Goal: Information Seeking & Learning: Compare options

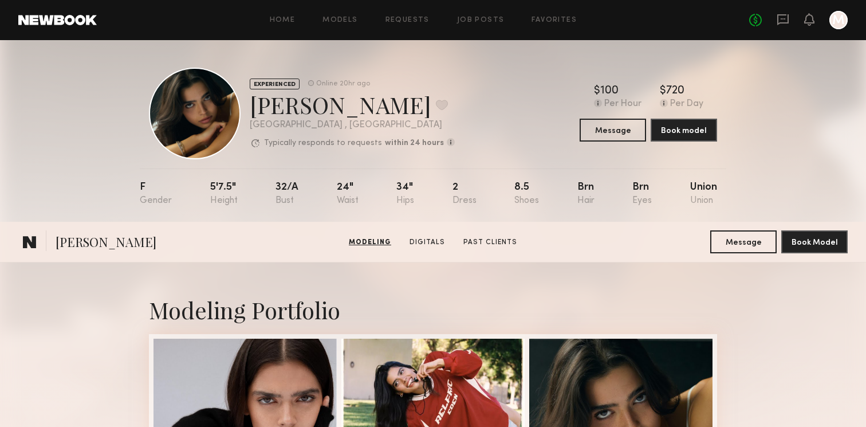
scroll to position [239, 0]
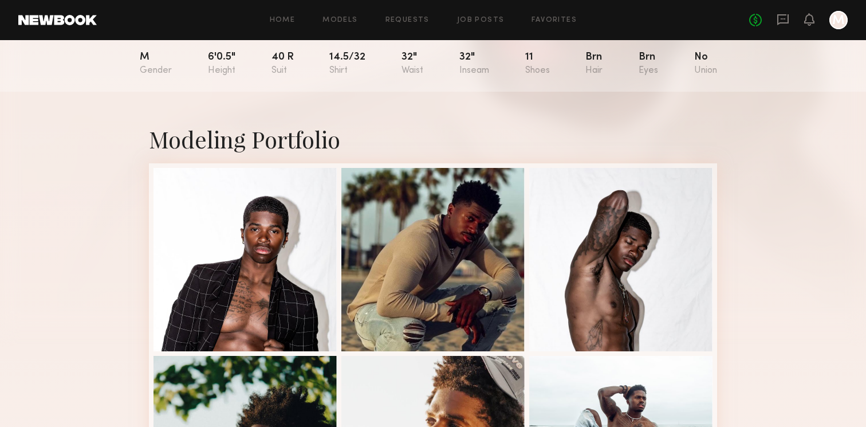
scroll to position [135, 0]
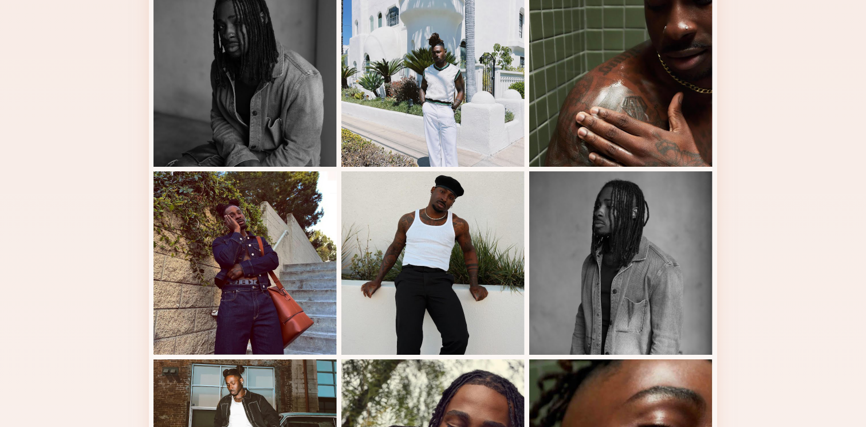
scroll to position [260, 0]
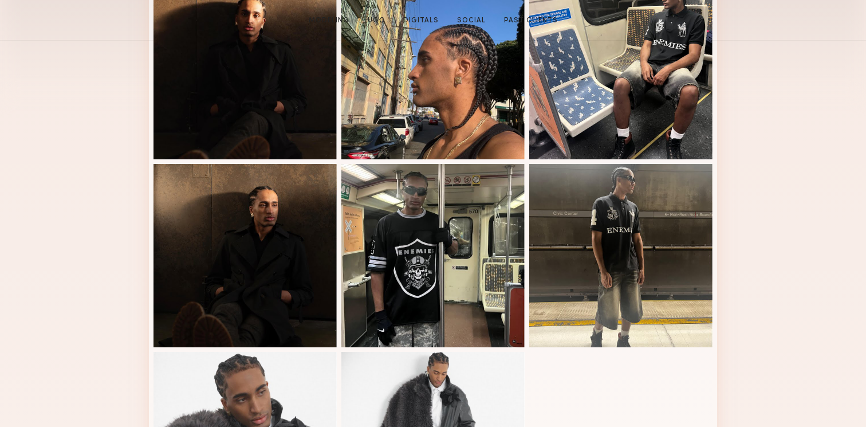
scroll to position [419, 0]
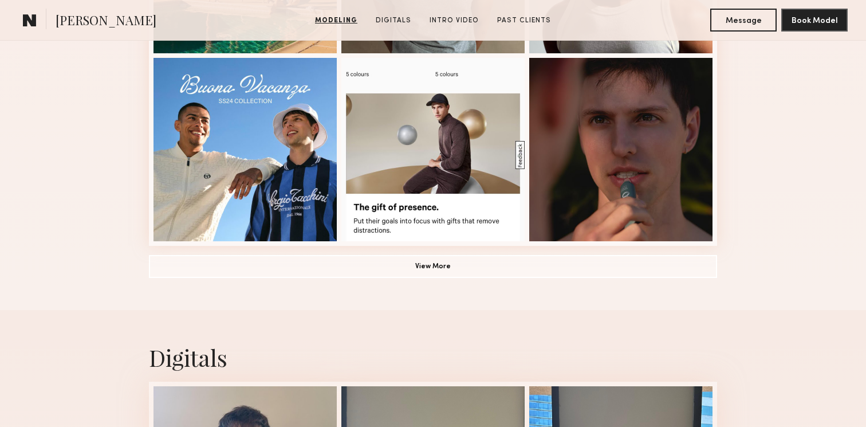
scroll to position [751, 0]
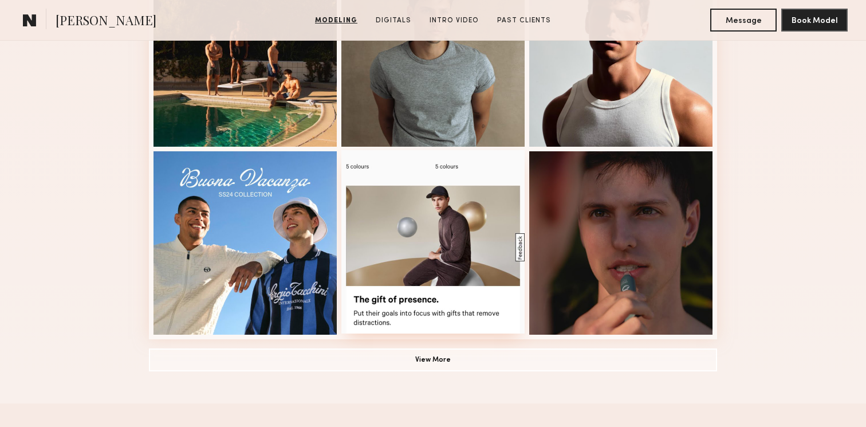
click at [427, 229] on div at bounding box center [432, 241] width 183 height 183
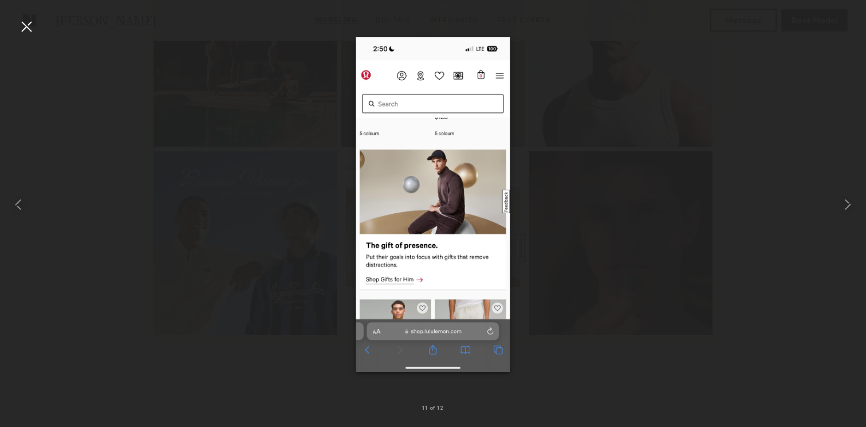
click at [28, 32] on div at bounding box center [26, 26] width 18 height 18
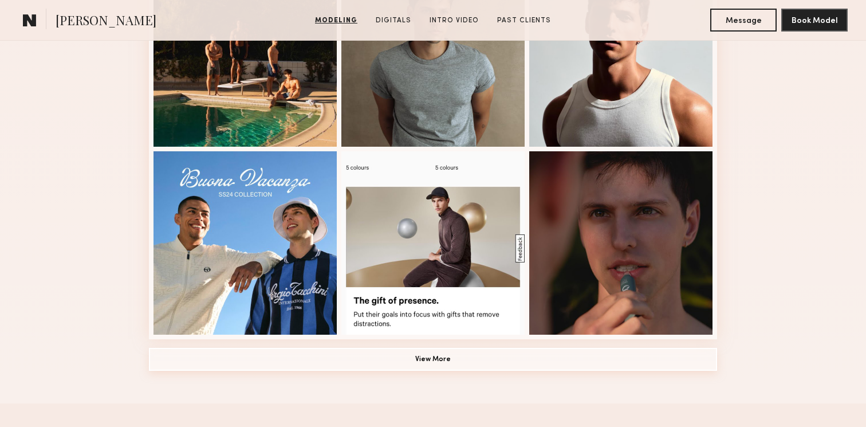
click at [495, 358] on button "View More" at bounding box center [433, 359] width 568 height 23
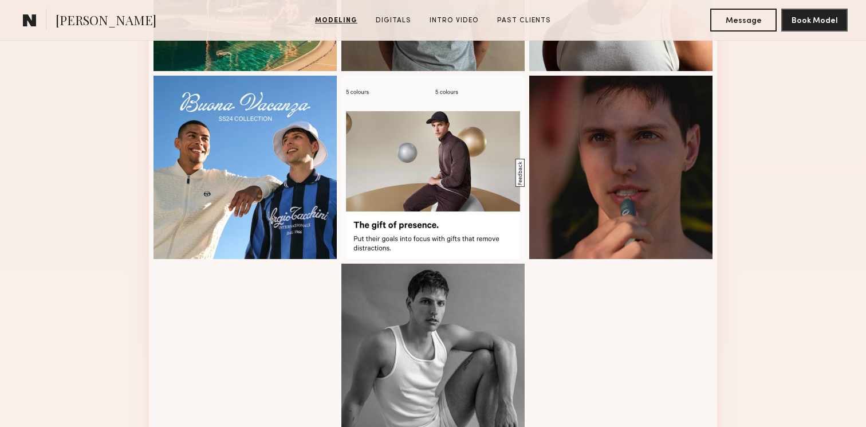
scroll to position [892, 0]
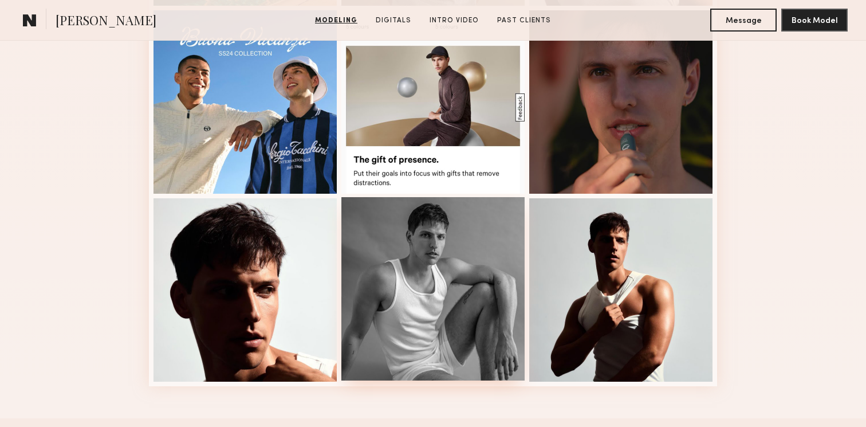
click at [463, 226] on div at bounding box center [432, 288] width 183 height 183
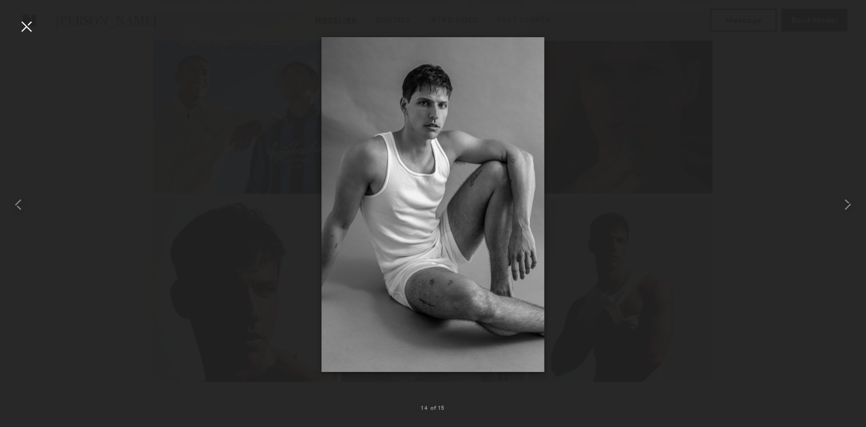
click at [29, 27] on div at bounding box center [26, 26] width 18 height 18
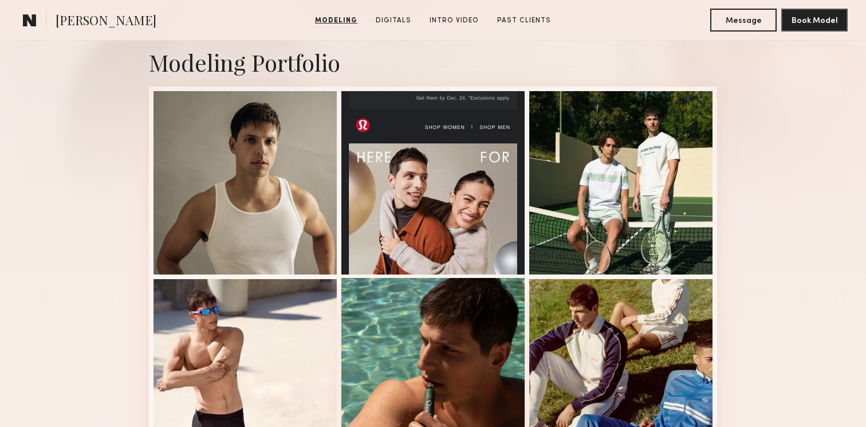
scroll to position [201, 0]
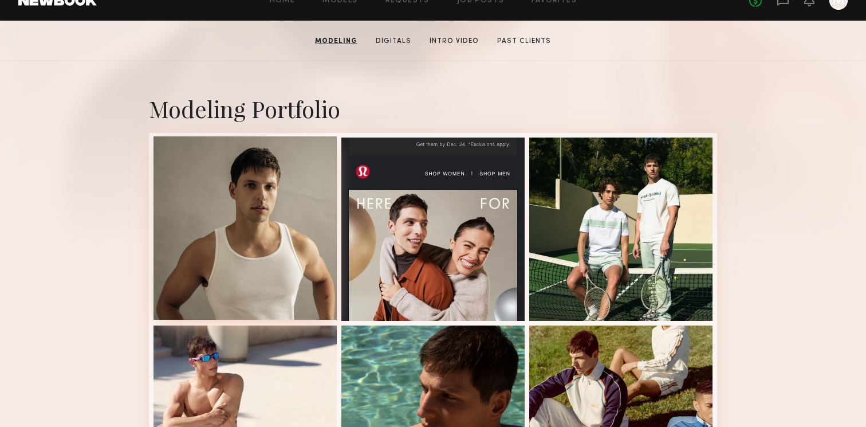
click at [305, 224] on div at bounding box center [245, 227] width 183 height 183
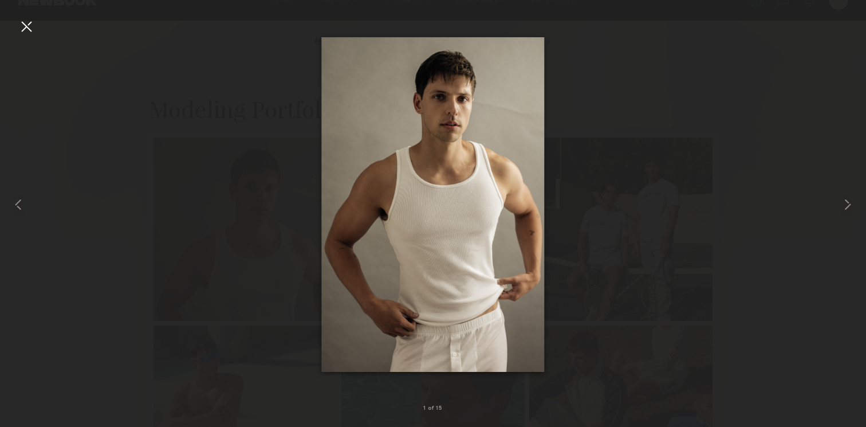
click at [25, 26] on div at bounding box center [26, 26] width 18 height 18
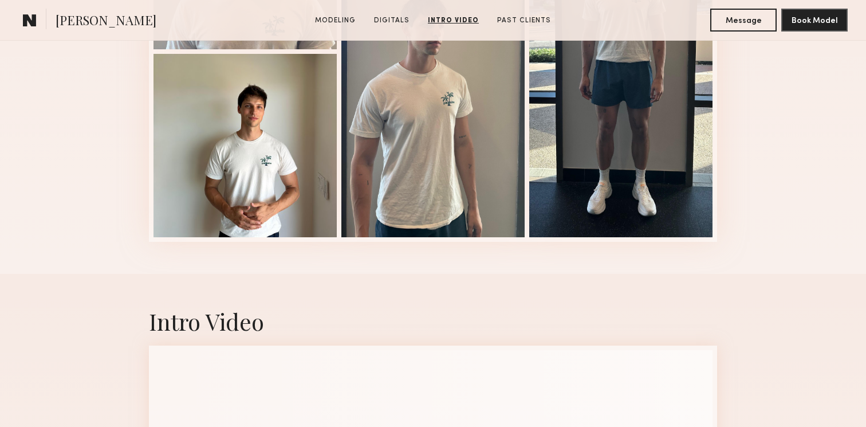
scroll to position [1338, 0]
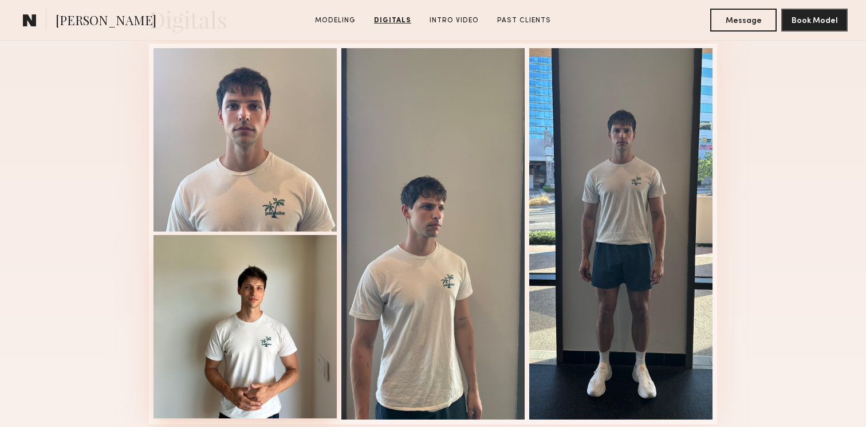
click at [230, 289] on div at bounding box center [245, 326] width 183 height 183
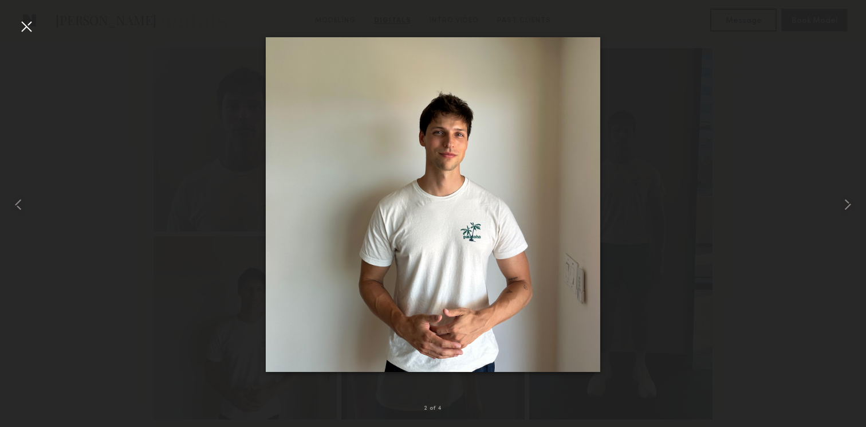
click at [18, 10] on nb-gallery-light "2 of 4" at bounding box center [433, 213] width 866 height 427
click at [25, 22] on div at bounding box center [26, 26] width 18 height 18
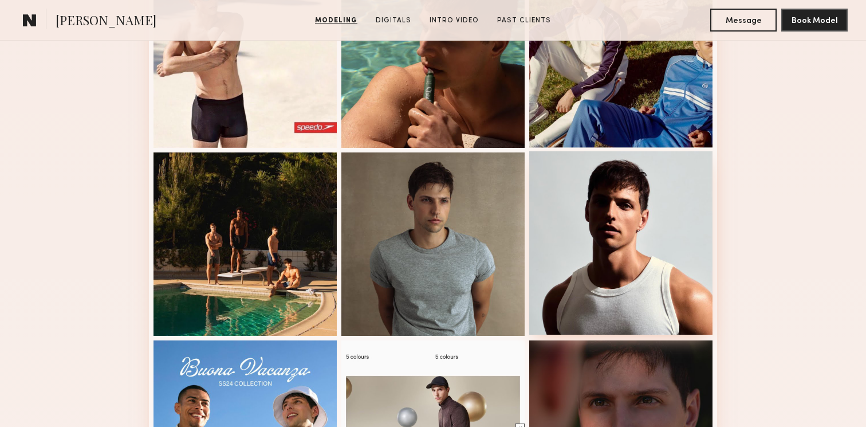
scroll to position [559, 0]
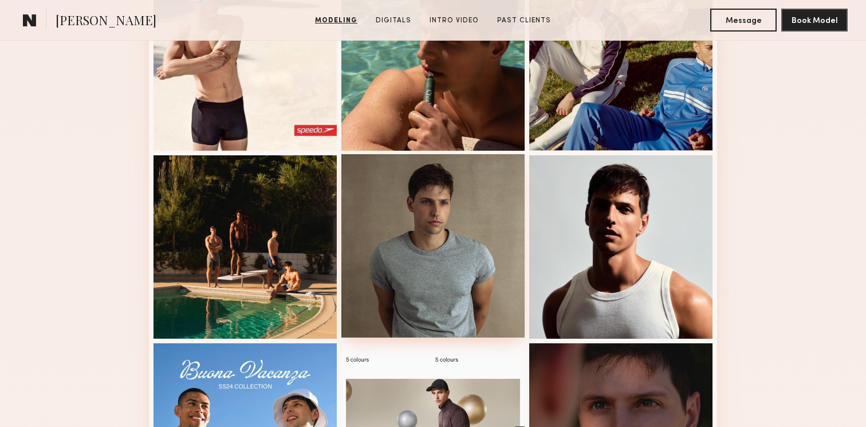
click at [453, 226] on div at bounding box center [432, 245] width 183 height 183
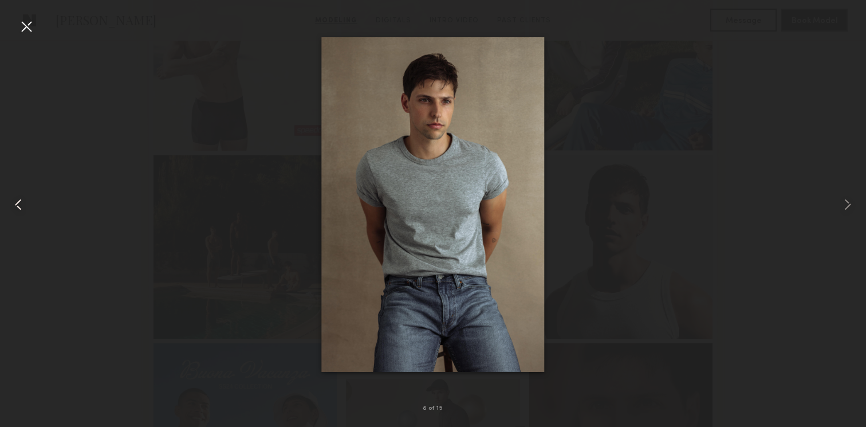
click at [15, 25] on div at bounding box center [17, 204] width 34 height 372
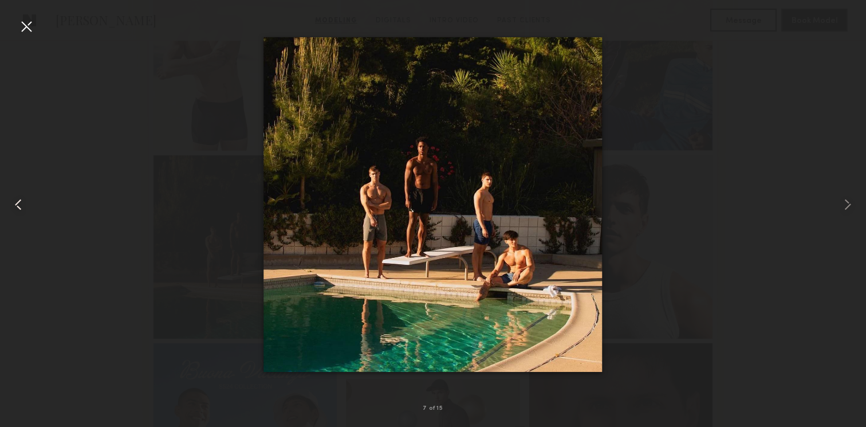
click at [27, 181] on div at bounding box center [17, 204] width 34 height 372
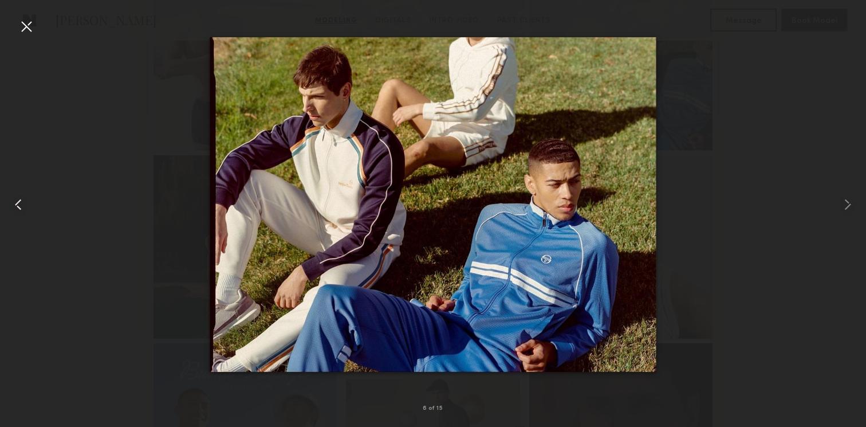
click at [27, 181] on div at bounding box center [17, 204] width 34 height 372
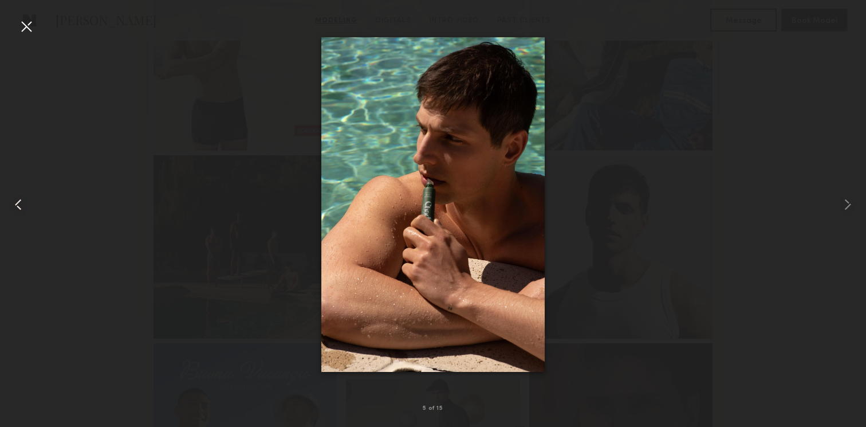
click at [27, 181] on div at bounding box center [17, 204] width 34 height 372
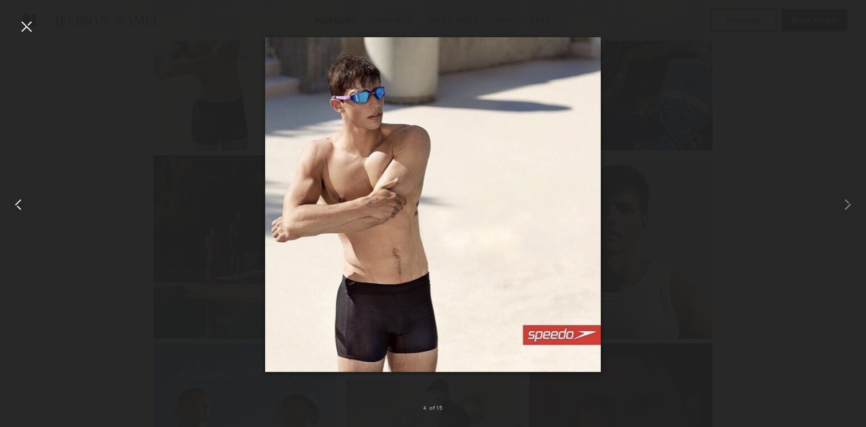
click at [27, 181] on div at bounding box center [17, 204] width 34 height 372
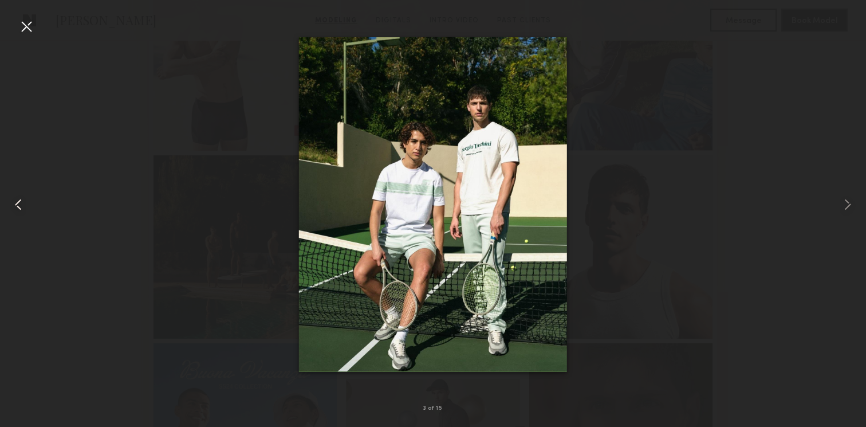
click at [27, 181] on div at bounding box center [17, 204] width 34 height 372
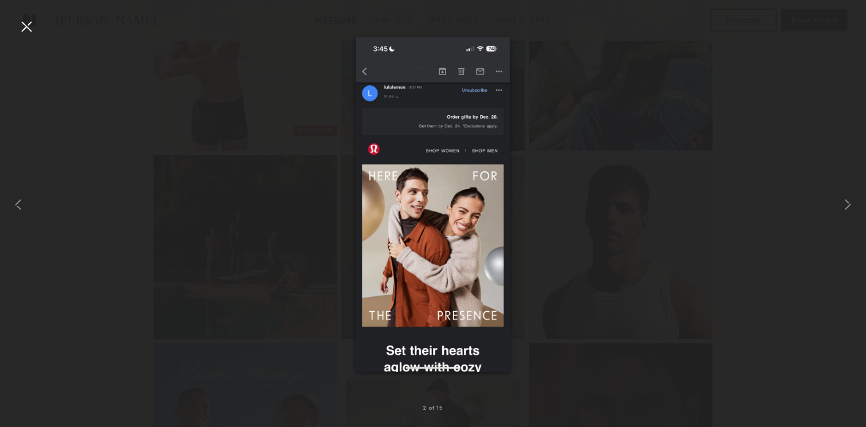
click at [822, 171] on div at bounding box center [433, 204] width 866 height 372
click at [835, 195] on div at bounding box center [849, 204] width 34 height 372
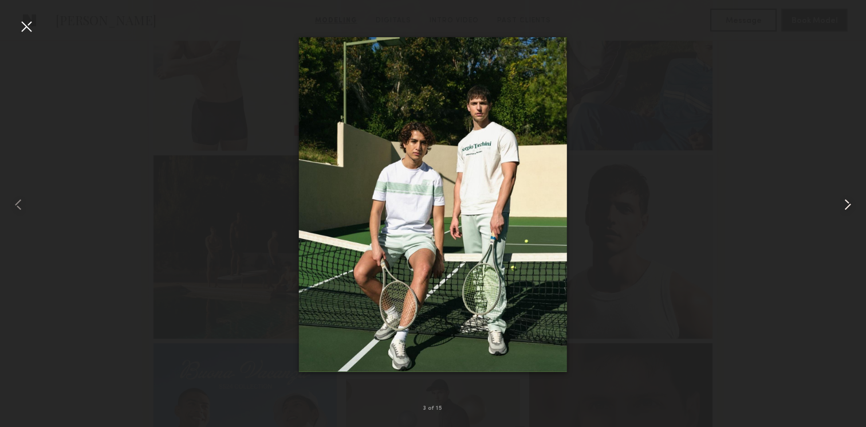
click at [835, 195] on div at bounding box center [849, 204] width 34 height 372
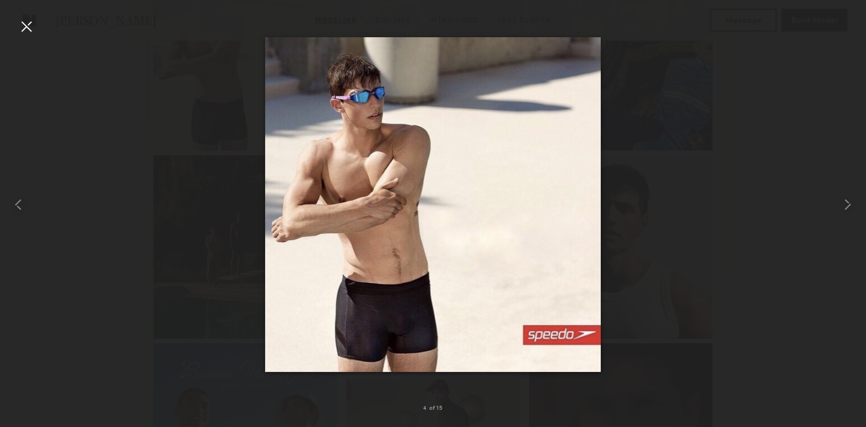
click at [26, 22] on div at bounding box center [26, 26] width 18 height 18
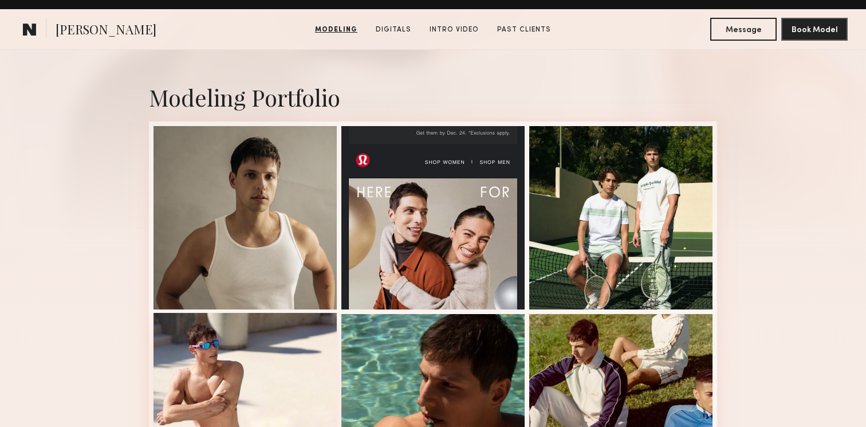
scroll to position [204, 0]
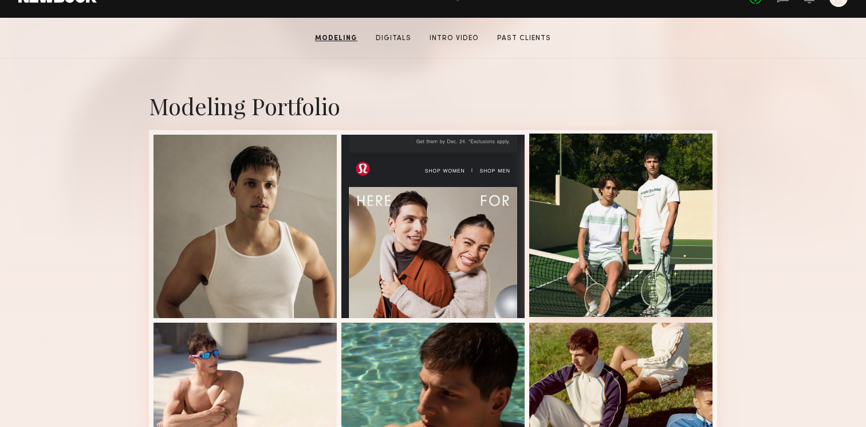
click at [680, 211] on div at bounding box center [620, 224] width 183 height 183
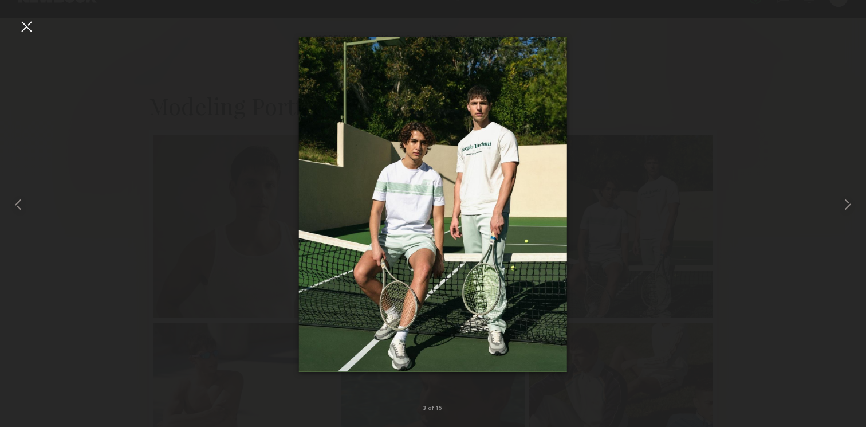
click at [117, 127] on div at bounding box center [433, 204] width 866 height 372
click at [19, 24] on div at bounding box center [26, 26] width 18 height 18
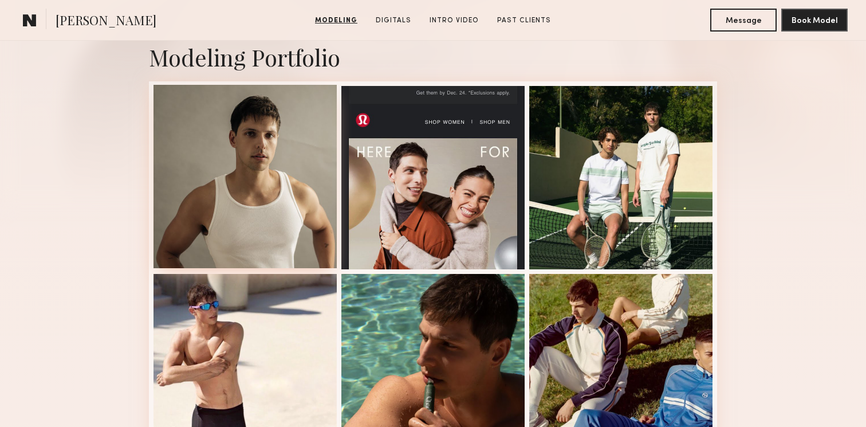
scroll to position [267, 0]
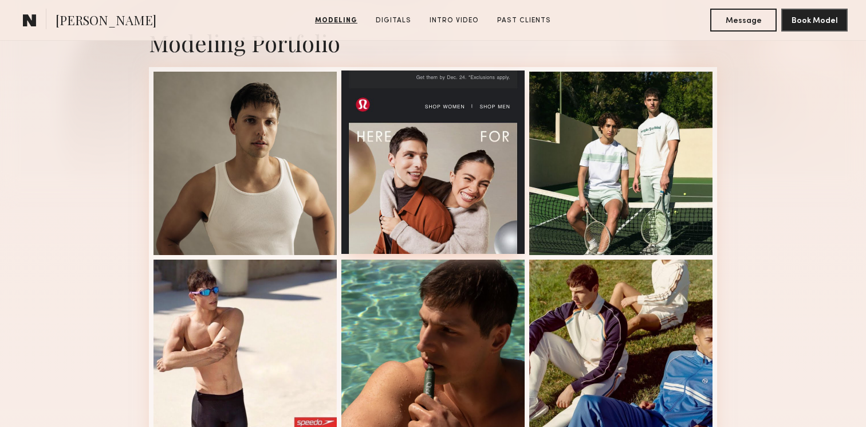
click at [426, 176] on div at bounding box center [432, 161] width 183 height 183
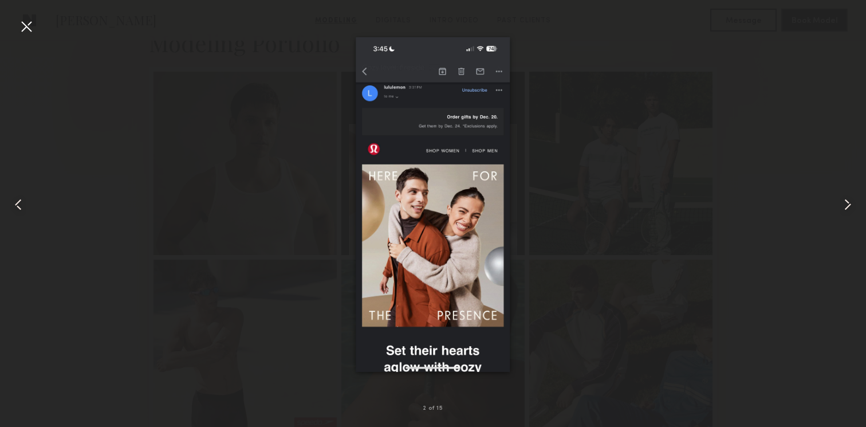
click at [558, 278] on div at bounding box center [433, 204] width 866 height 372
click at [28, 30] on div at bounding box center [26, 26] width 18 height 18
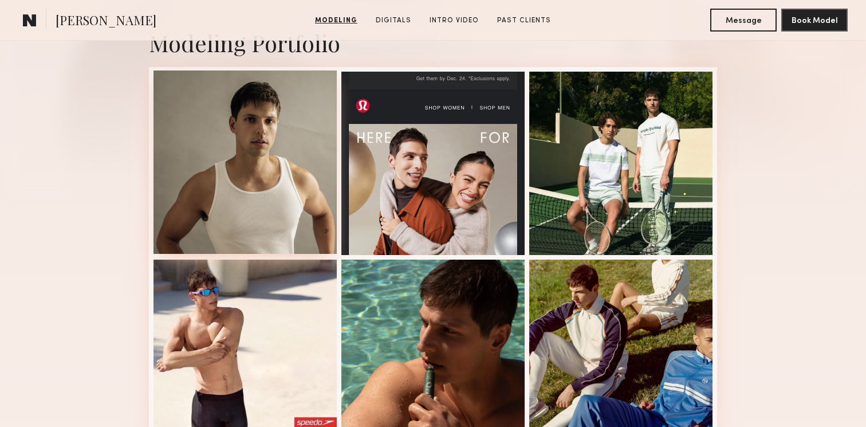
scroll to position [0, 0]
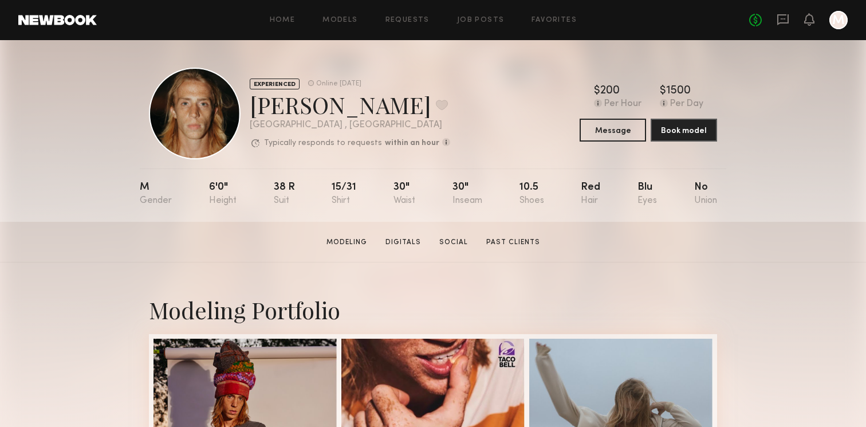
click at [839, 23] on div at bounding box center [839, 20] width 18 height 18
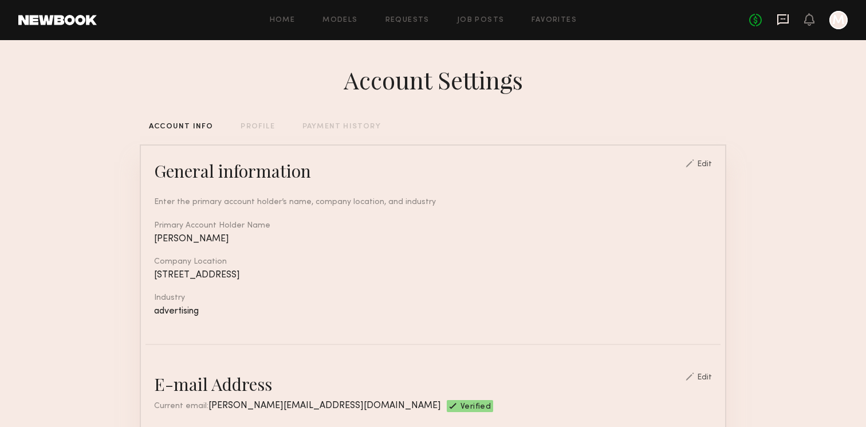
click at [785, 22] on icon at bounding box center [783, 19] width 13 height 13
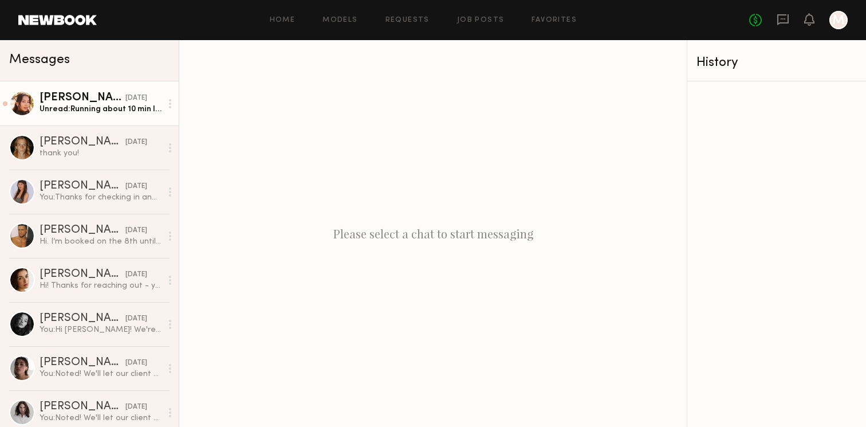
click at [117, 110] on div "Unread: Running about 10 min late!" at bounding box center [101, 109] width 122 height 11
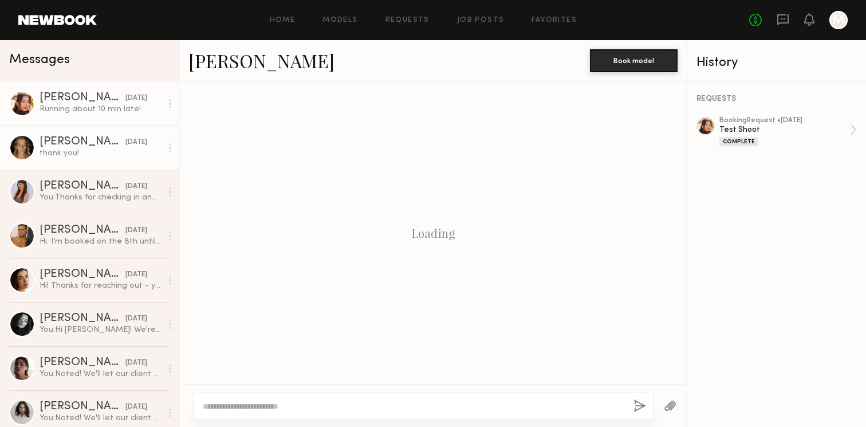
click at [125, 140] on div "05/07/2025" at bounding box center [136, 142] width 22 height 11
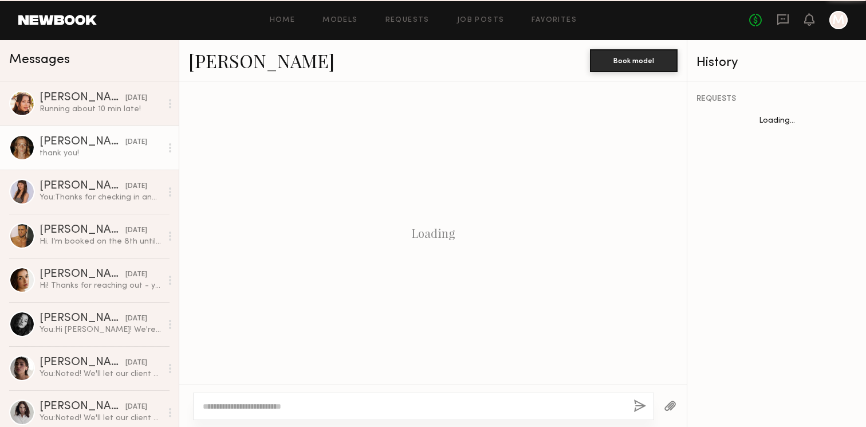
scroll to position [635, 0]
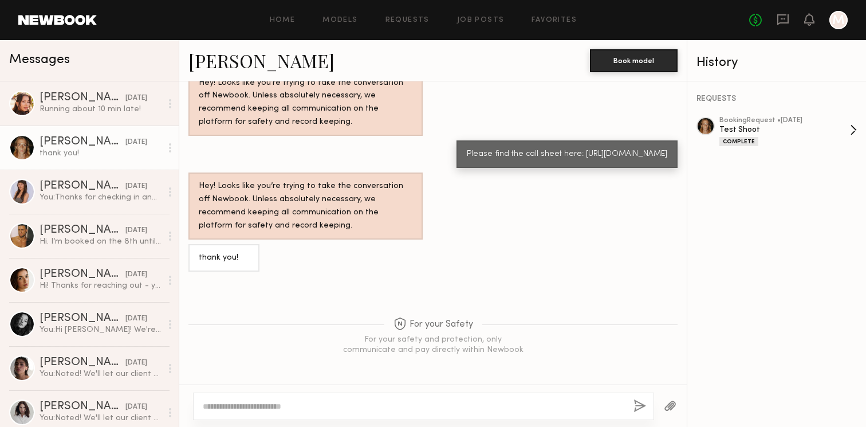
click at [779, 137] on div "Complete" at bounding box center [785, 141] width 131 height 10
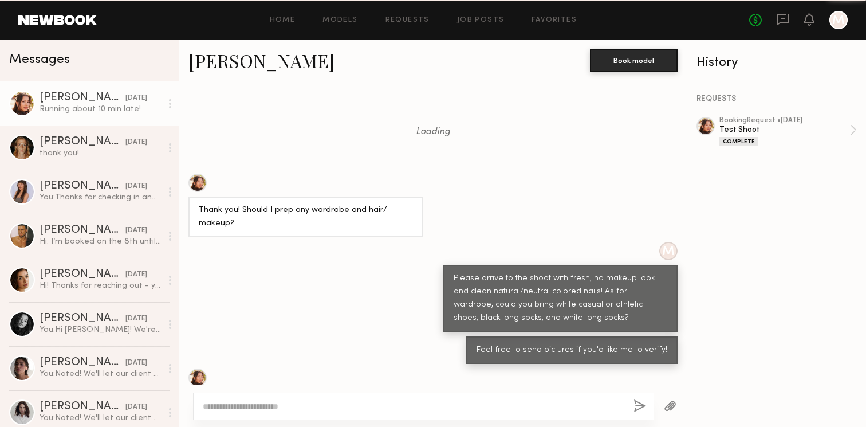
scroll to position [881, 0]
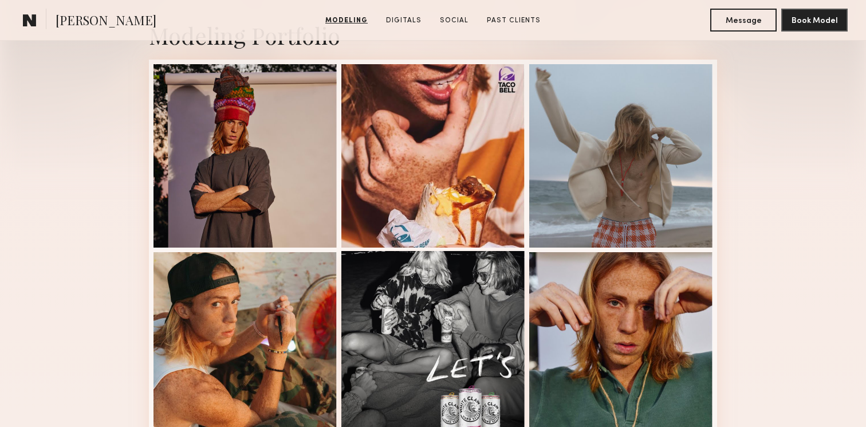
scroll to position [274, 0]
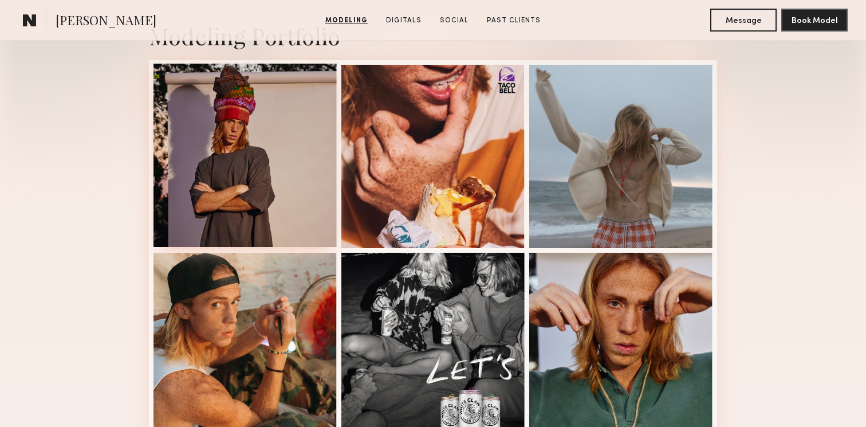
click at [191, 182] on div at bounding box center [245, 155] width 183 height 183
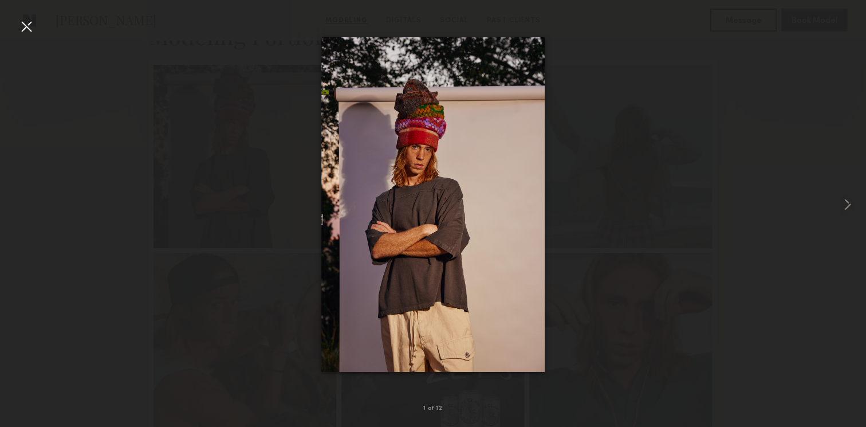
click at [698, 167] on div at bounding box center [433, 204] width 866 height 372
click at [850, 205] on common-icon at bounding box center [848, 204] width 18 height 18
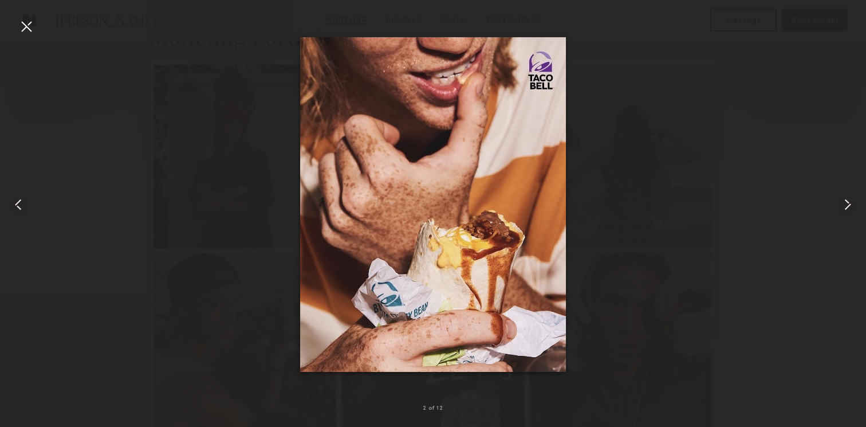
click at [850, 205] on common-icon at bounding box center [848, 204] width 18 height 18
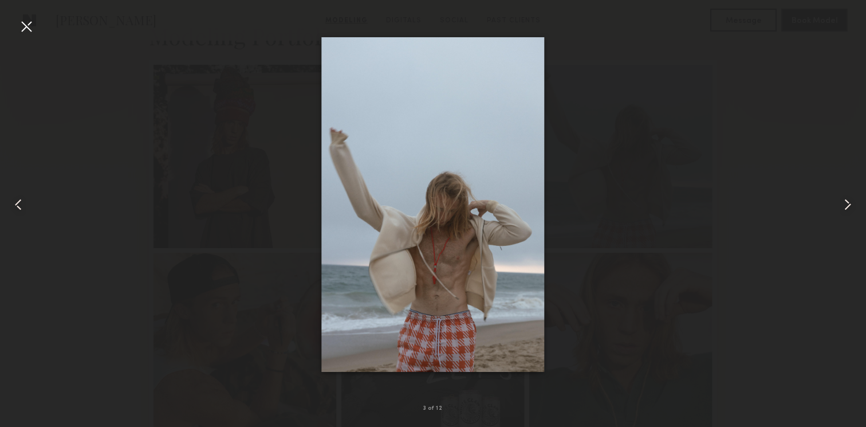
click at [27, 26] on div at bounding box center [26, 26] width 18 height 18
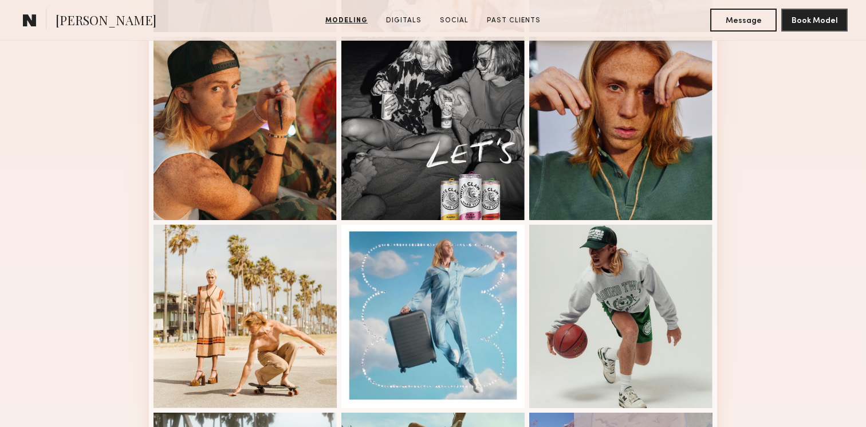
scroll to position [493, 0]
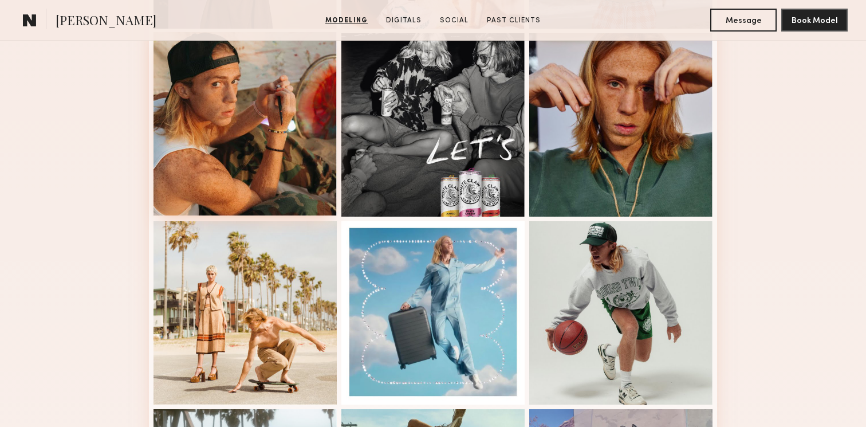
click at [244, 93] on div at bounding box center [245, 123] width 183 height 183
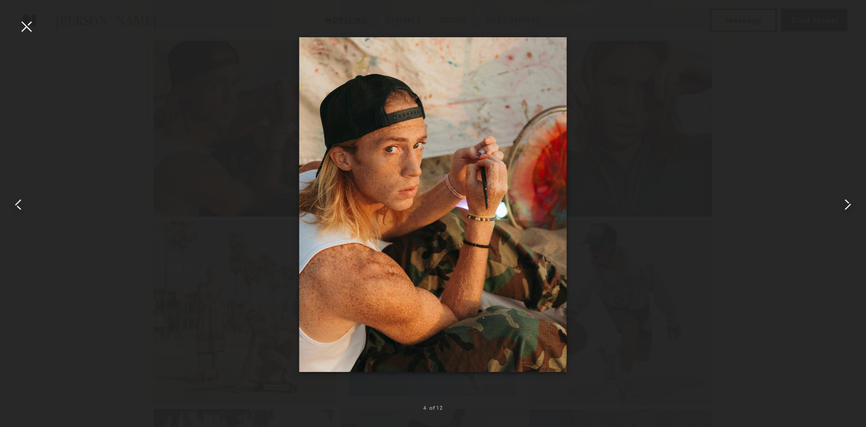
click at [26, 32] on div at bounding box center [26, 26] width 18 height 18
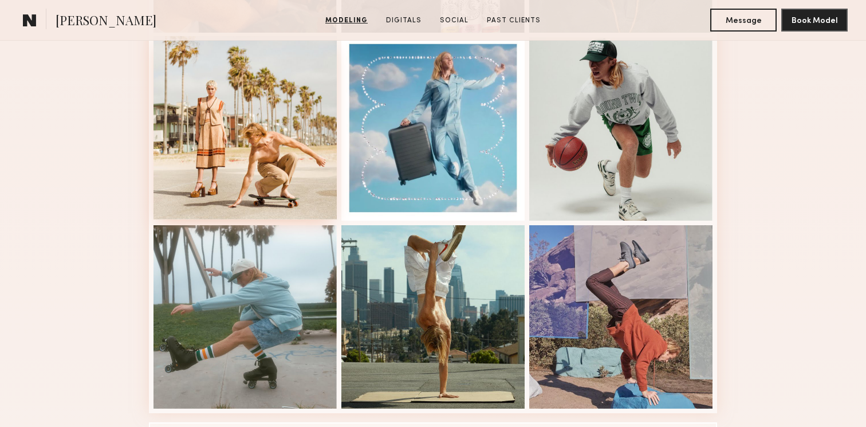
scroll to position [676, 0]
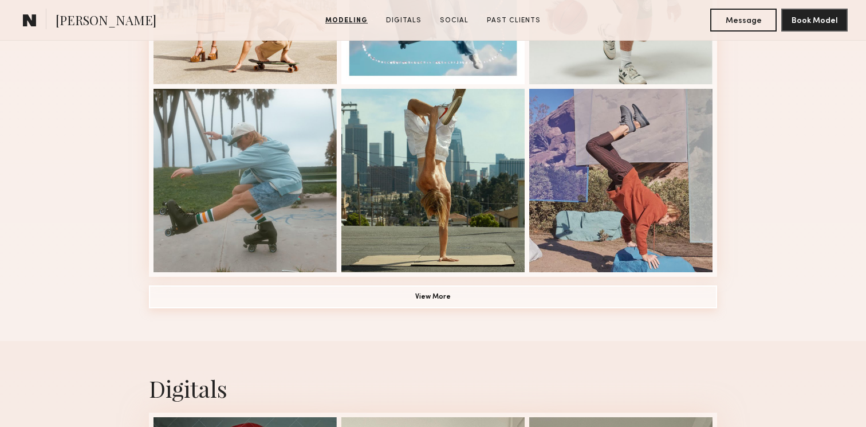
click at [559, 300] on button "View More" at bounding box center [433, 296] width 568 height 23
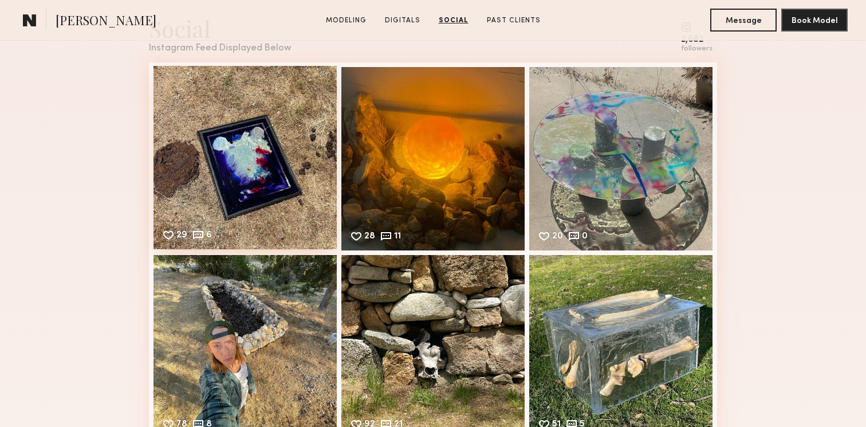
scroll to position [2367, 0]
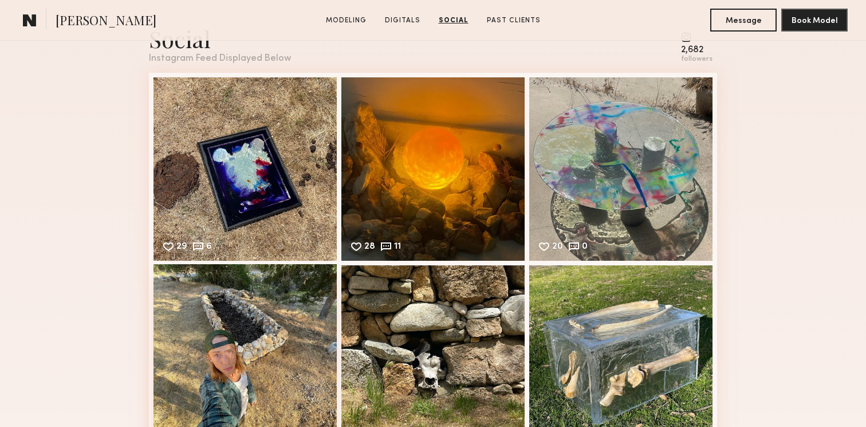
click at [288, 332] on div "78 8 Likes & comments displayed to show model’s engagement" at bounding box center [245, 355] width 183 height 183
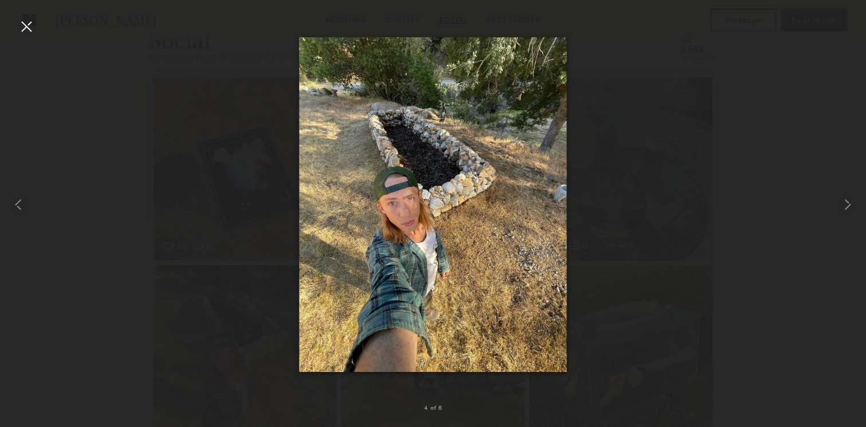
click at [658, 276] on div at bounding box center [433, 204] width 866 height 372
click at [28, 20] on div at bounding box center [26, 26] width 18 height 18
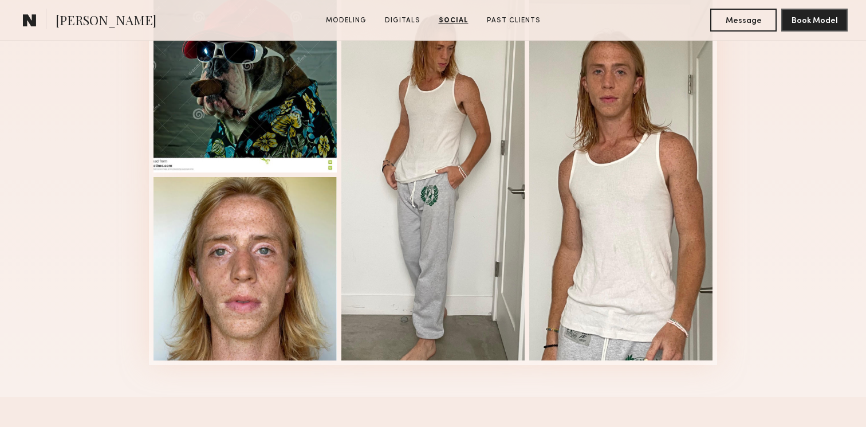
scroll to position [1858, 0]
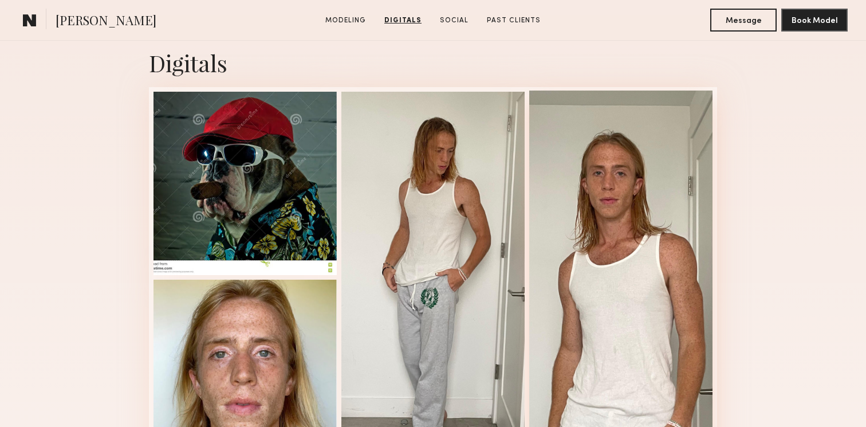
click at [620, 199] on div at bounding box center [620, 276] width 183 height 371
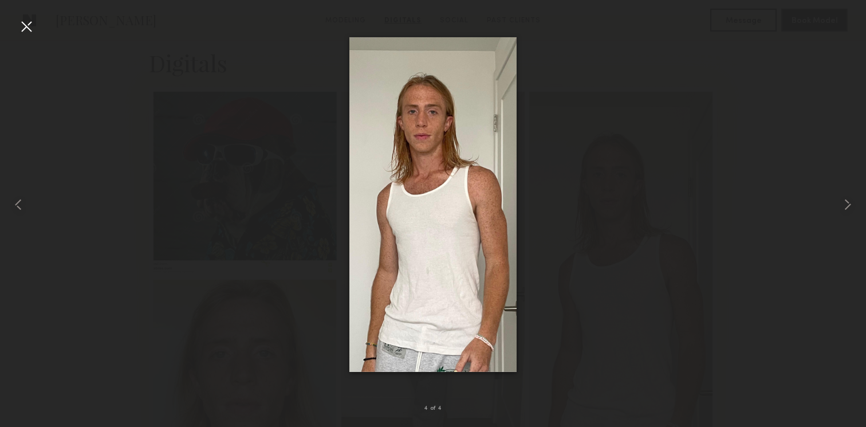
click at [31, 29] on div at bounding box center [26, 26] width 18 height 18
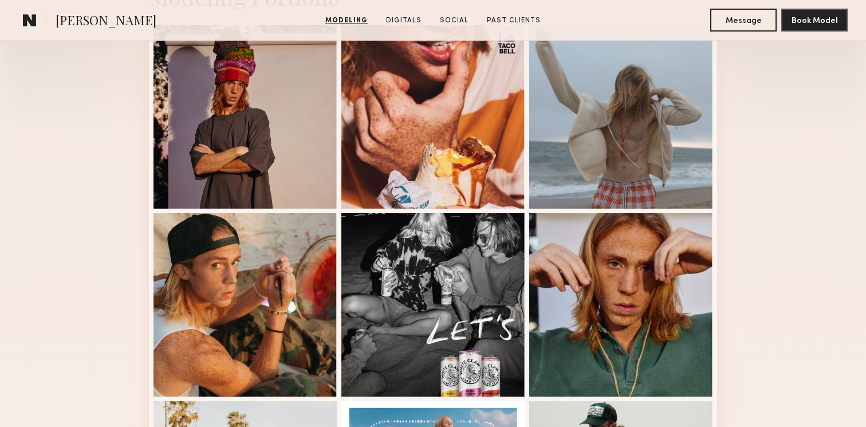
scroll to position [312, 0]
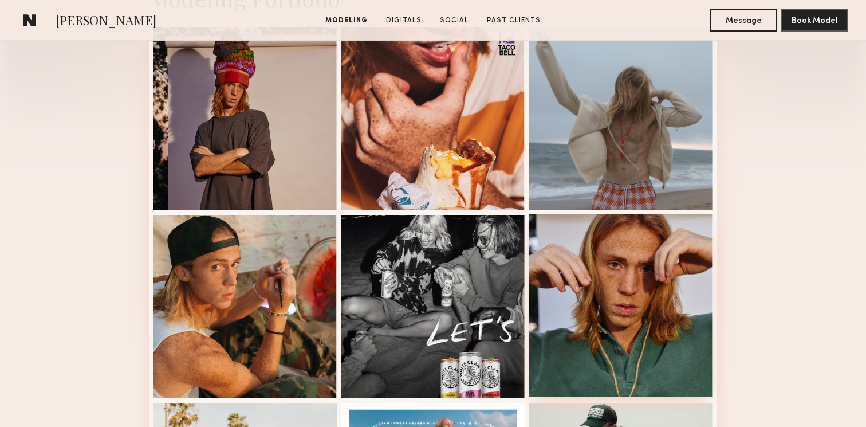
click at [618, 264] on div at bounding box center [620, 305] width 183 height 183
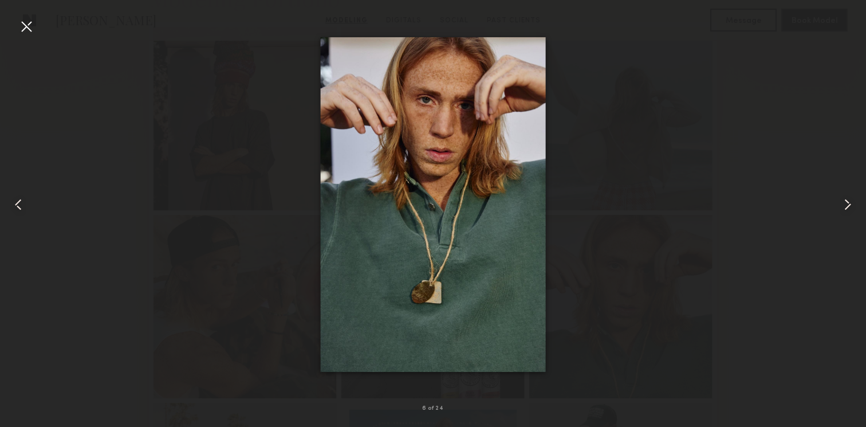
click at [30, 26] on div at bounding box center [26, 26] width 18 height 18
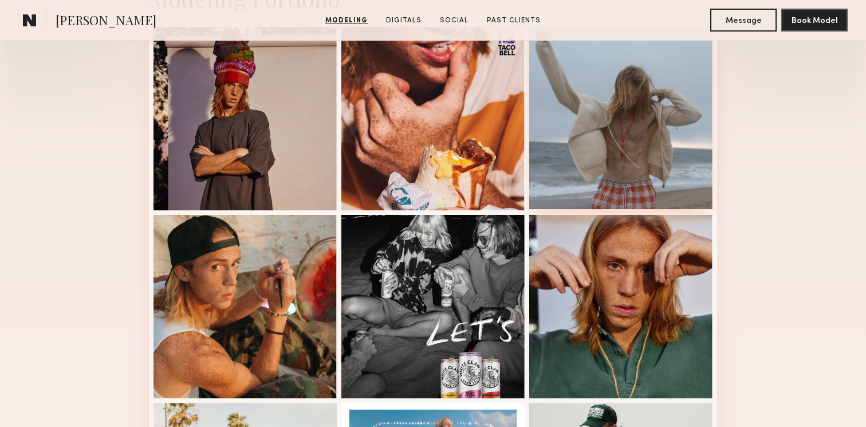
click at [634, 162] on div at bounding box center [620, 117] width 183 height 183
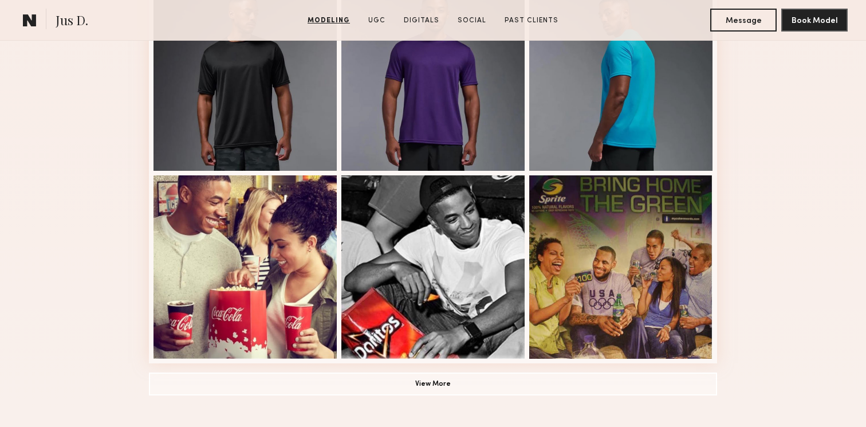
scroll to position [726, 0]
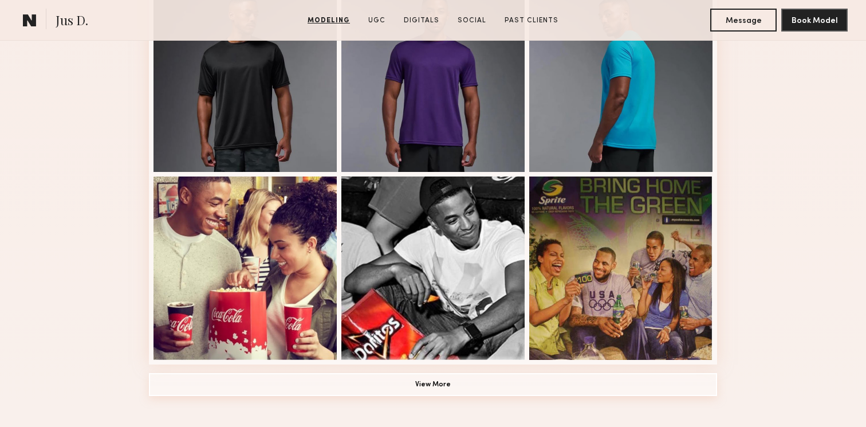
click at [610, 382] on button "View More" at bounding box center [433, 384] width 568 height 23
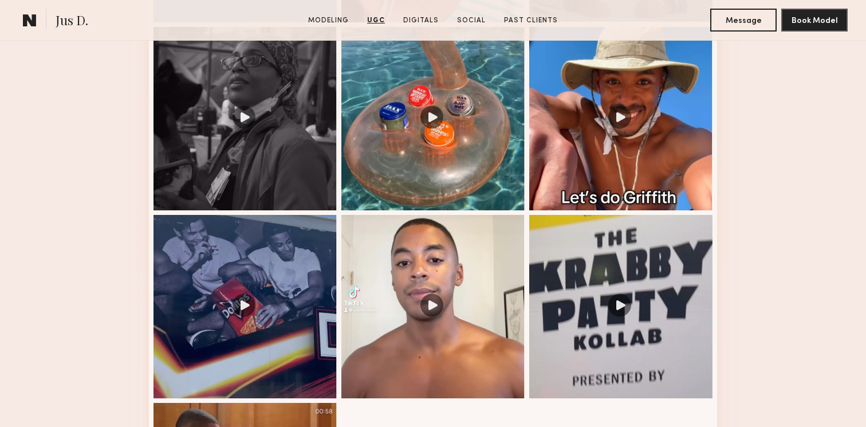
scroll to position [2043, 0]
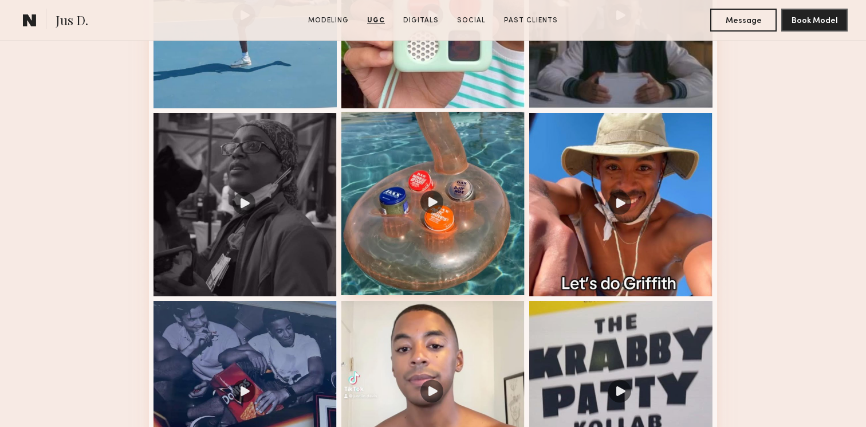
click at [437, 197] on div at bounding box center [432, 203] width 183 height 183
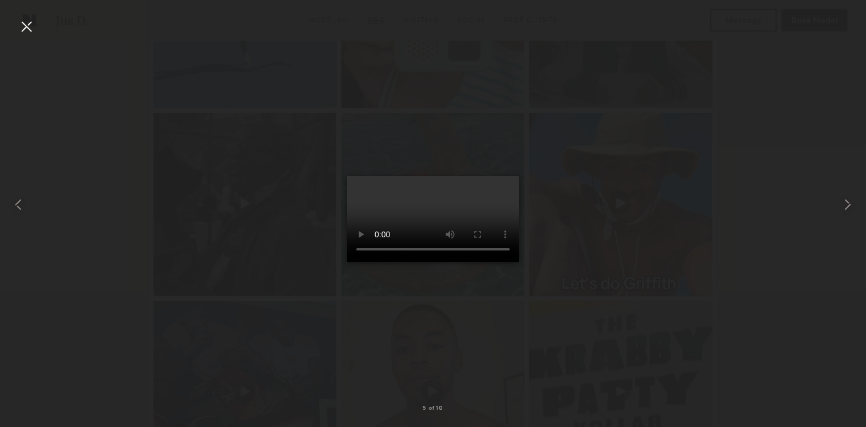
click at [659, 289] on div at bounding box center [433, 204] width 866 height 372
click at [29, 23] on div at bounding box center [26, 26] width 18 height 18
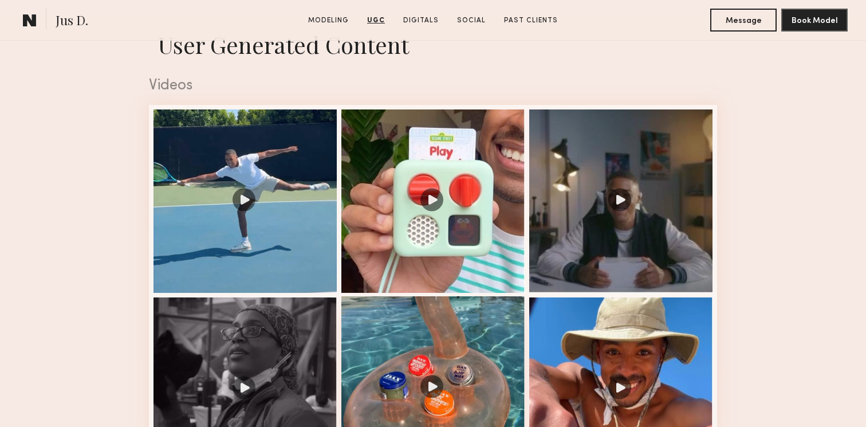
scroll to position [1829, 0]
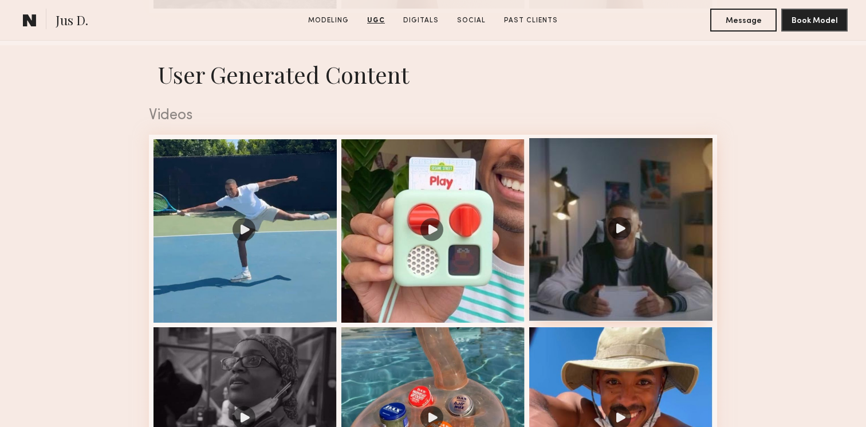
click at [649, 197] on div at bounding box center [620, 229] width 183 height 183
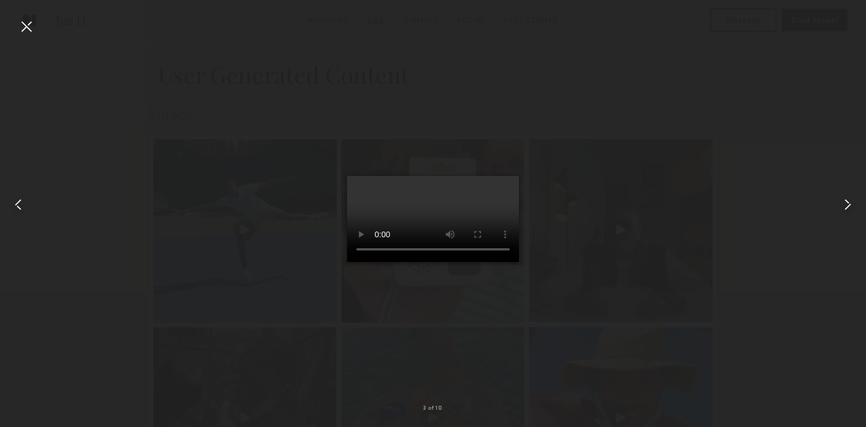
click at [73, 127] on div at bounding box center [433, 204] width 866 height 372
click at [33, 36] on div at bounding box center [17, 204] width 34 height 372
click at [31, 30] on div at bounding box center [26, 26] width 18 height 18
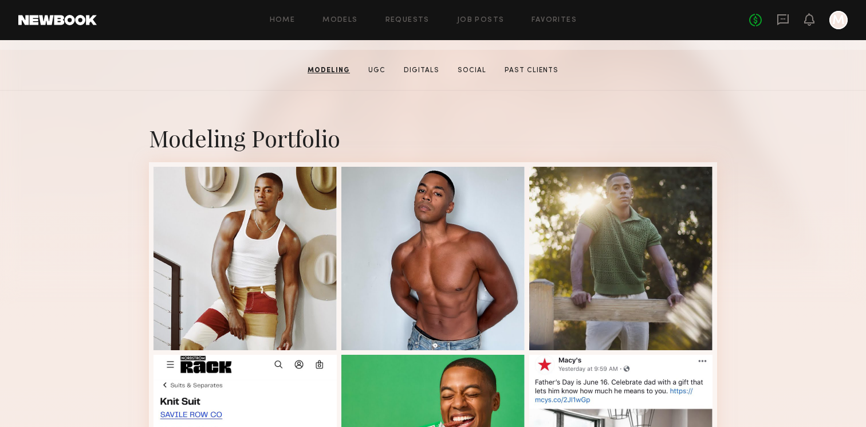
scroll to position [0, 0]
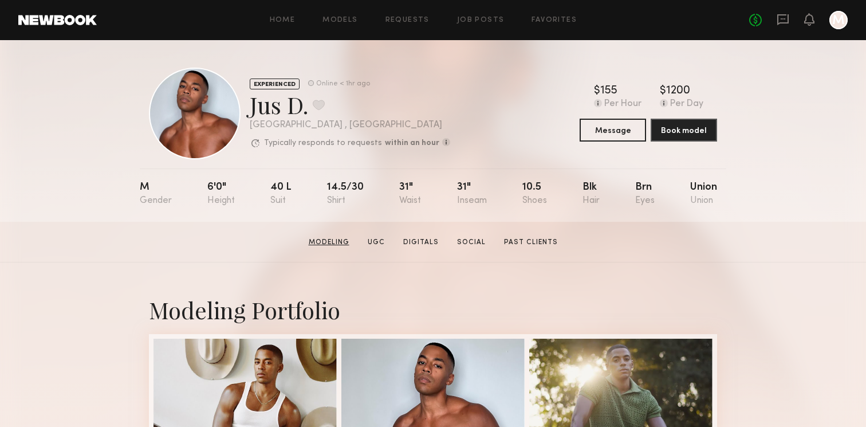
click at [341, 245] on link "Modeling" at bounding box center [329, 242] width 50 height 10
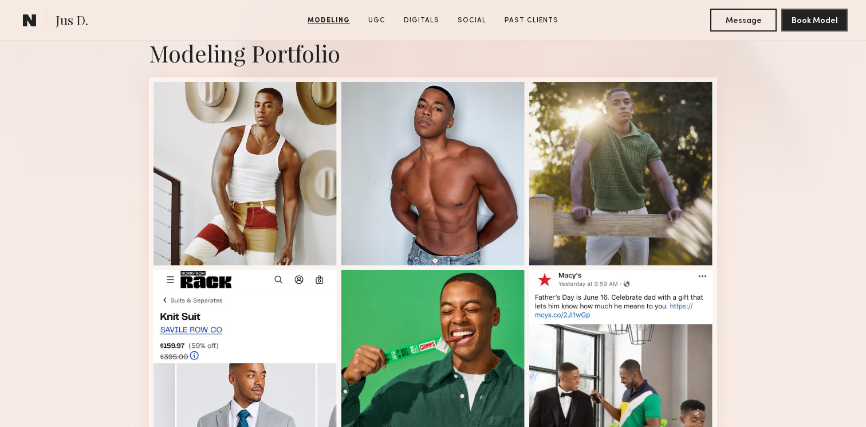
scroll to position [246, 0]
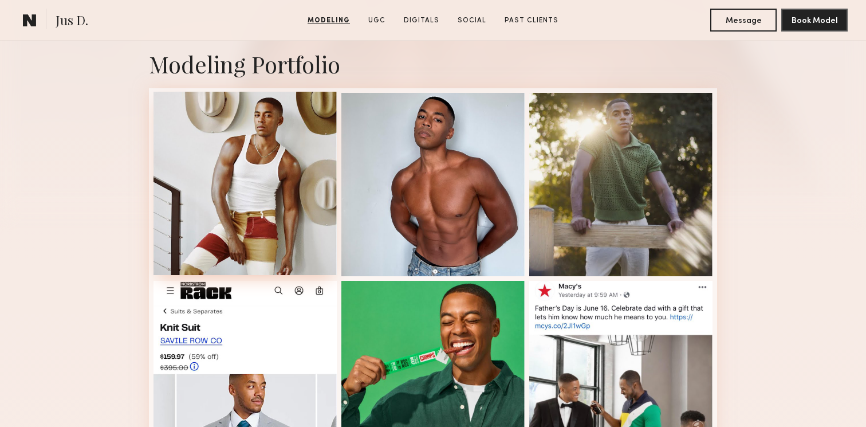
click at [256, 119] on div at bounding box center [245, 183] width 183 height 183
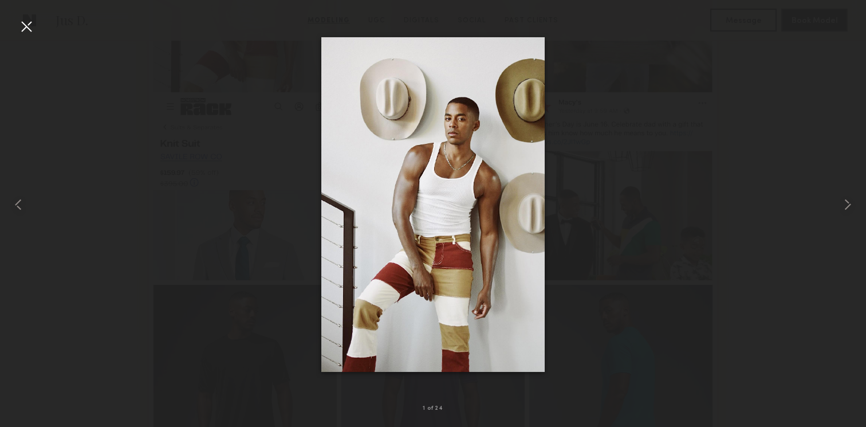
scroll to position [493, 0]
click at [693, 168] on div at bounding box center [433, 204] width 866 height 372
click at [844, 209] on common-icon at bounding box center [848, 204] width 18 height 18
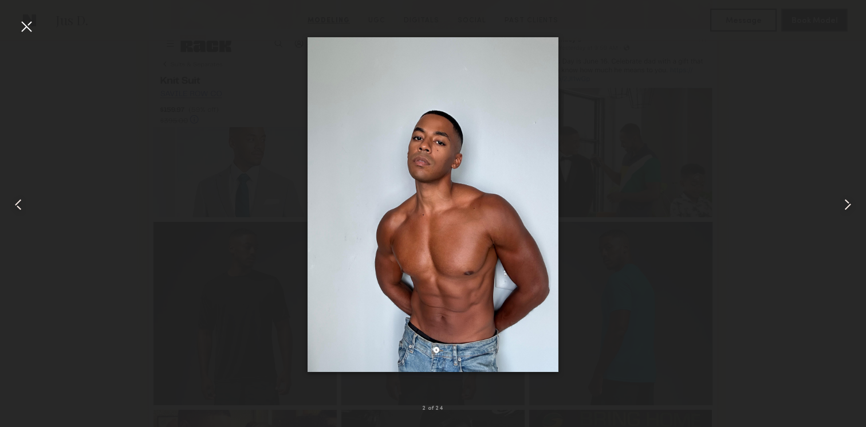
click at [26, 26] on div at bounding box center [26, 26] width 18 height 18
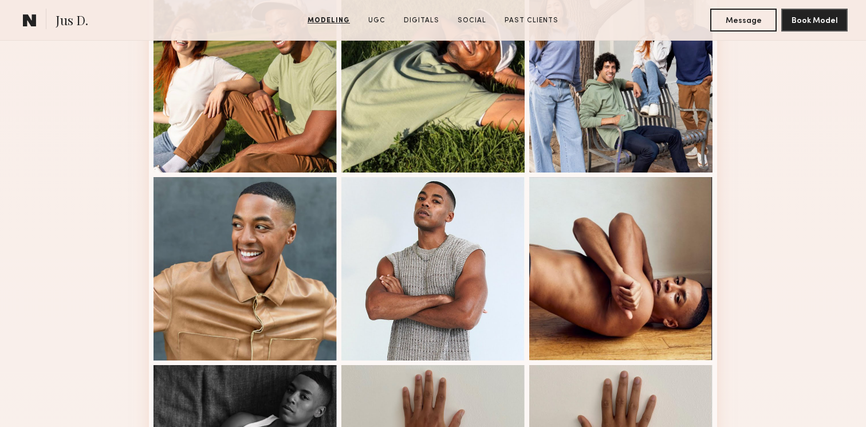
scroll to position [1290, 0]
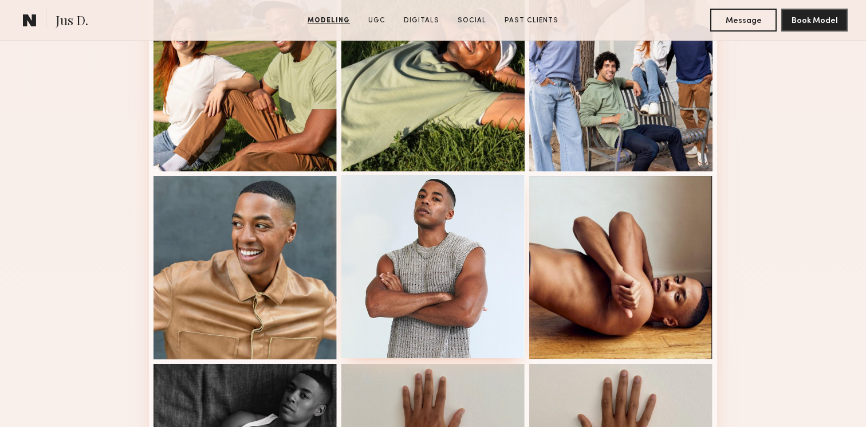
click at [444, 280] on div at bounding box center [432, 266] width 183 height 183
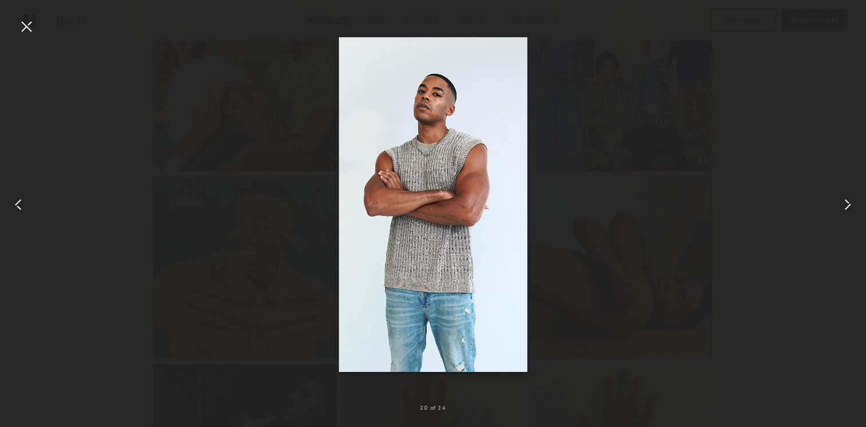
click at [29, 27] on div at bounding box center [26, 26] width 18 height 18
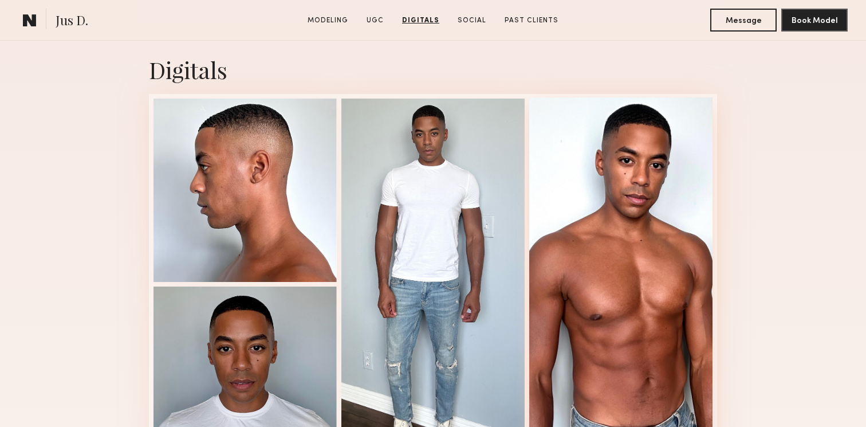
scroll to position [3569, 0]
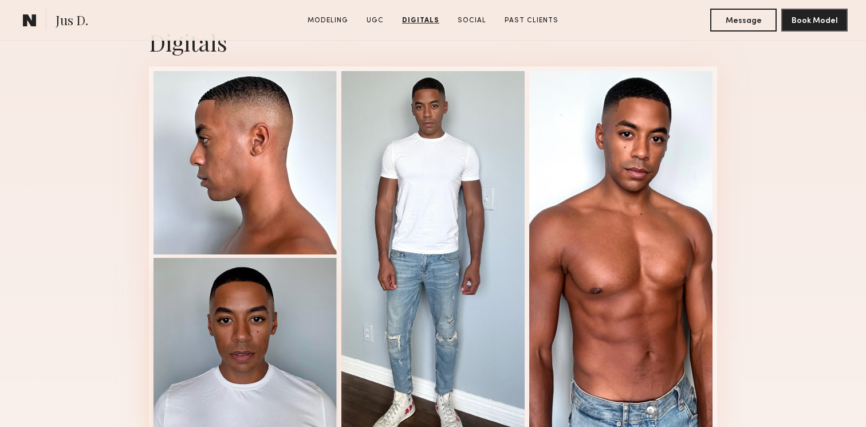
click at [241, 337] on div at bounding box center [245, 349] width 183 height 183
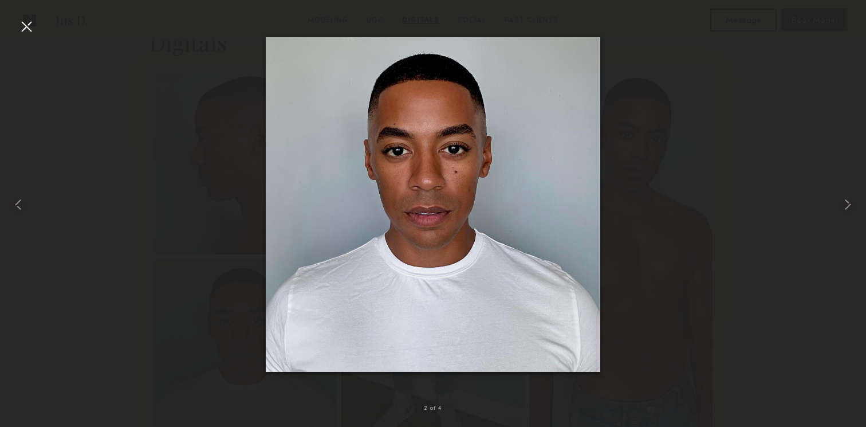
click at [37, 25] on div at bounding box center [433, 204] width 866 height 372
click at [29, 24] on div at bounding box center [26, 26] width 18 height 18
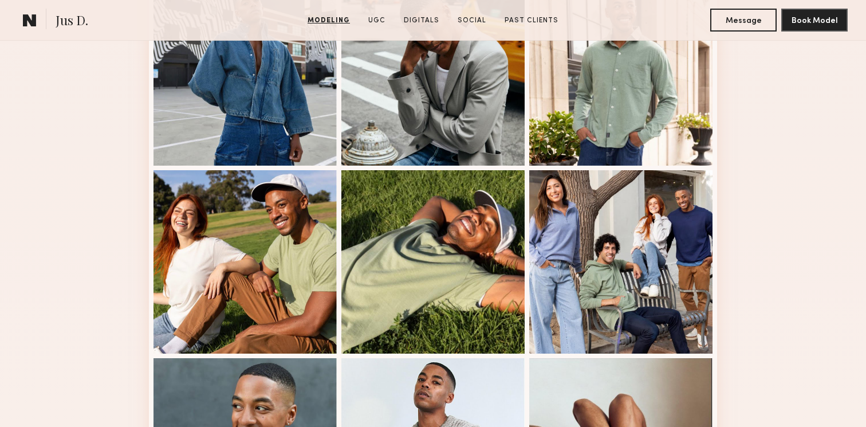
scroll to position [1319, 0]
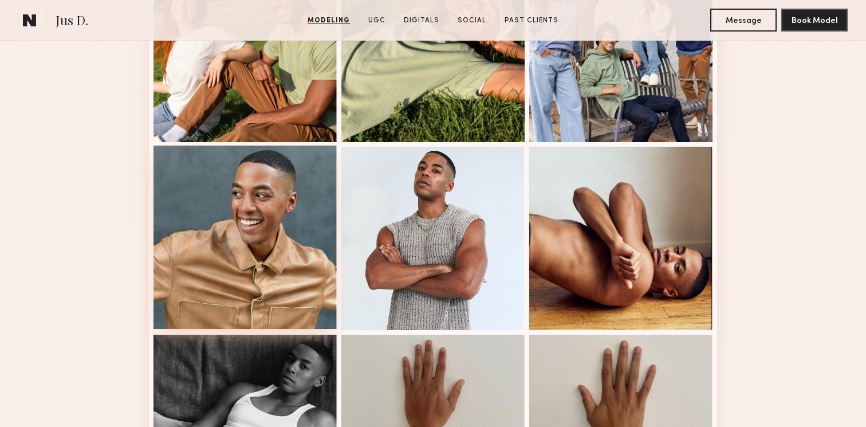
click at [268, 210] on div at bounding box center [245, 237] width 183 height 183
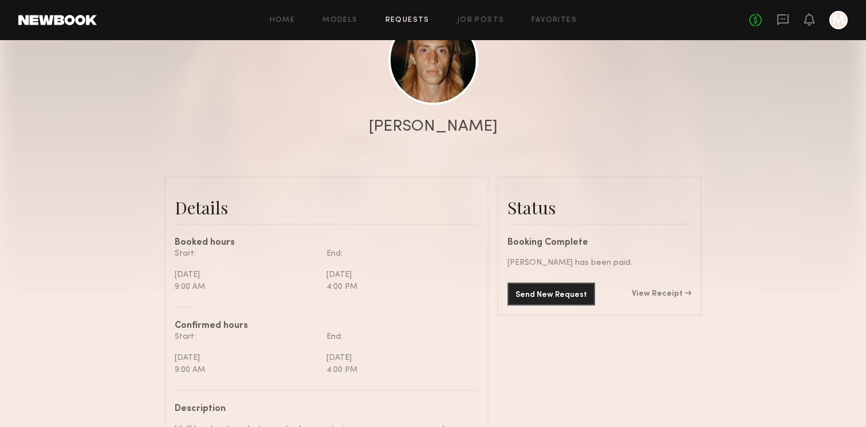
scroll to position [153, 0]
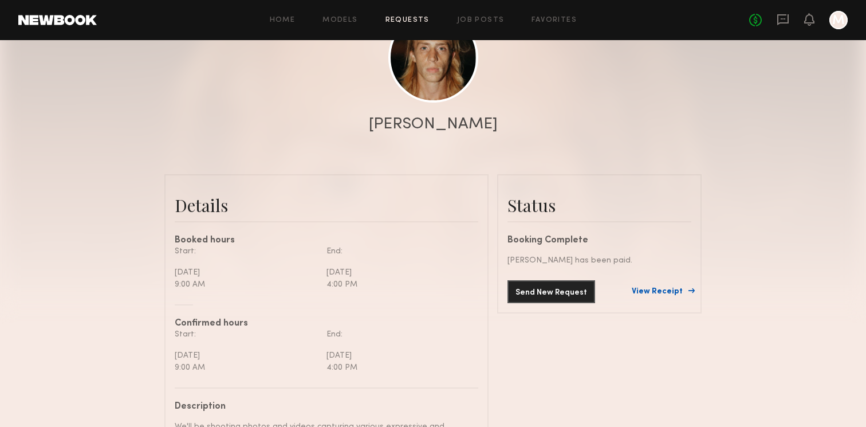
click at [662, 288] on link "View Receipt" at bounding box center [662, 292] width 60 height 8
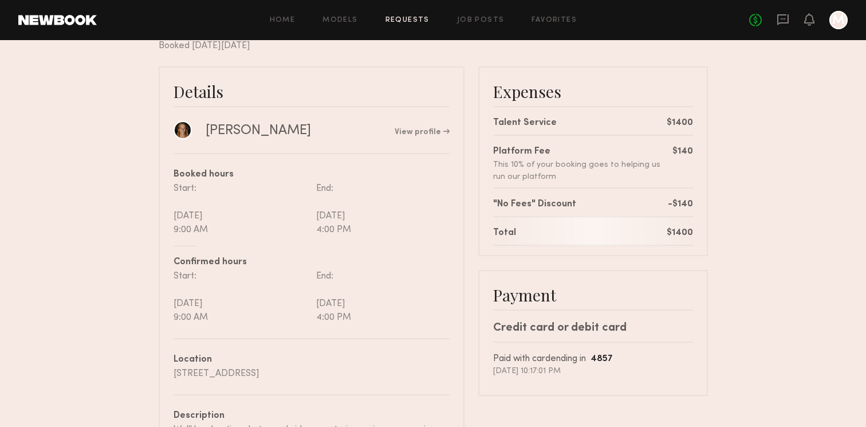
scroll to position [57, 0]
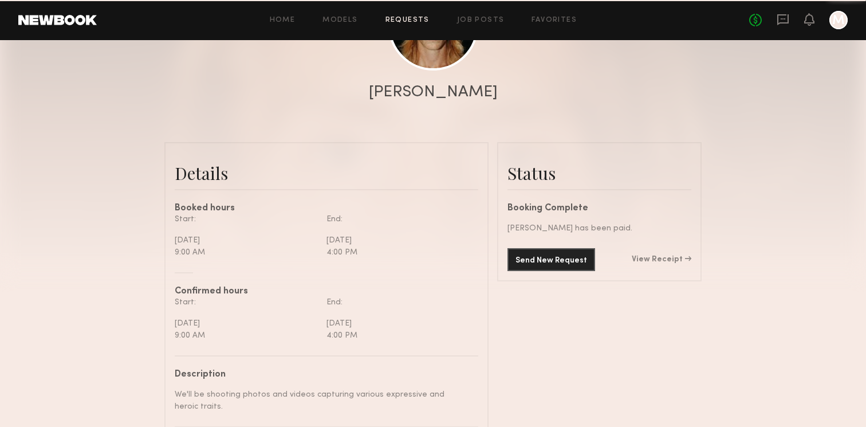
scroll to position [739, 0]
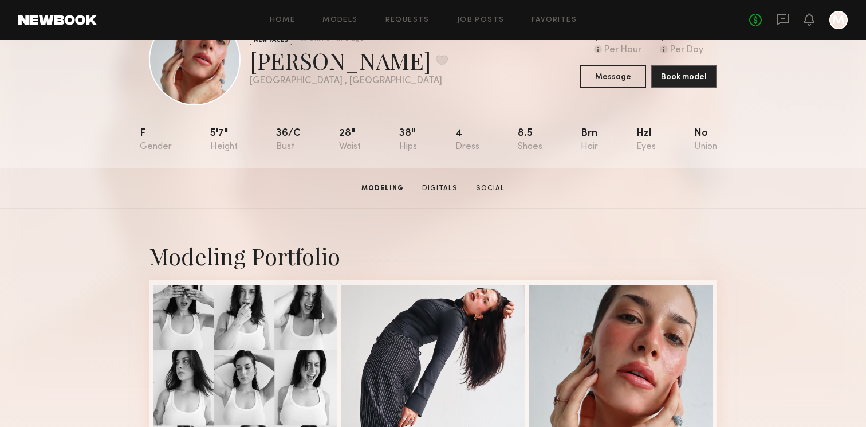
scroll to position [36, 0]
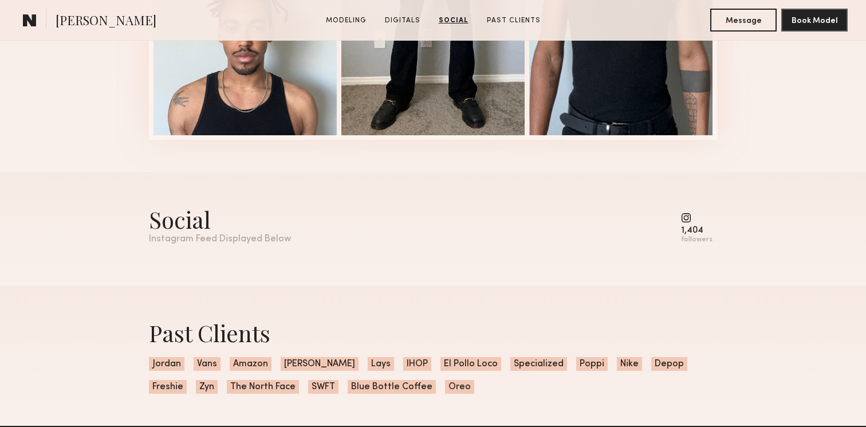
scroll to position [1417, 0]
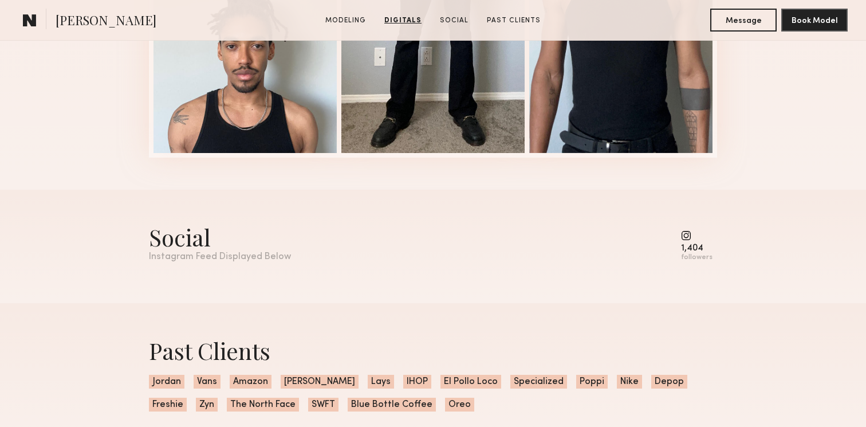
click at [691, 236] on common-icon at bounding box center [697, 235] width 32 height 10
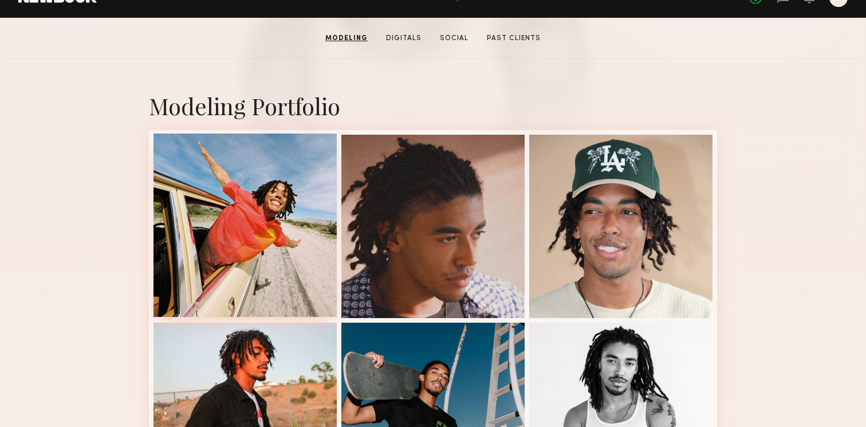
scroll to position [201, 0]
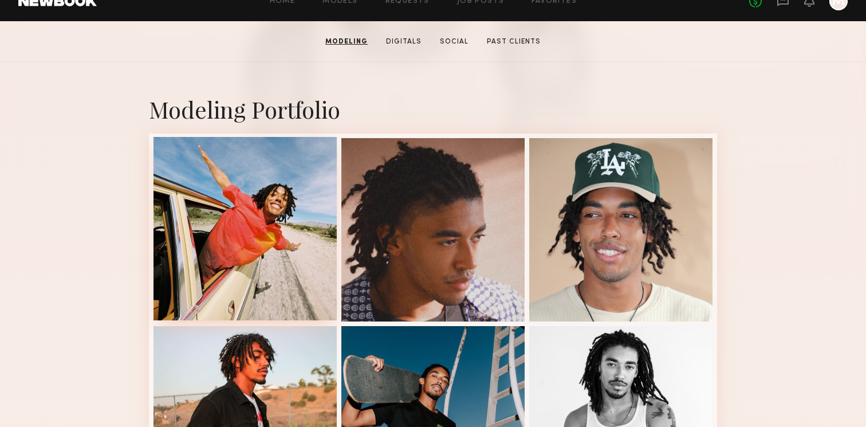
click at [294, 227] on div at bounding box center [245, 228] width 183 height 183
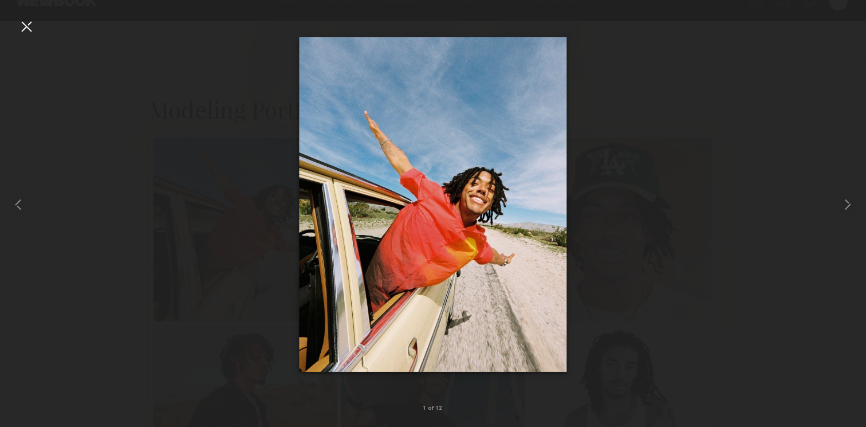
click at [650, 166] on div at bounding box center [433, 204] width 866 height 372
click at [835, 206] on div at bounding box center [849, 204] width 34 height 372
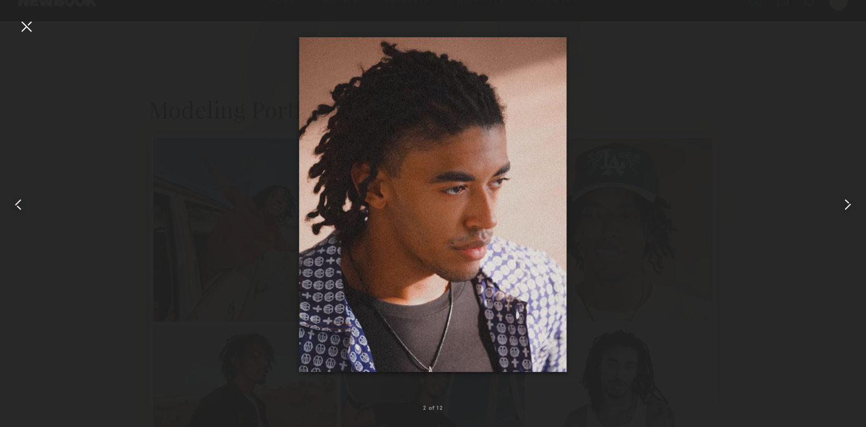
click at [840, 206] on common-icon at bounding box center [848, 204] width 18 height 18
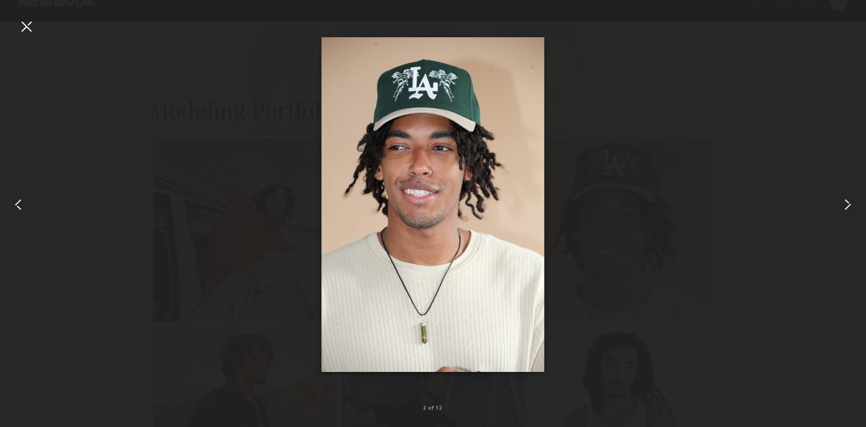
click at [848, 204] on common-icon at bounding box center [848, 204] width 18 height 18
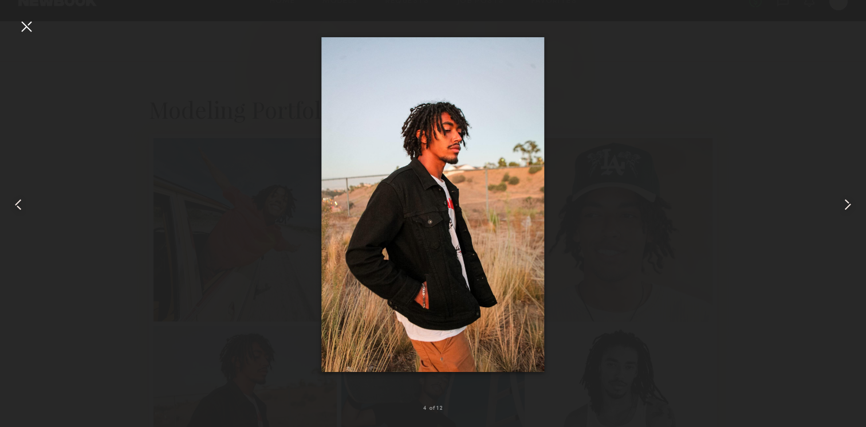
click at [848, 204] on common-icon at bounding box center [848, 204] width 18 height 18
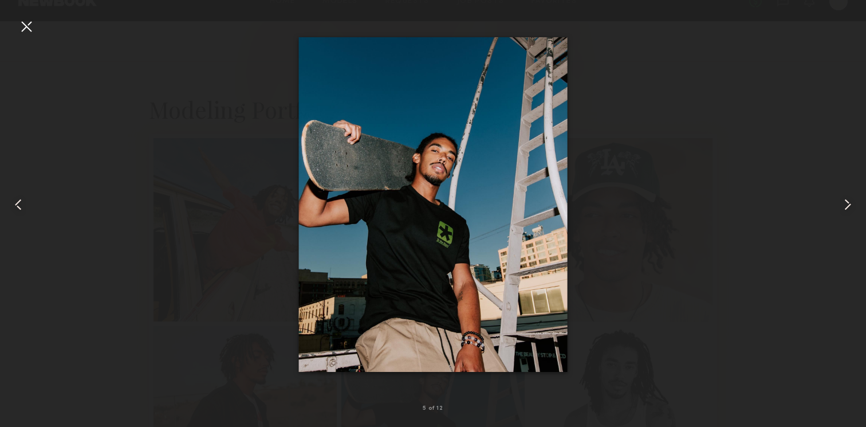
click at [22, 205] on common-icon at bounding box center [18, 204] width 18 height 18
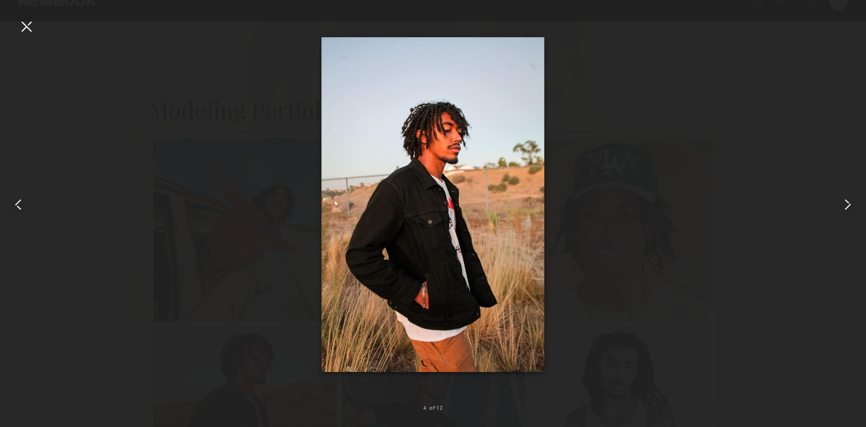
click at [852, 208] on common-icon at bounding box center [848, 204] width 18 height 18
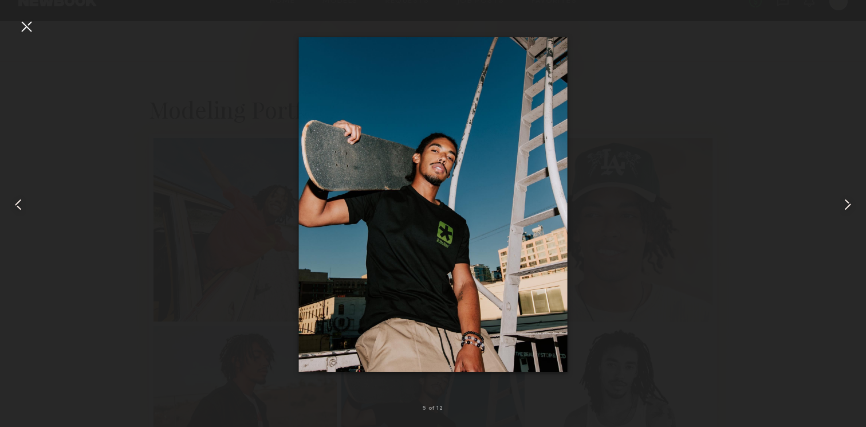
click at [851, 207] on common-icon at bounding box center [848, 204] width 18 height 18
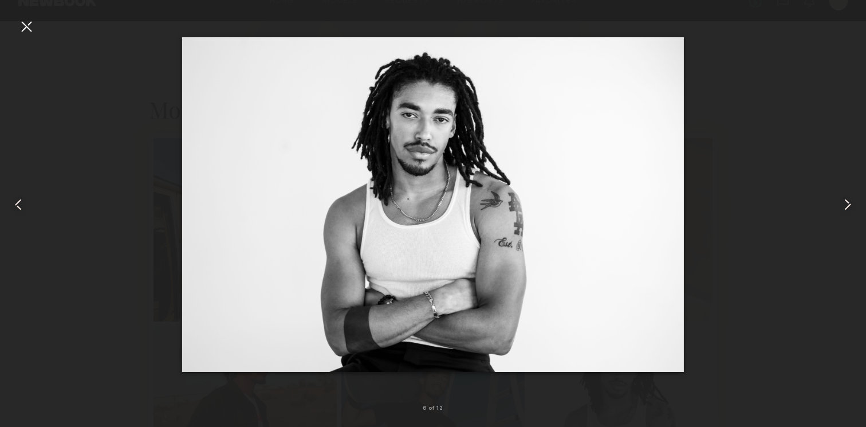
click at [31, 30] on div at bounding box center [26, 26] width 18 height 18
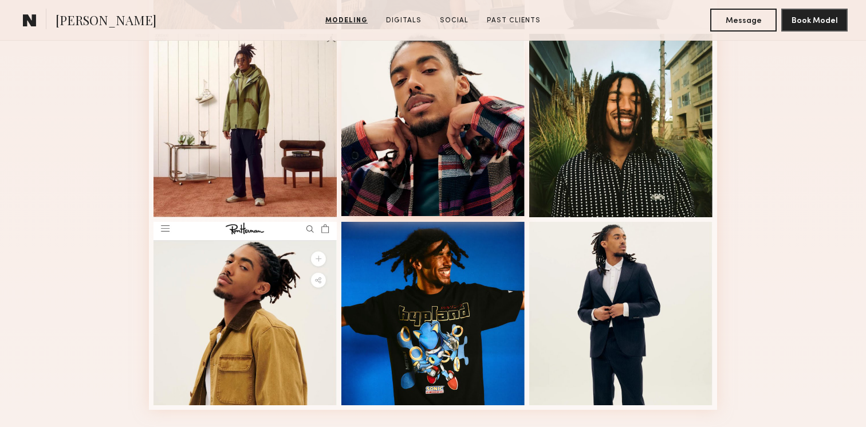
scroll to position [682, 0]
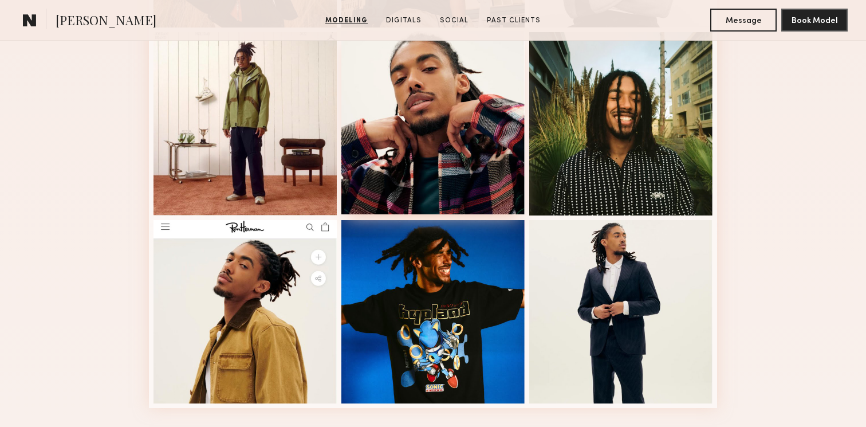
click at [458, 146] on div at bounding box center [432, 122] width 183 height 183
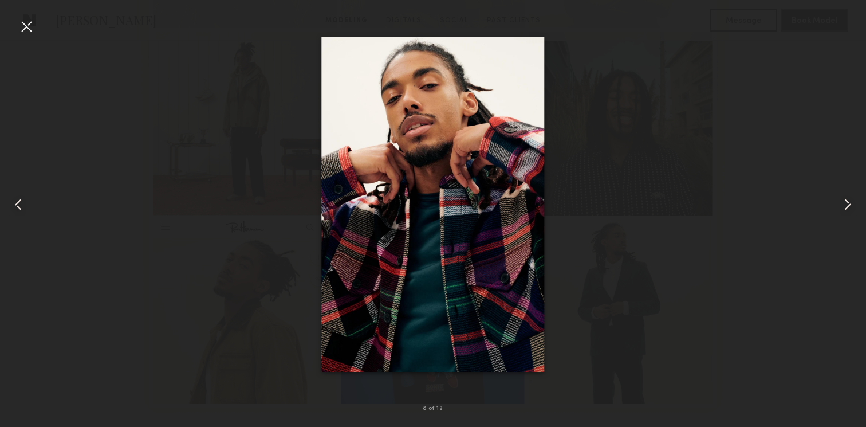
click at [22, 18] on div at bounding box center [26, 26] width 18 height 18
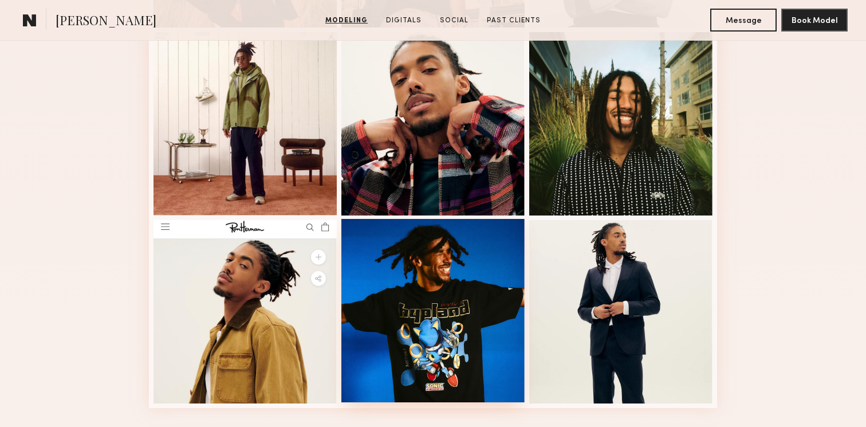
click at [456, 293] on div at bounding box center [432, 310] width 183 height 183
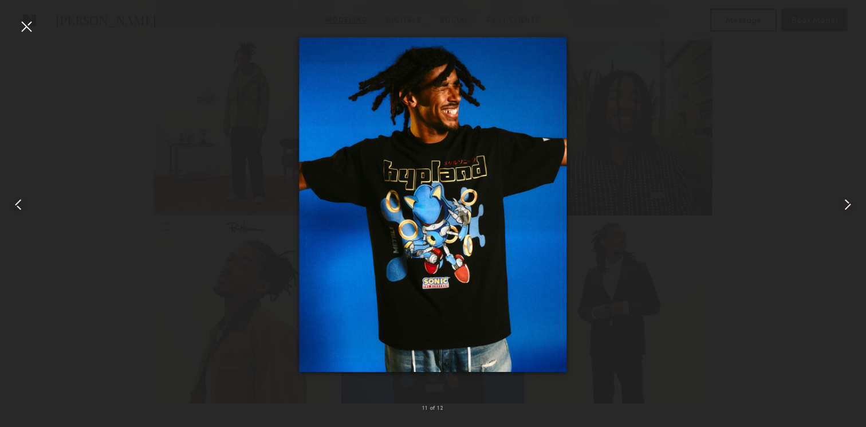
click at [33, 25] on div at bounding box center [26, 26] width 18 height 18
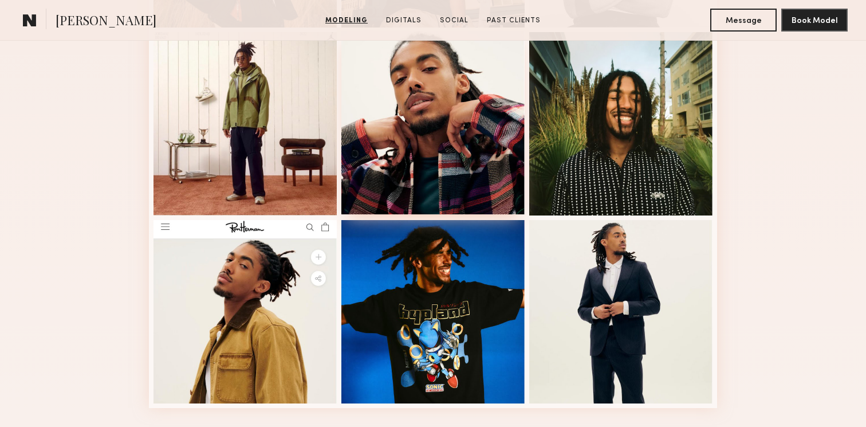
click at [390, 141] on div at bounding box center [432, 122] width 183 height 183
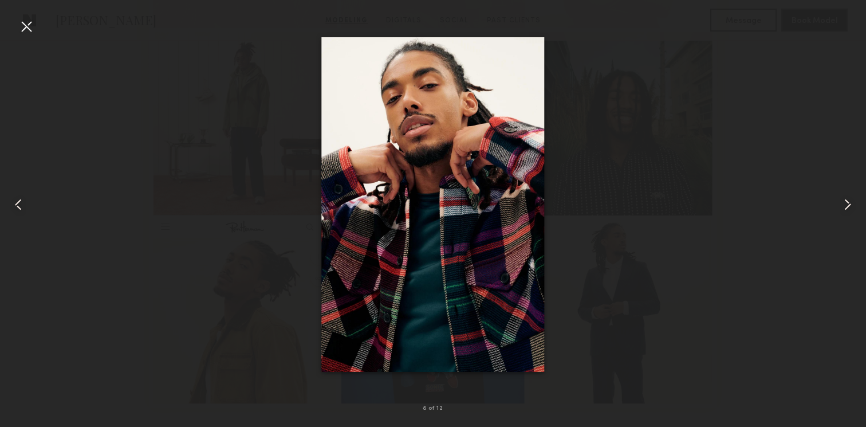
click at [30, 23] on div at bounding box center [26, 26] width 18 height 18
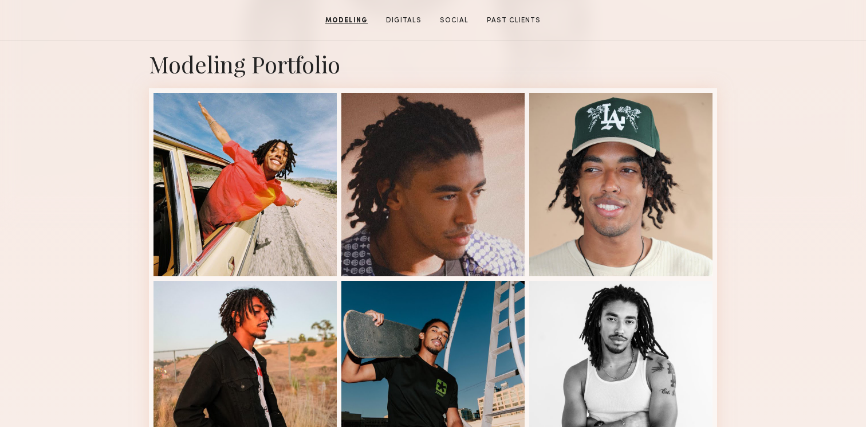
scroll to position [0, 0]
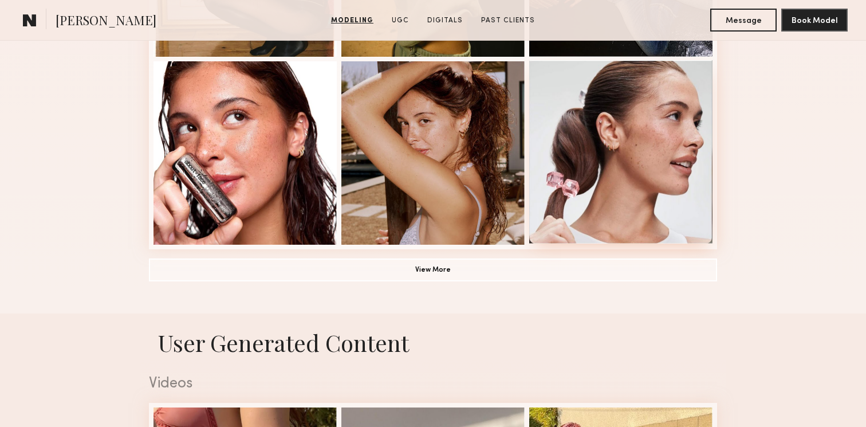
scroll to position [847, 0]
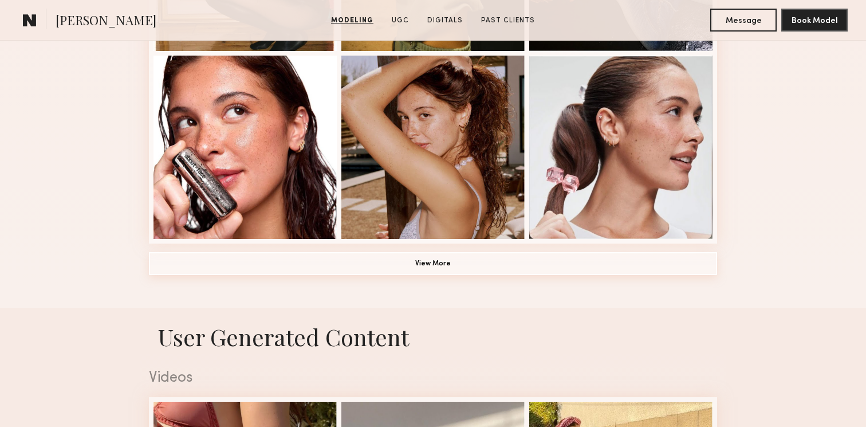
click at [597, 272] on button "View More" at bounding box center [433, 263] width 568 height 23
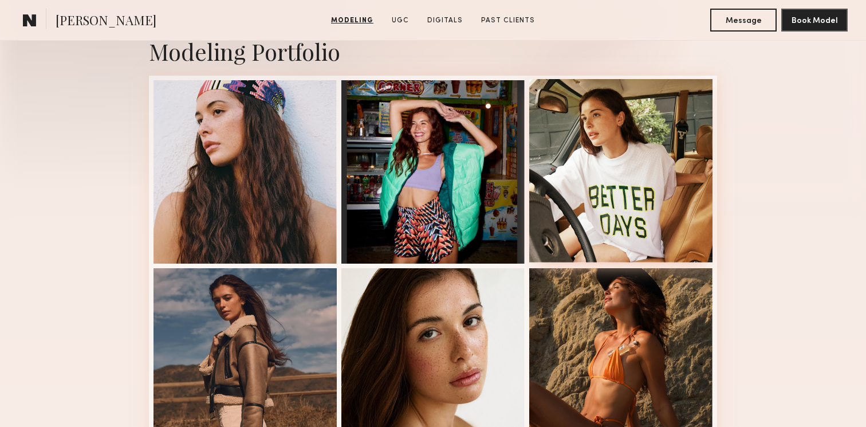
scroll to position [259, 0]
click at [655, 205] on div at bounding box center [620, 169] width 183 height 183
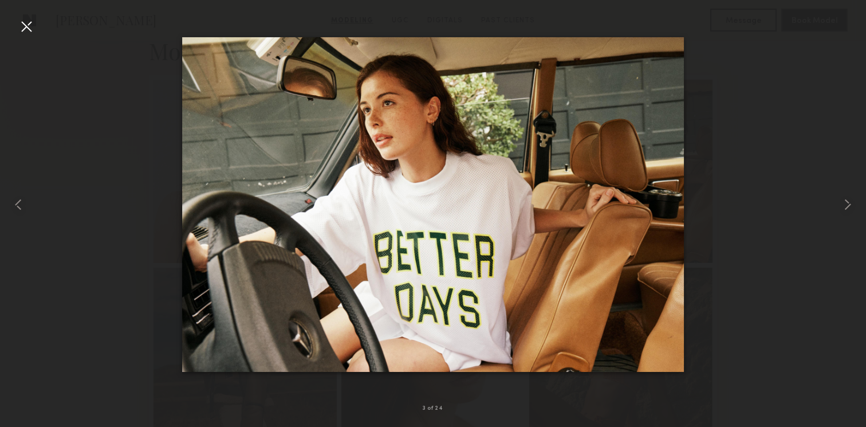
click at [35, 21] on div at bounding box center [26, 26] width 18 height 18
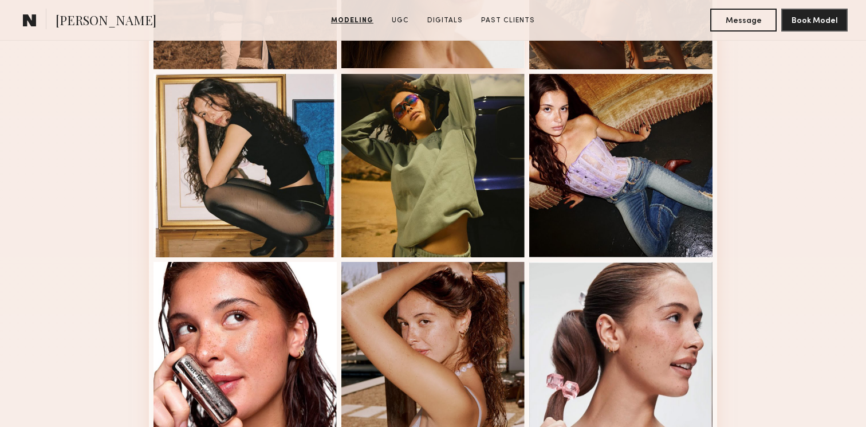
scroll to position [596, 0]
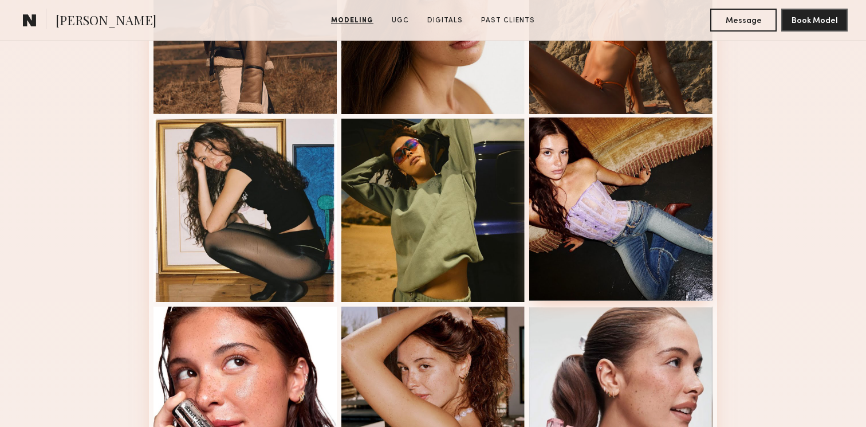
click at [624, 188] on div at bounding box center [620, 208] width 183 height 183
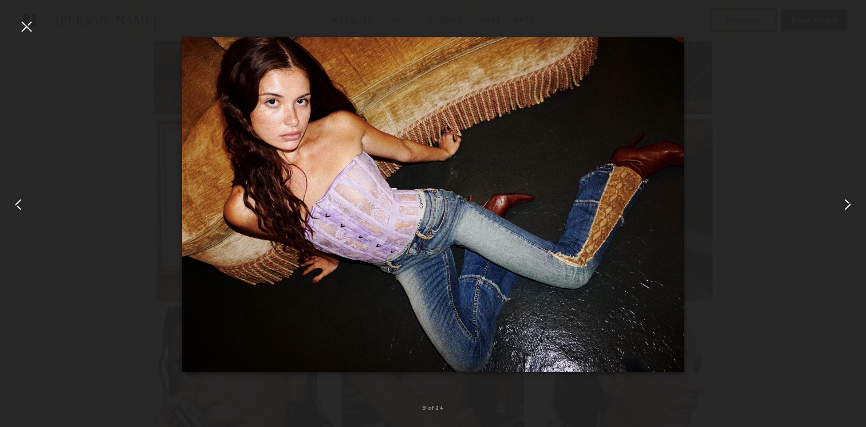
click at [27, 18] on div at bounding box center [26, 26] width 18 height 18
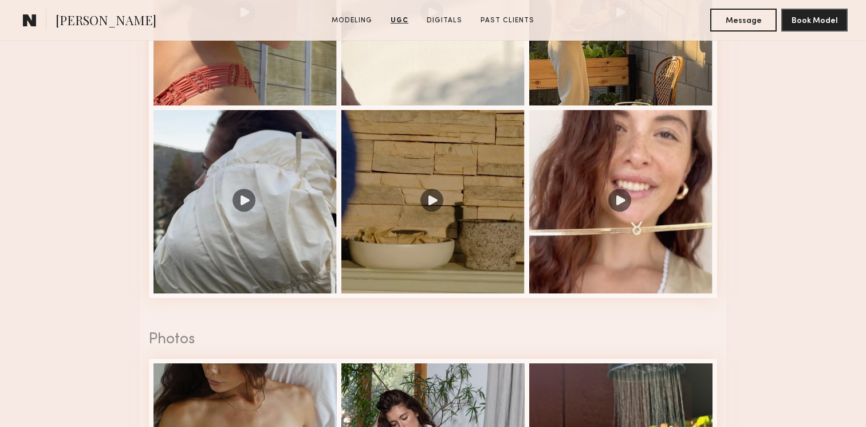
scroll to position [1962, 0]
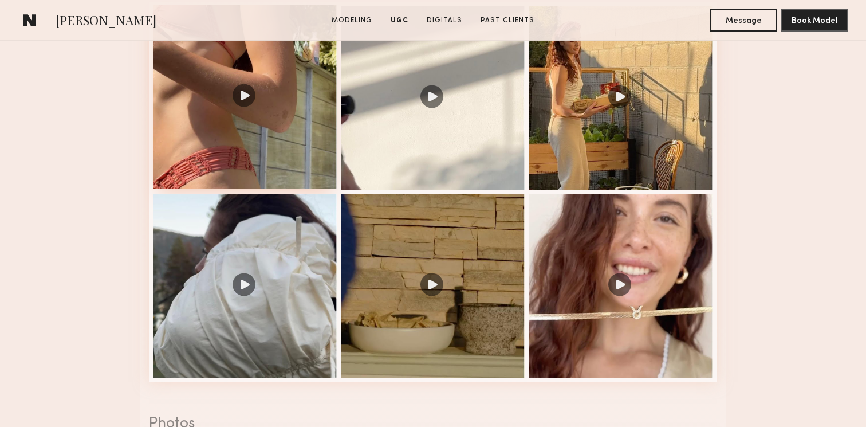
click at [244, 82] on div at bounding box center [245, 96] width 183 height 183
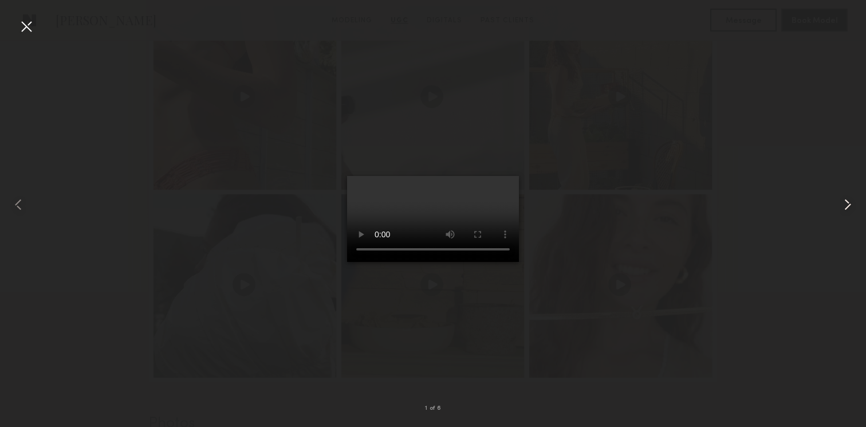
click at [848, 197] on common-icon at bounding box center [848, 204] width 18 height 18
click at [850, 198] on common-icon at bounding box center [848, 204] width 18 height 18
click at [26, 26] on div at bounding box center [26, 26] width 18 height 18
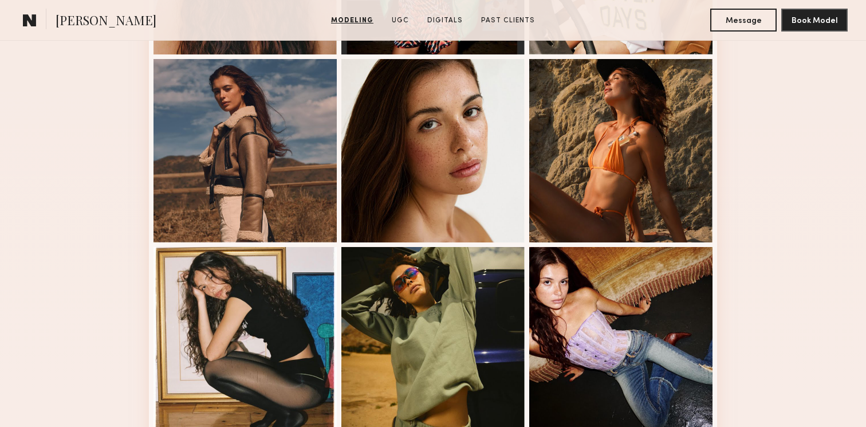
scroll to position [463, 0]
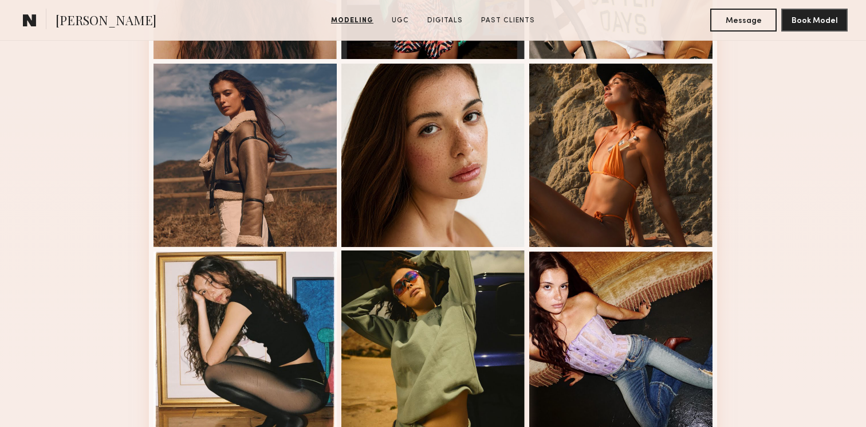
click at [444, 307] on div at bounding box center [432, 341] width 183 height 183
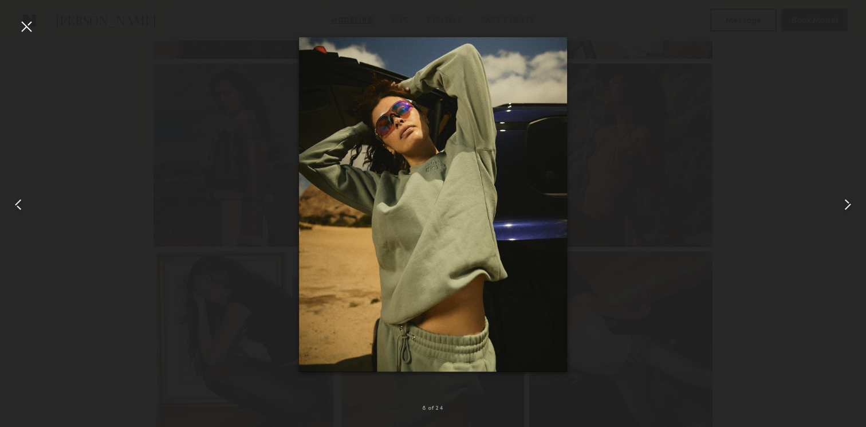
click at [25, 20] on div at bounding box center [26, 26] width 18 height 18
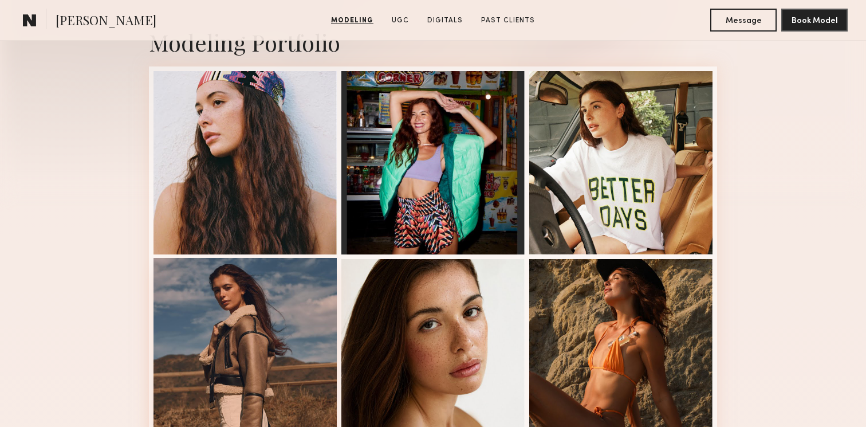
scroll to position [258, 0]
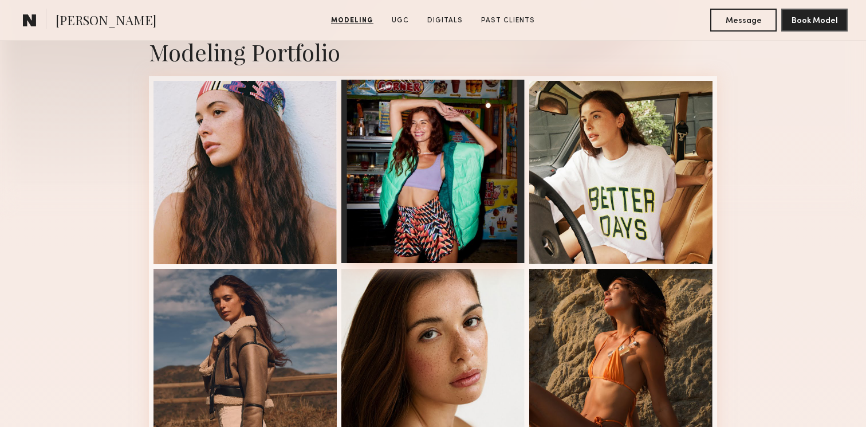
click at [439, 162] on div at bounding box center [432, 171] width 183 height 183
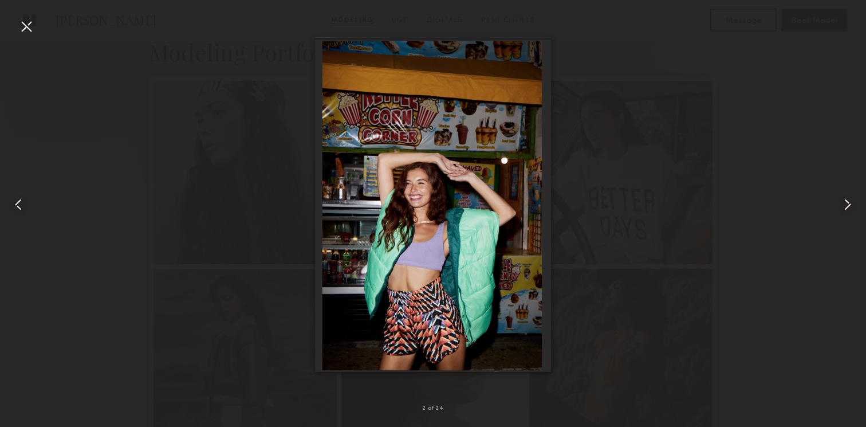
click at [26, 15] on nb-gallery-light "2 of 24" at bounding box center [433, 213] width 866 height 427
click at [26, 20] on div at bounding box center [26, 26] width 18 height 18
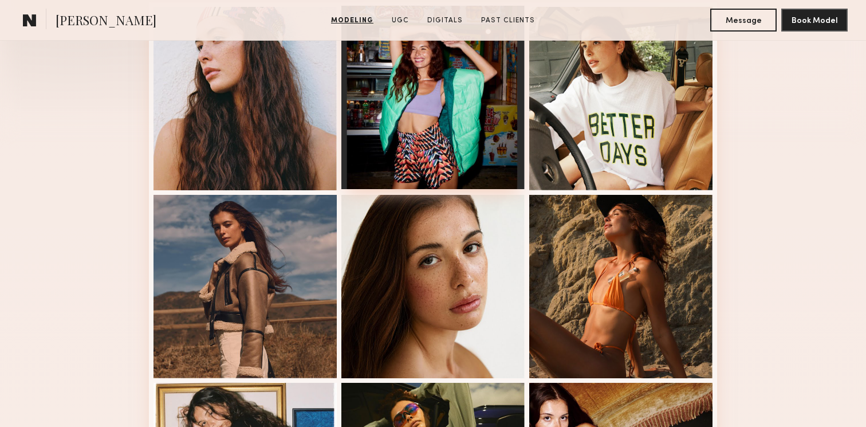
scroll to position [441, 0]
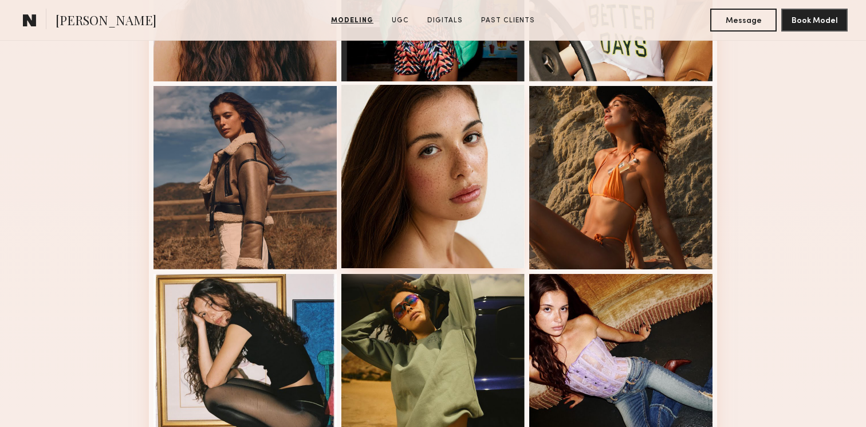
click at [465, 214] on div at bounding box center [432, 176] width 183 height 183
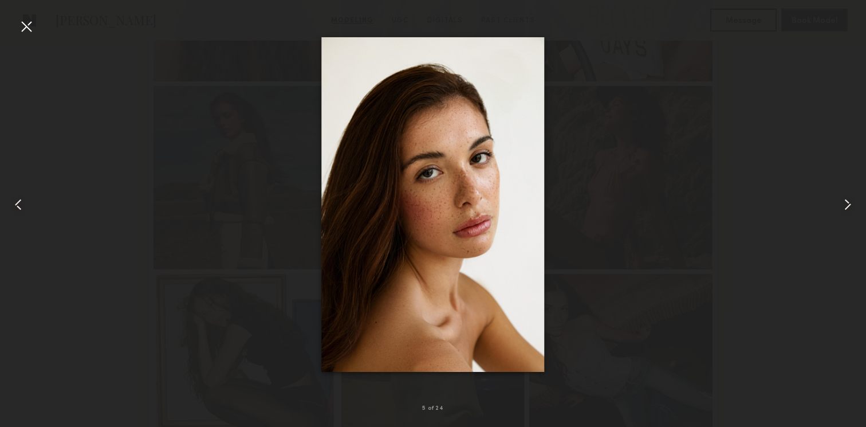
click at [28, 8] on nb-gallery-light "5 of 24" at bounding box center [433, 213] width 866 height 427
click at [28, 21] on div at bounding box center [26, 26] width 18 height 18
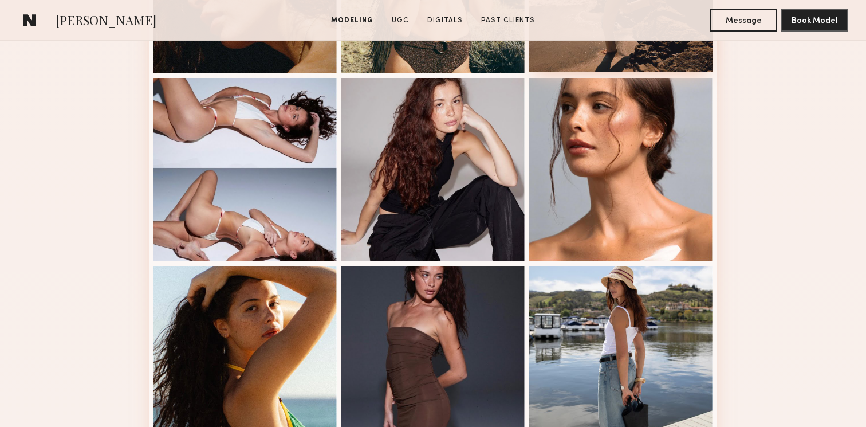
scroll to position [1389, 0]
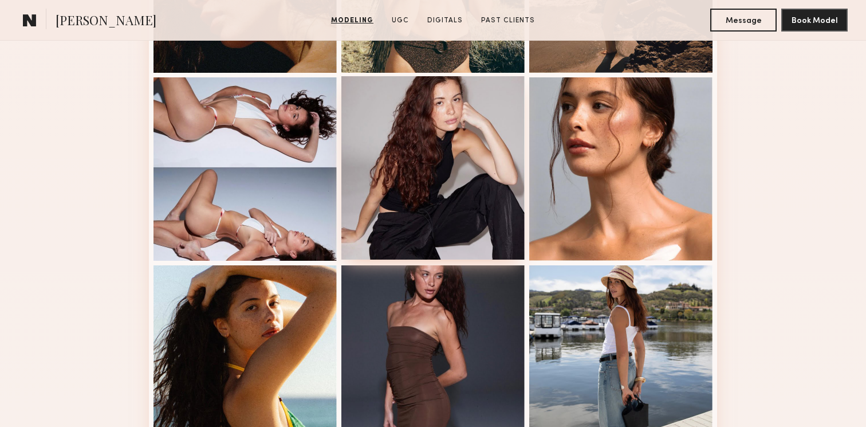
click at [486, 192] on div at bounding box center [432, 167] width 183 height 183
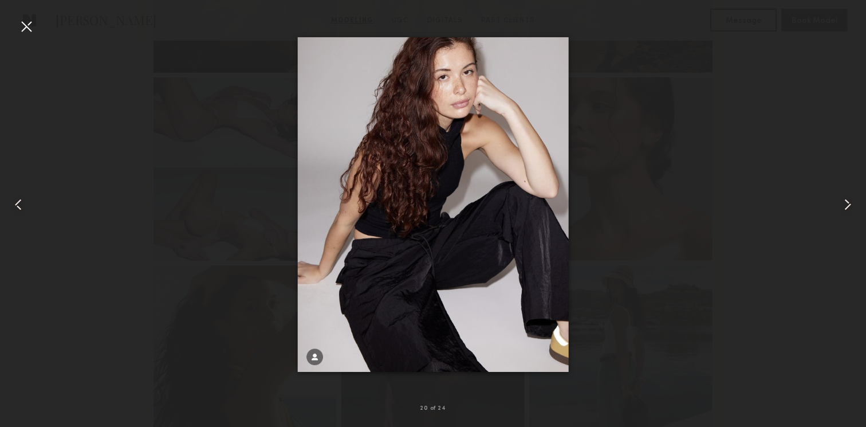
click at [29, 26] on div at bounding box center [26, 26] width 18 height 18
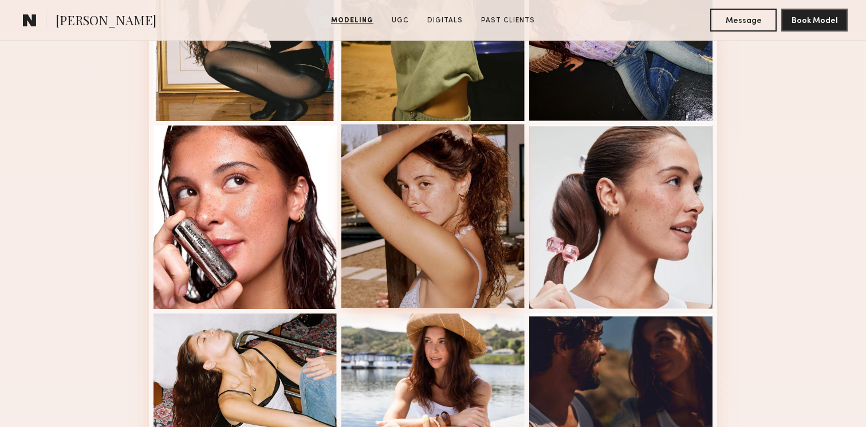
scroll to position [781, 0]
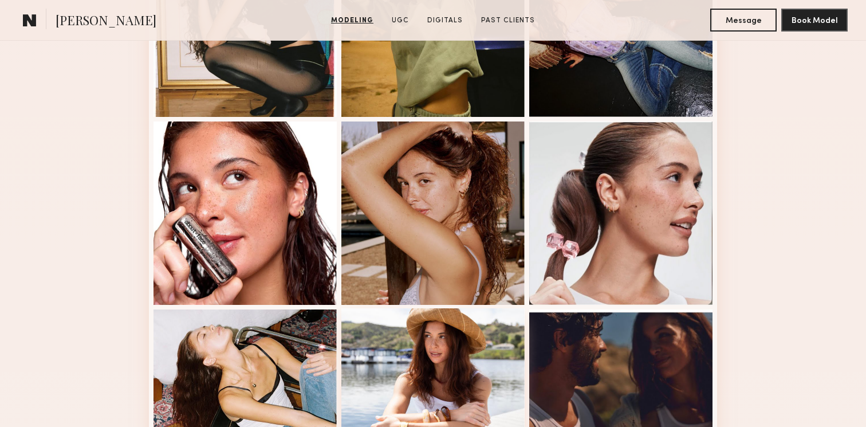
click at [459, 337] on div at bounding box center [432, 399] width 183 height 183
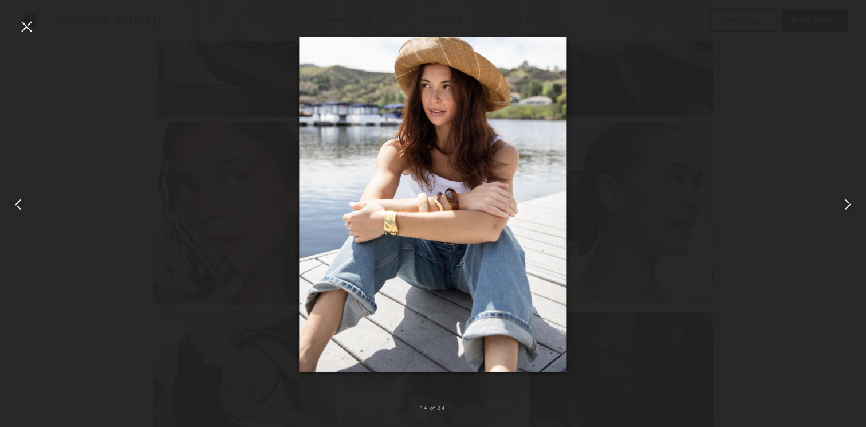
click at [26, 27] on div at bounding box center [26, 26] width 18 height 18
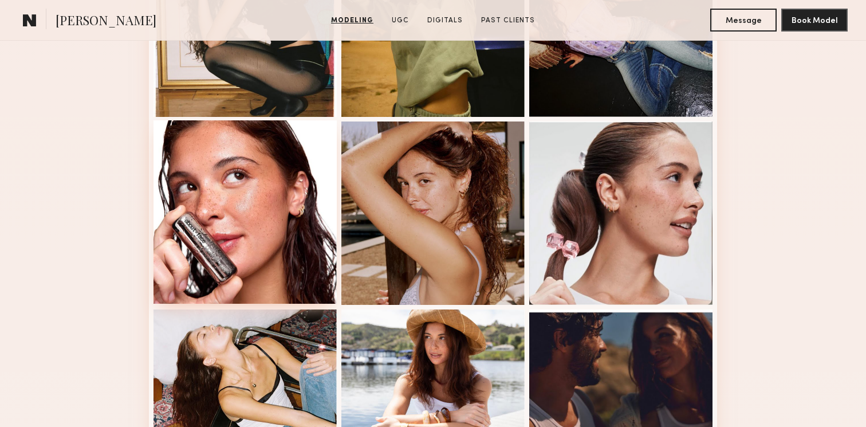
click at [246, 163] on div at bounding box center [245, 211] width 183 height 183
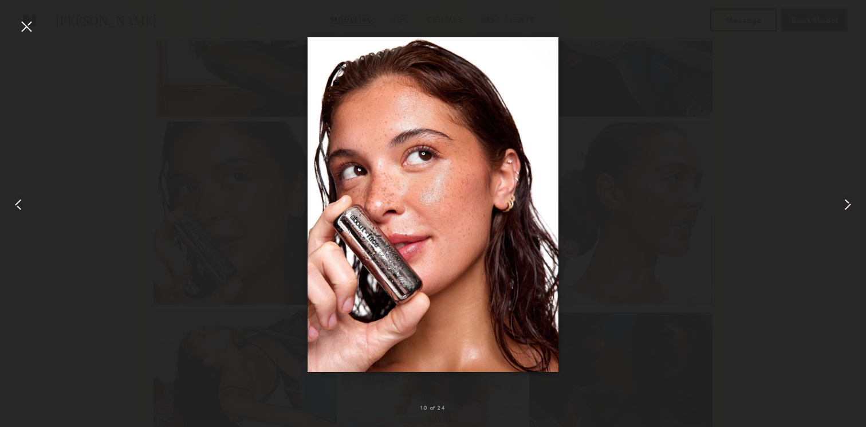
click at [189, 114] on div at bounding box center [433, 204] width 866 height 372
click at [25, 14] on nb-gallery-light "10 of 24" at bounding box center [433, 213] width 866 height 427
click at [25, 17] on div at bounding box center [26, 26] width 18 height 18
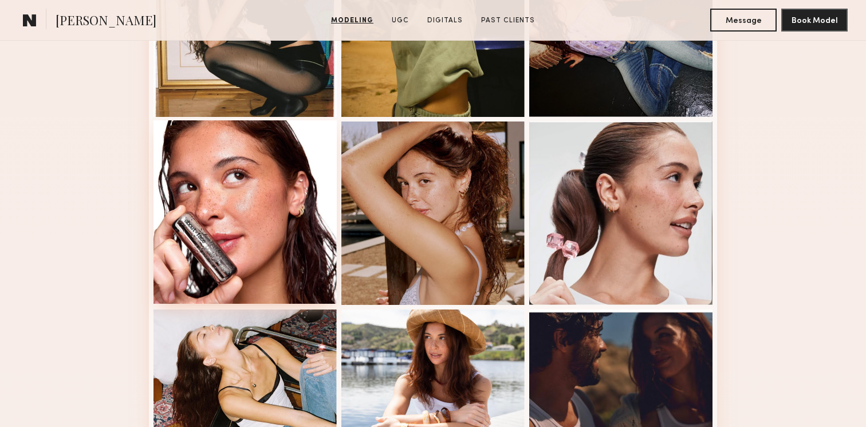
scroll to position [0, 0]
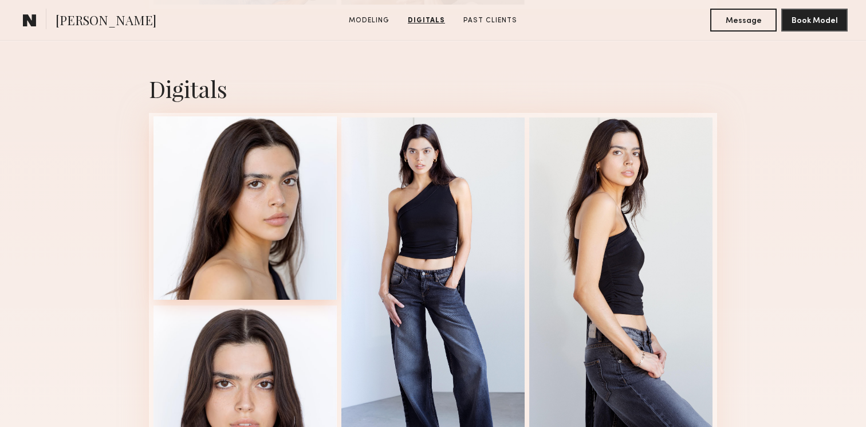
scroll to position [1906, 0]
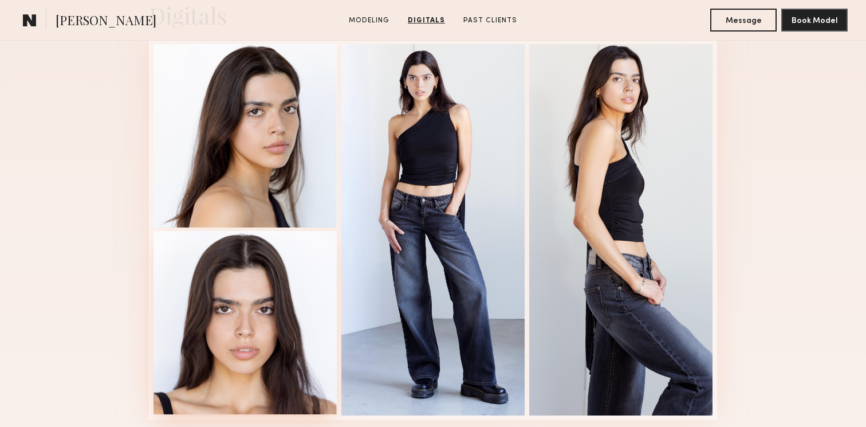
click at [262, 270] on div at bounding box center [245, 322] width 183 height 183
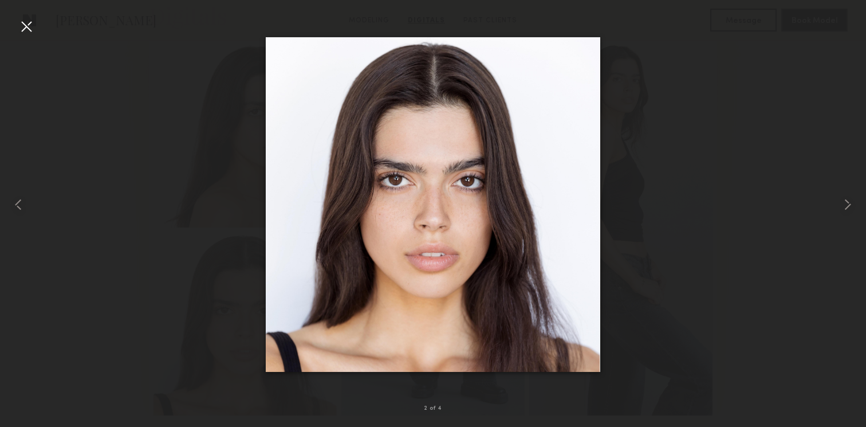
click at [606, 175] on div at bounding box center [433, 204] width 866 height 372
click at [846, 206] on common-icon at bounding box center [848, 204] width 18 height 18
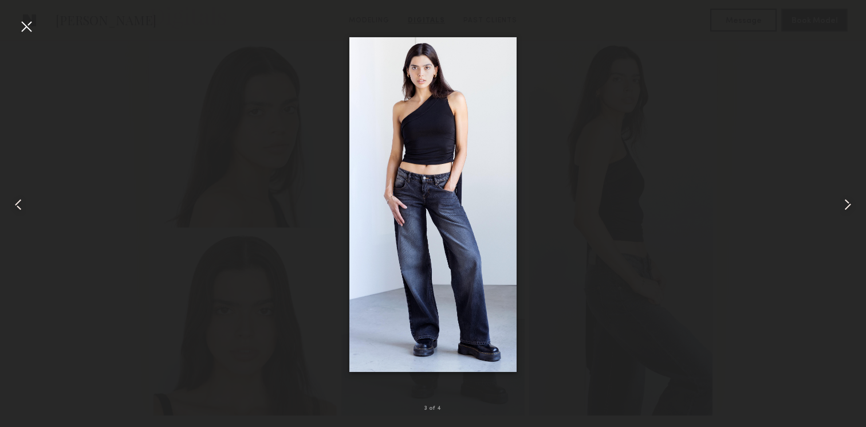
click at [846, 206] on common-icon at bounding box center [848, 204] width 18 height 18
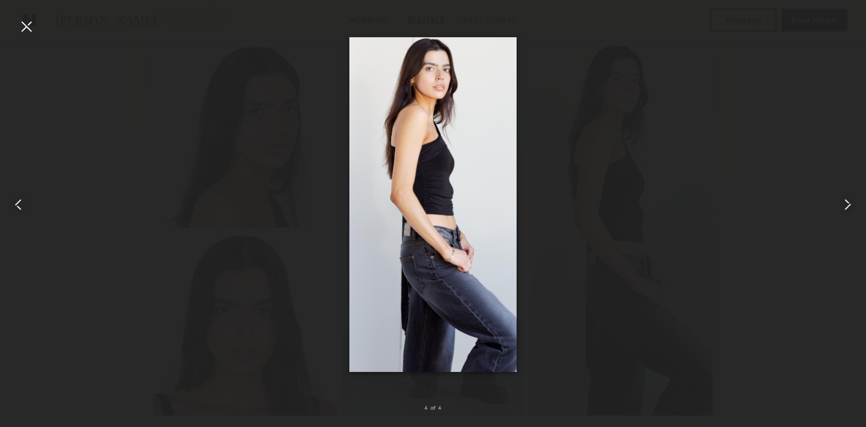
click at [21, 19] on div at bounding box center [26, 26] width 18 height 18
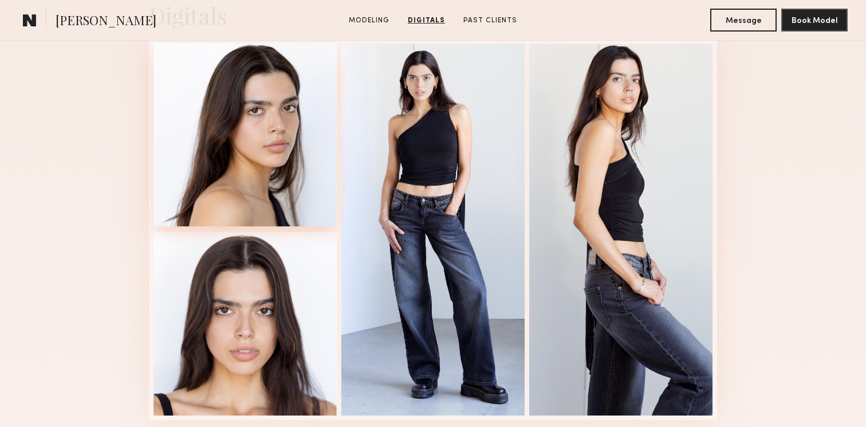
click at [241, 103] on div at bounding box center [245, 134] width 183 height 183
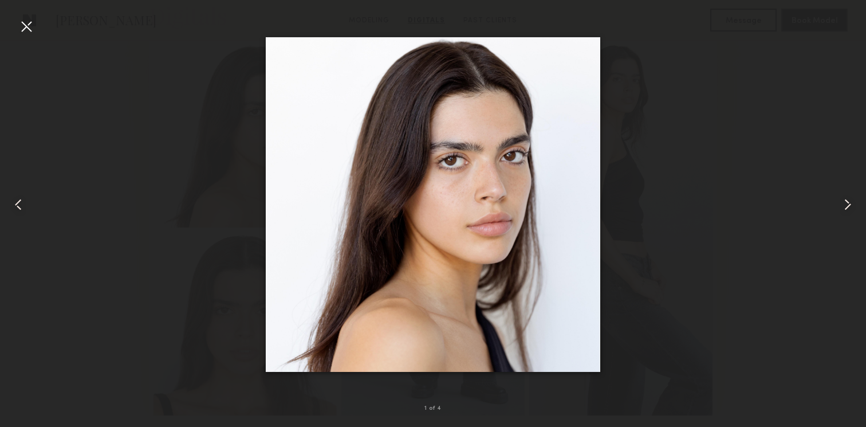
click at [28, 27] on div at bounding box center [26, 26] width 18 height 18
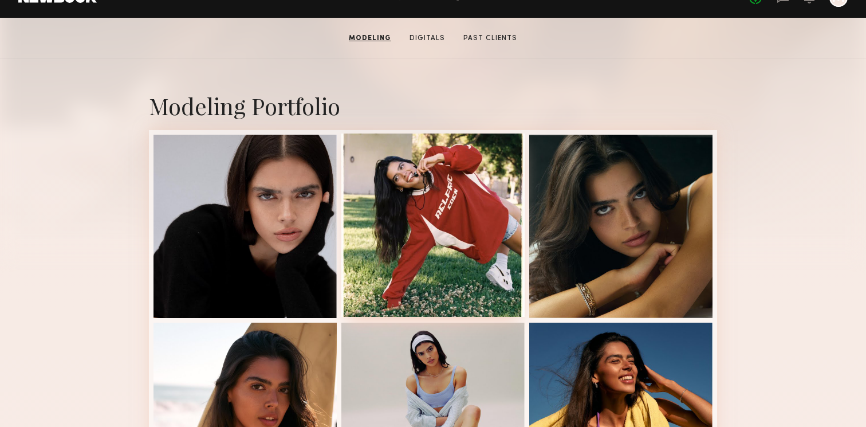
scroll to position [185, 0]
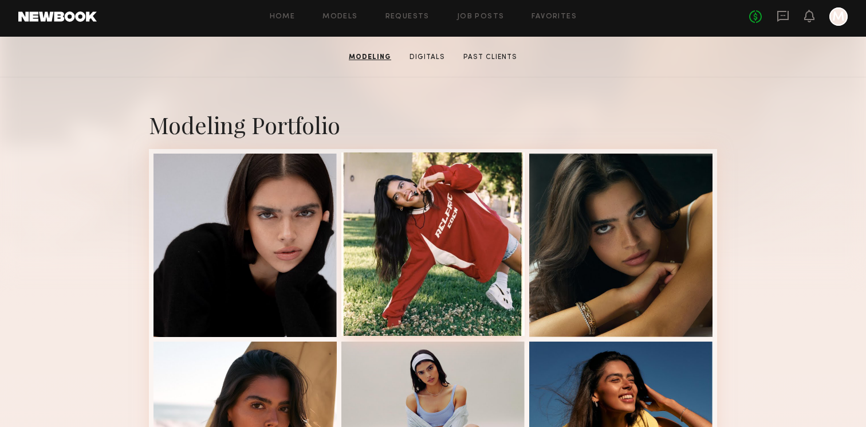
click at [386, 184] on div at bounding box center [432, 243] width 183 height 183
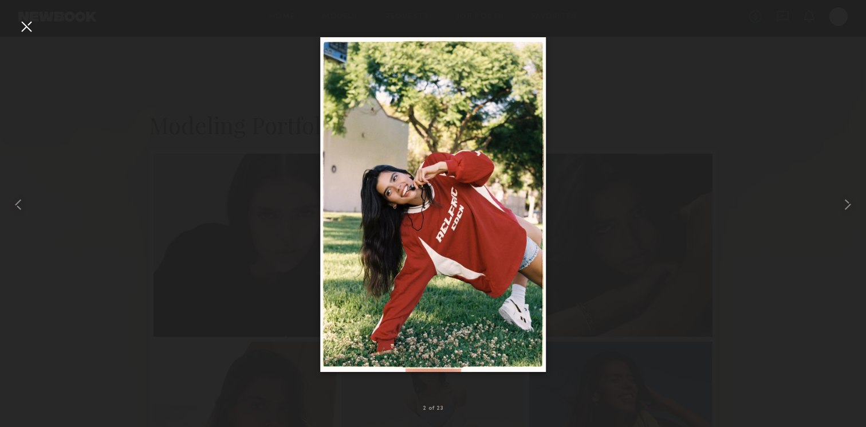
click at [30, 27] on div at bounding box center [26, 26] width 18 height 18
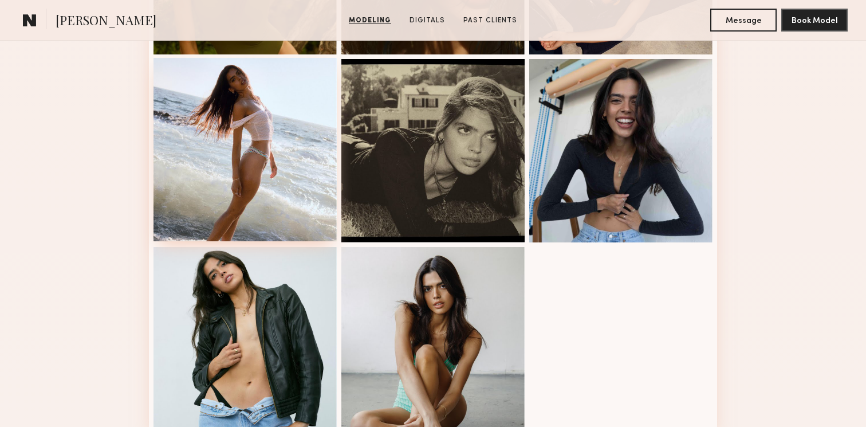
scroll to position [1508, 0]
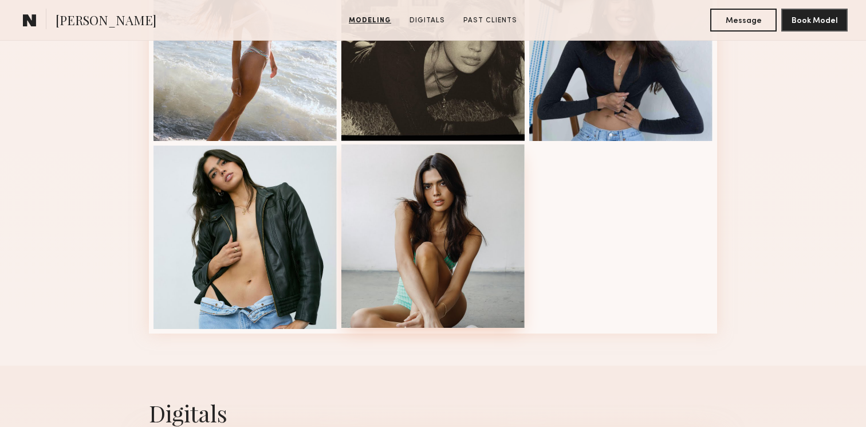
click at [503, 264] on div at bounding box center [432, 235] width 183 height 183
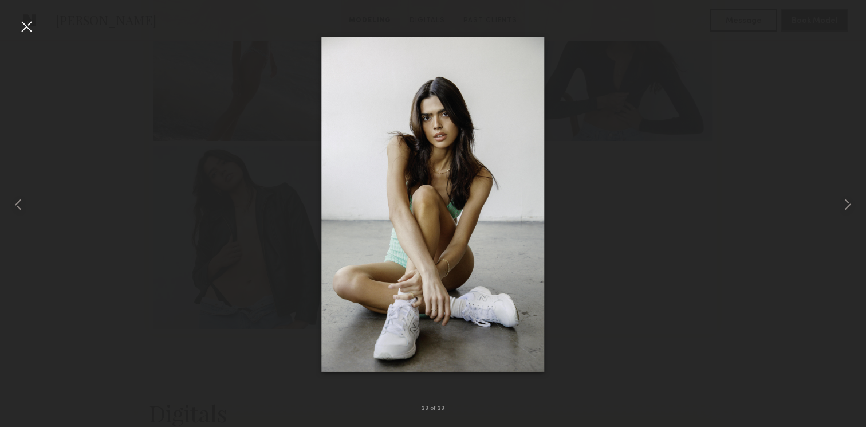
click at [27, 30] on div at bounding box center [26, 26] width 18 height 18
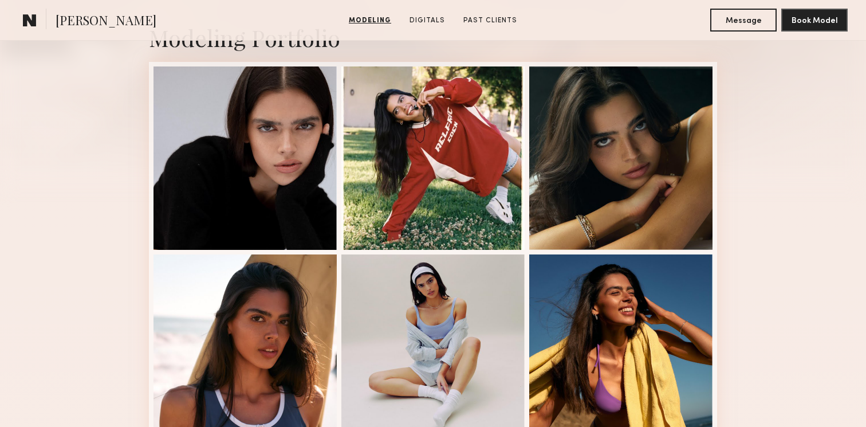
scroll to position [268, 0]
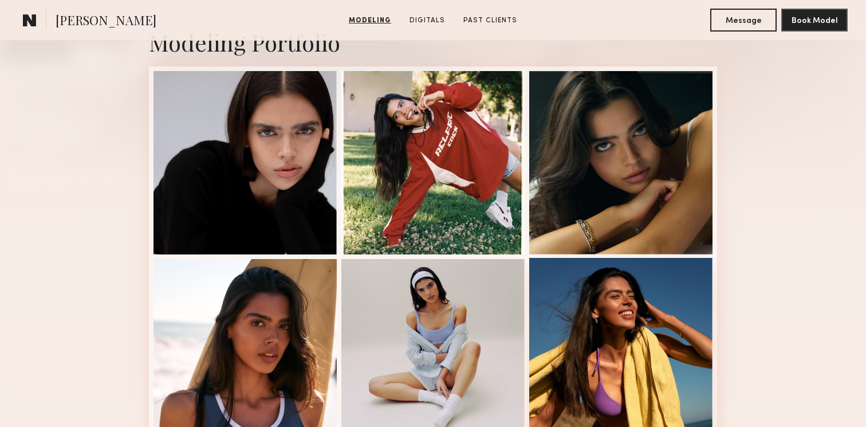
click at [669, 300] on div at bounding box center [620, 349] width 183 height 183
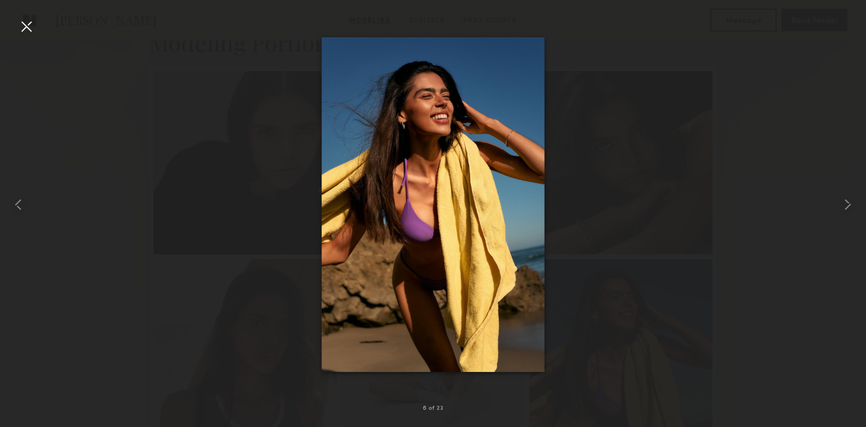
click at [29, 27] on div at bounding box center [26, 26] width 18 height 18
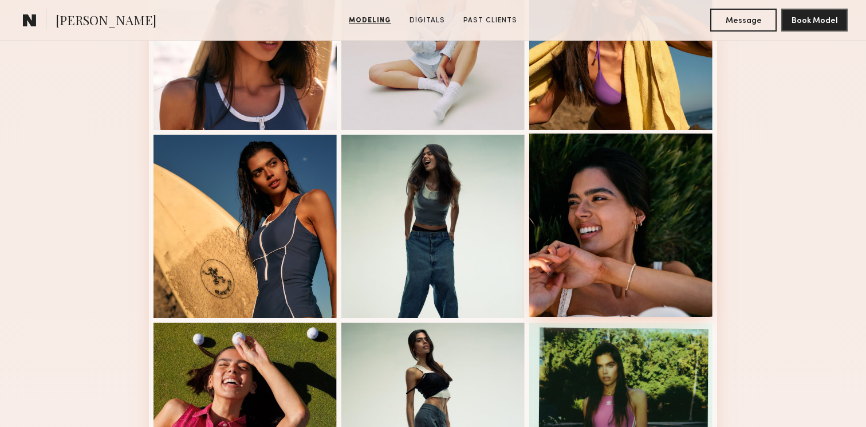
scroll to position [583, 0]
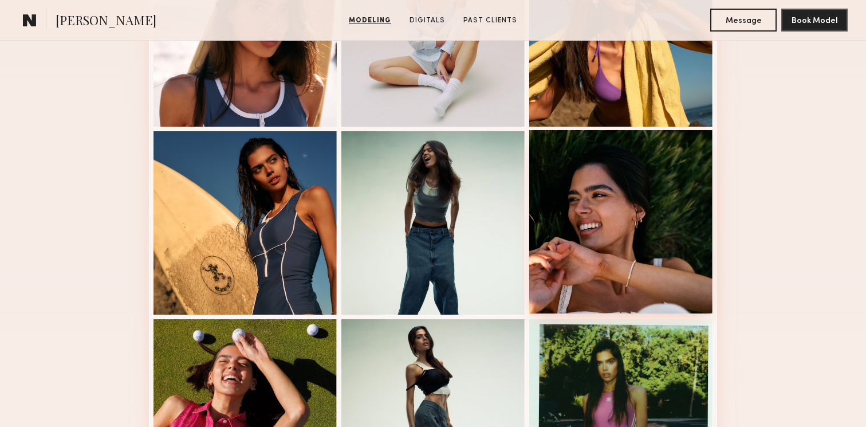
click at [632, 229] on div at bounding box center [620, 221] width 183 height 183
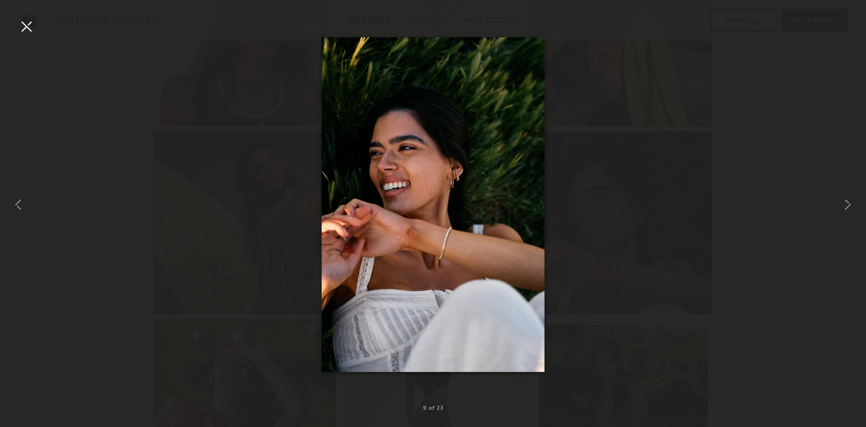
click at [26, 34] on div at bounding box center [26, 26] width 18 height 18
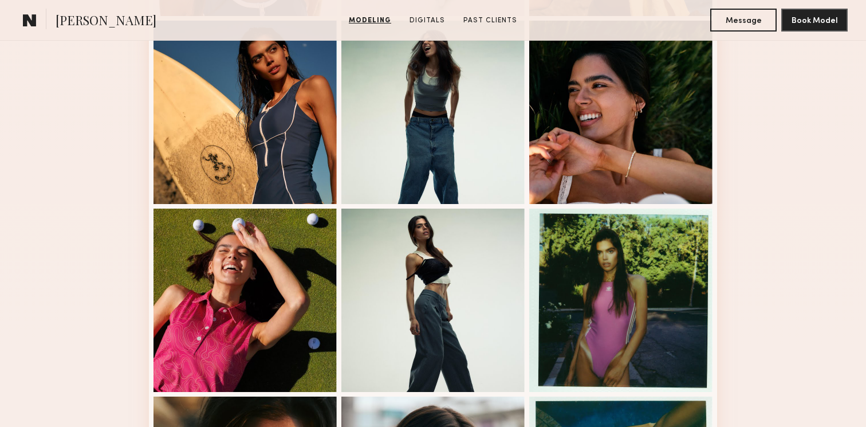
scroll to position [689, 0]
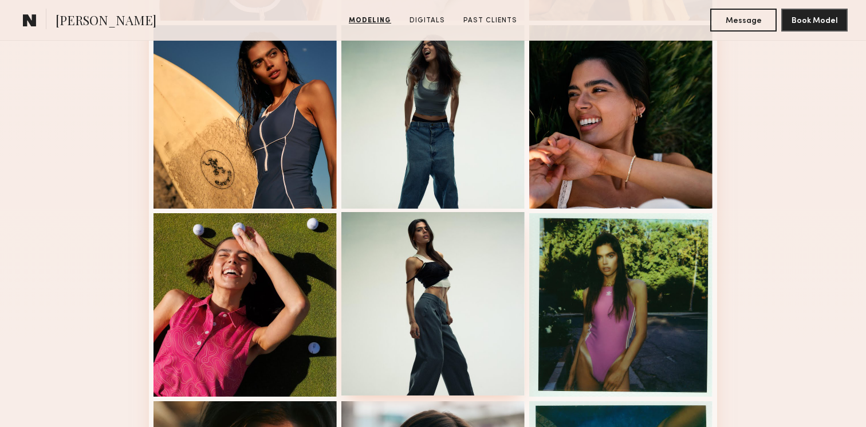
click at [376, 290] on div at bounding box center [432, 303] width 183 height 183
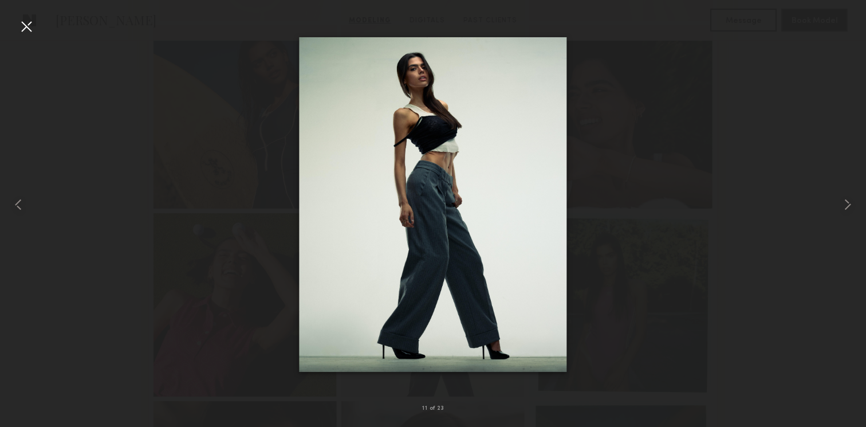
click at [29, 29] on div at bounding box center [26, 26] width 18 height 18
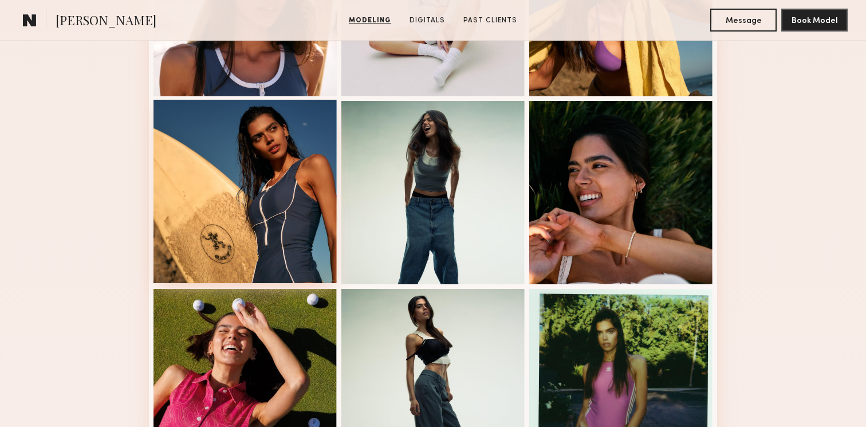
scroll to position [601, 0]
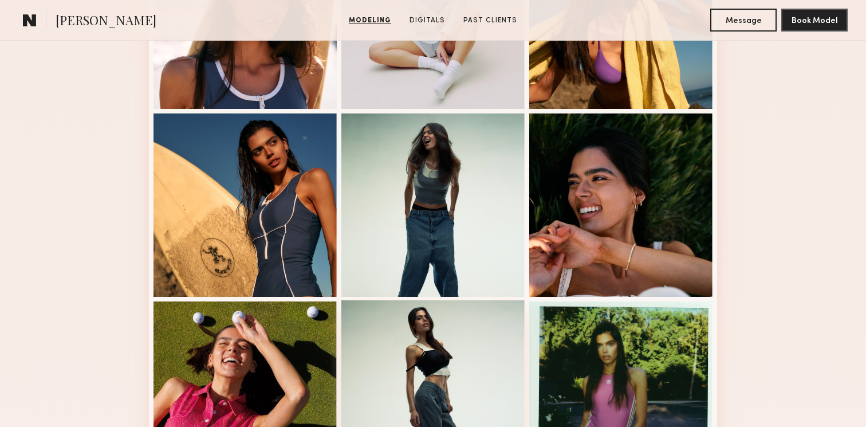
click at [413, 322] on div at bounding box center [432, 391] width 183 height 183
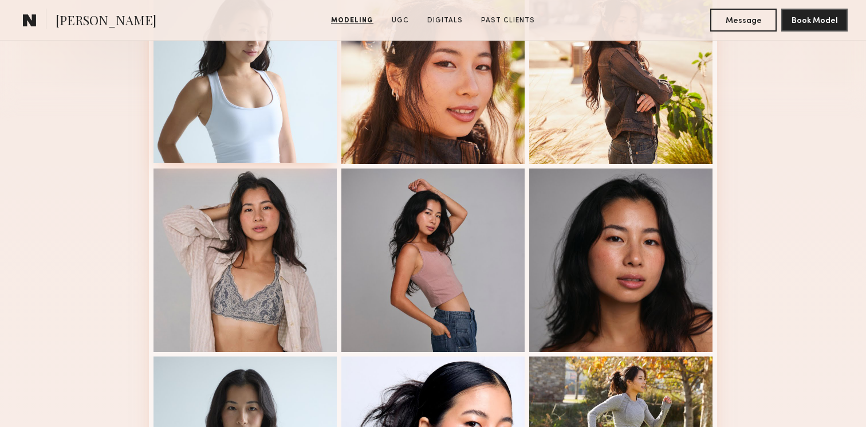
scroll to position [356, 0]
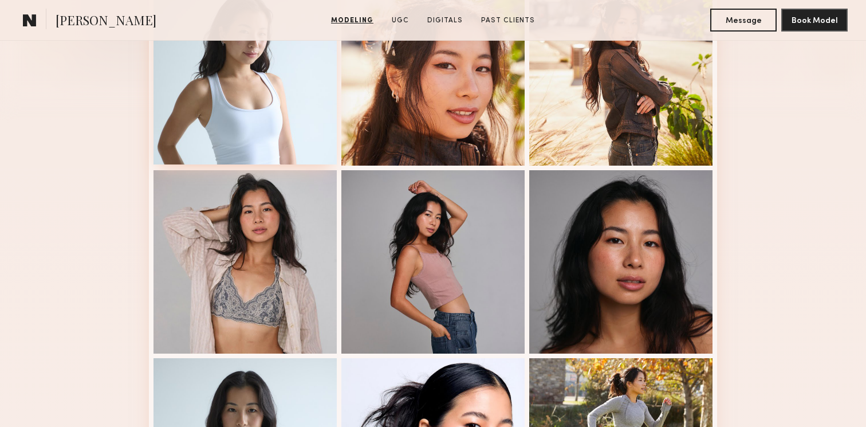
click at [227, 82] on div at bounding box center [245, 72] width 183 height 183
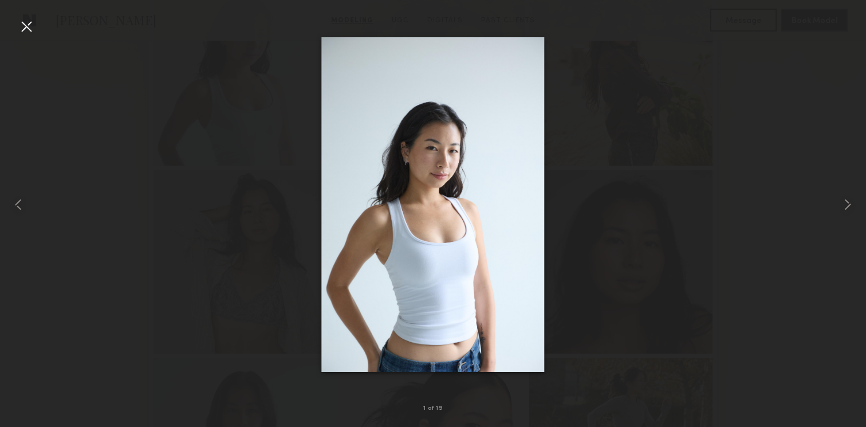
click at [30, 26] on div at bounding box center [26, 26] width 18 height 18
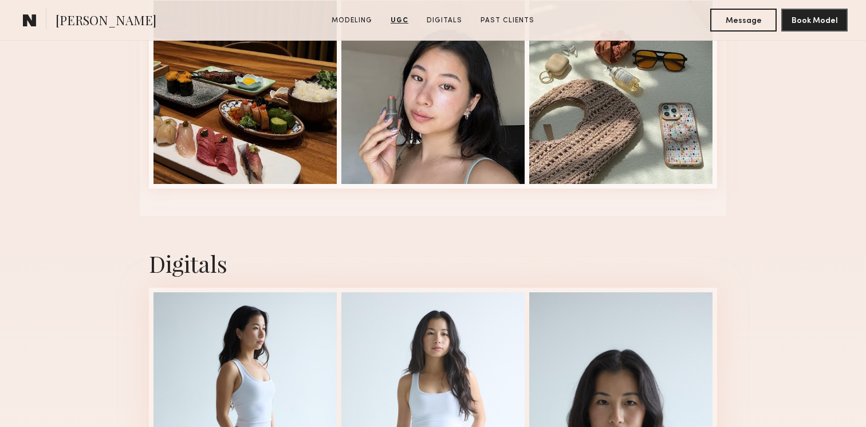
scroll to position [2855, 0]
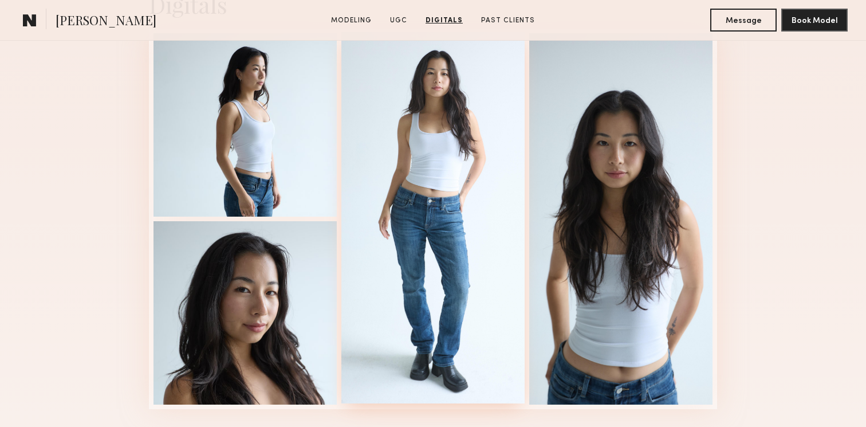
click at [439, 255] on div at bounding box center [432, 217] width 183 height 371
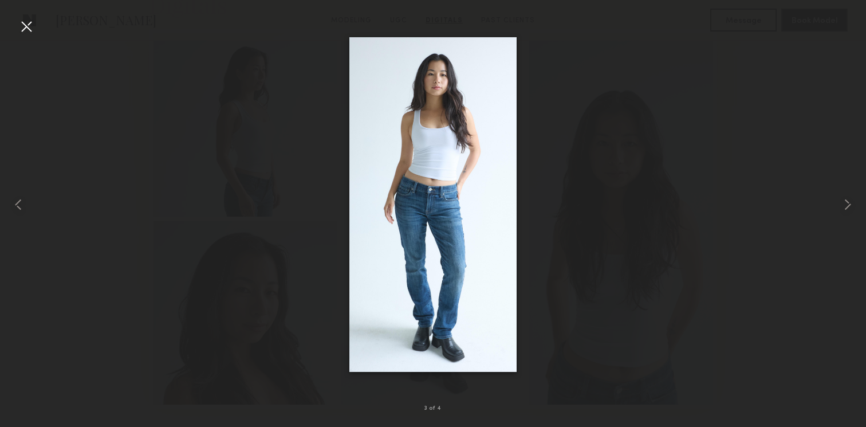
click at [34, 26] on div at bounding box center [26, 26] width 18 height 18
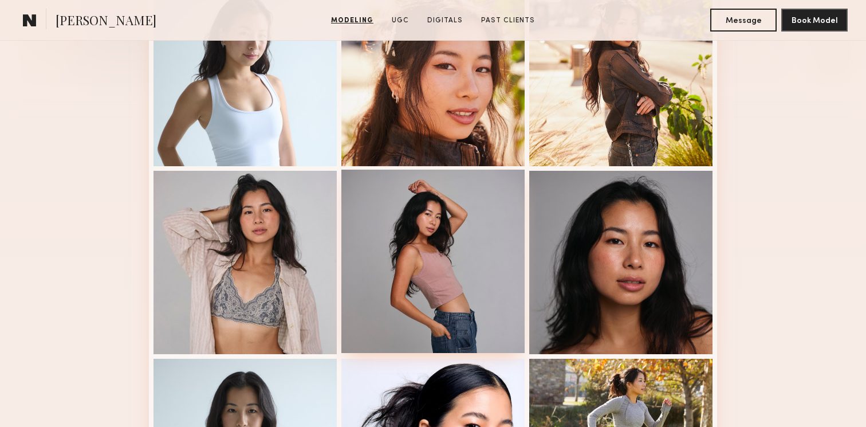
scroll to position [357, 0]
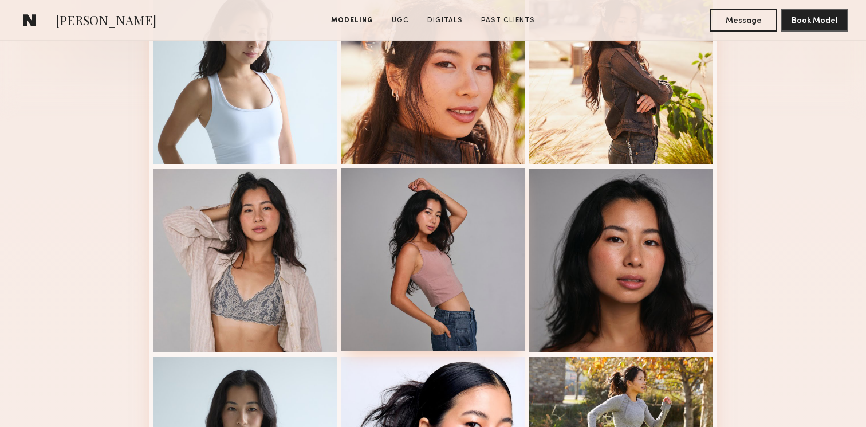
click at [427, 251] on div at bounding box center [432, 259] width 183 height 183
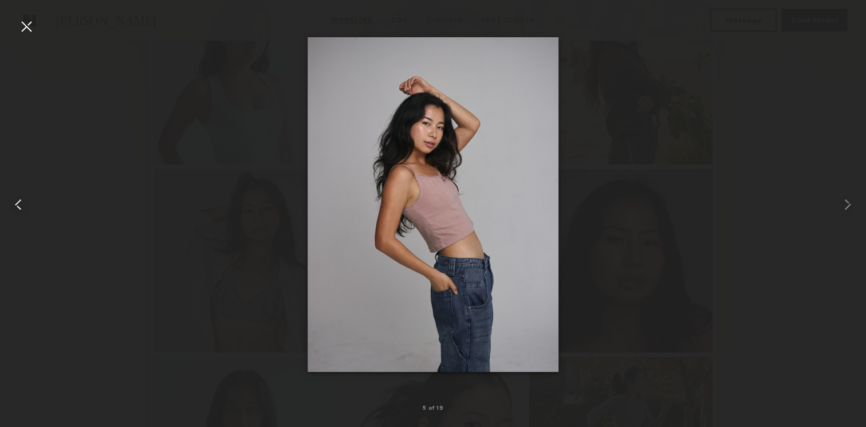
click at [32, 38] on div at bounding box center [17, 204] width 34 height 372
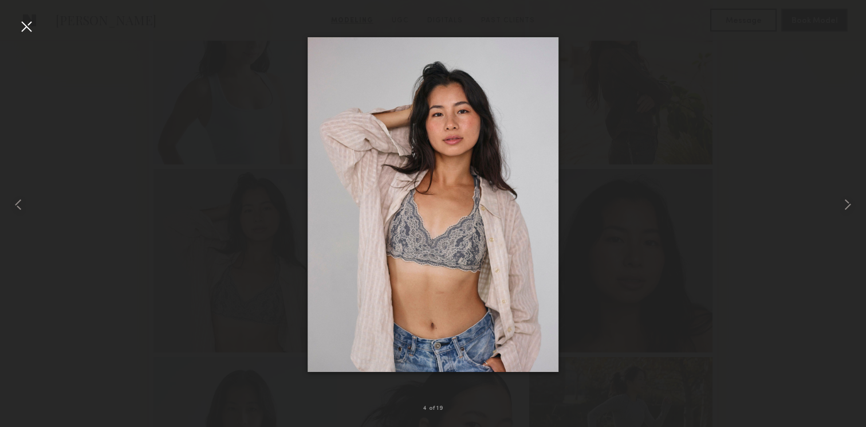
click at [37, 23] on div at bounding box center [433, 204] width 866 height 372
click at [34, 23] on div at bounding box center [26, 26] width 18 height 18
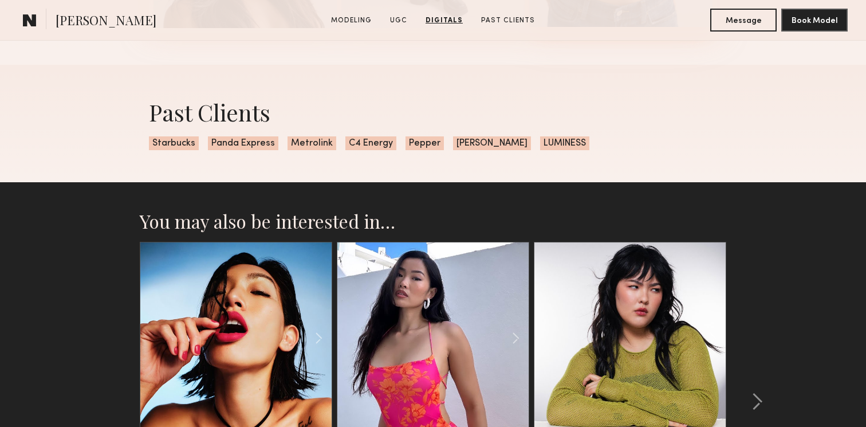
scroll to position [3342, 0]
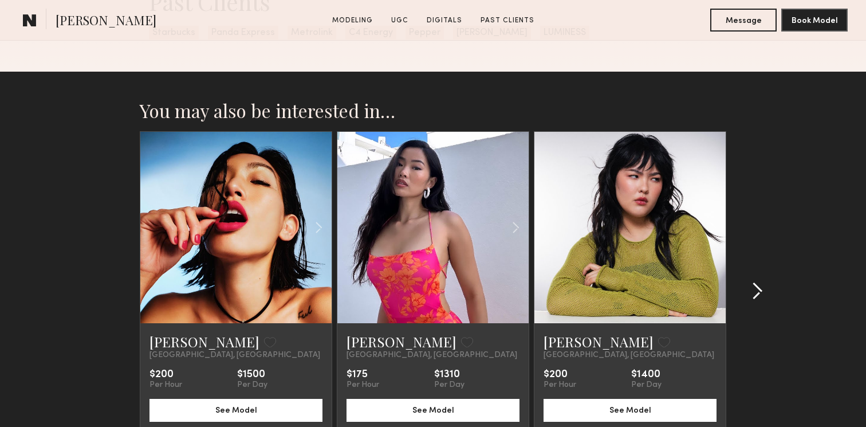
click at [761, 290] on common-icon at bounding box center [757, 291] width 11 height 18
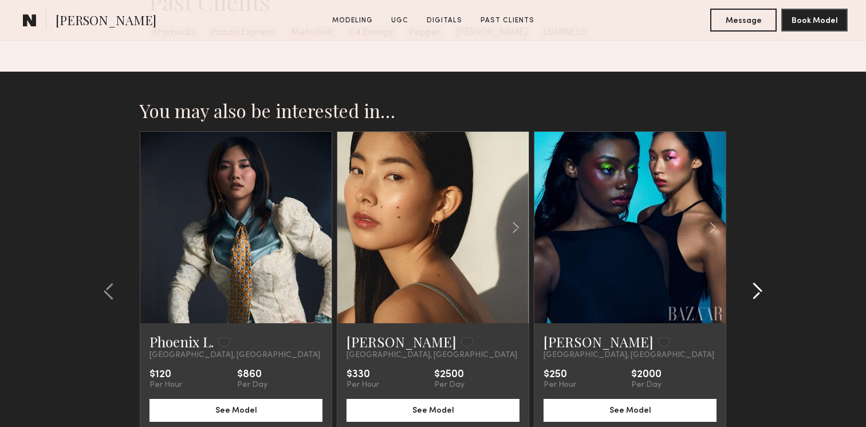
click at [761, 289] on common-icon at bounding box center [757, 291] width 11 height 18
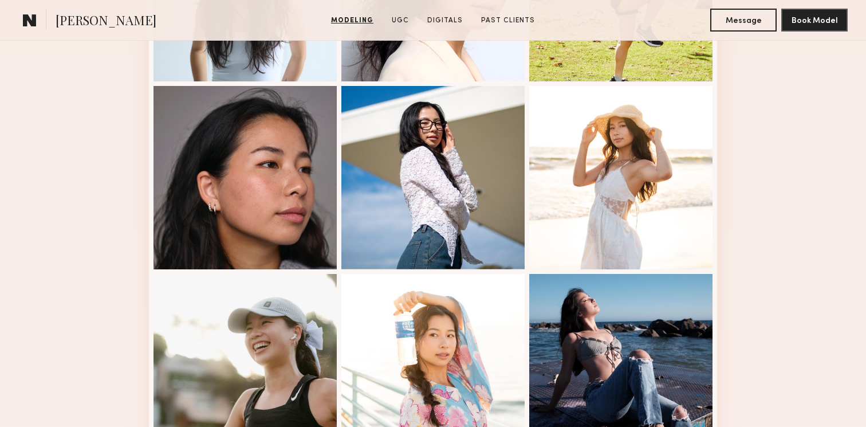
scroll to position [668, 0]
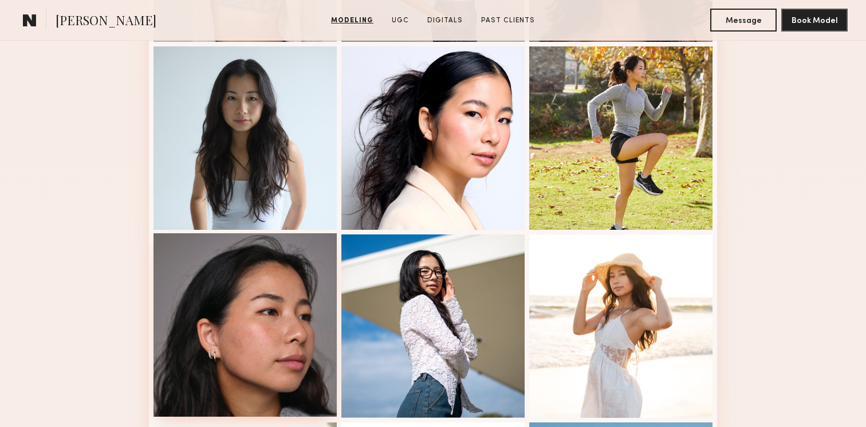
click at [257, 285] on div at bounding box center [245, 324] width 183 height 183
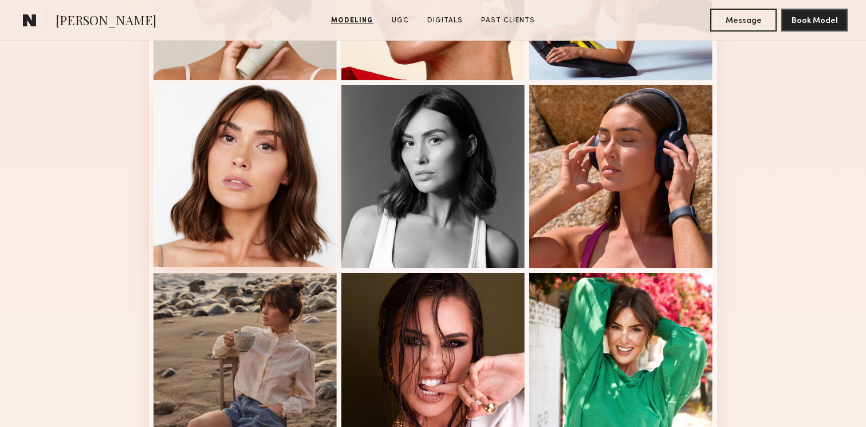
scroll to position [319, 0]
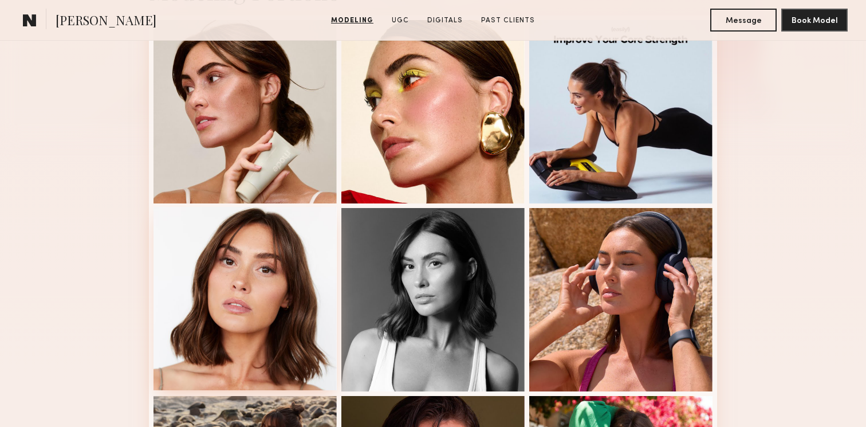
click at [237, 281] on div at bounding box center [245, 298] width 183 height 183
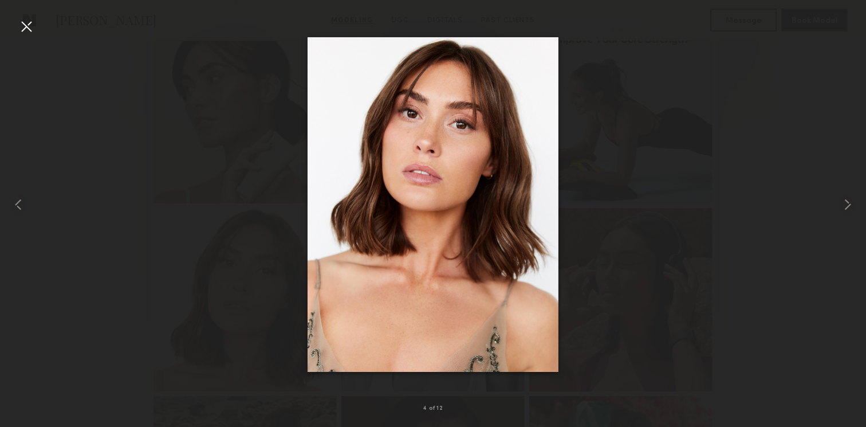
click at [30, 30] on div at bounding box center [26, 26] width 18 height 18
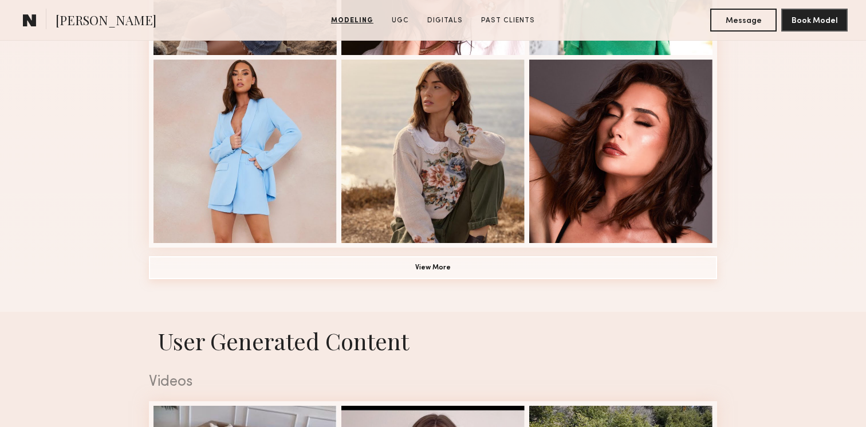
click at [392, 270] on button "View More" at bounding box center [433, 267] width 568 height 23
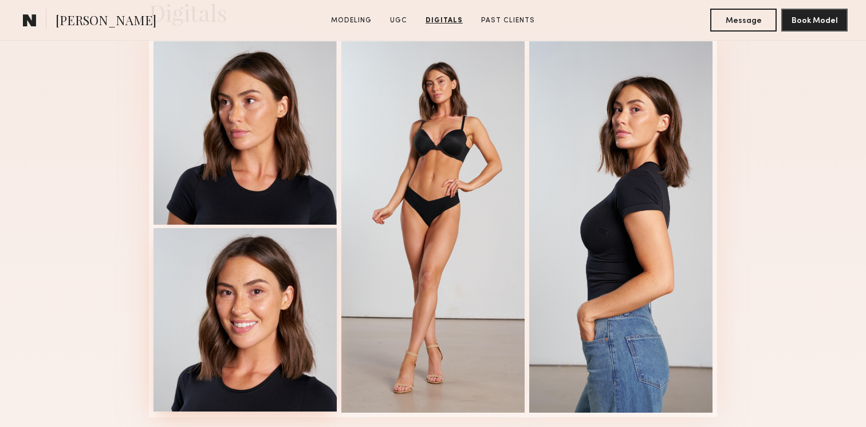
scroll to position [3224, 0]
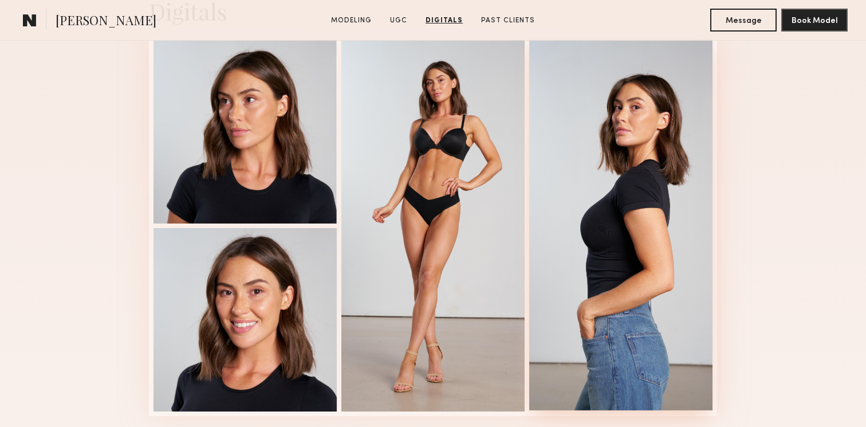
click at [622, 221] on div at bounding box center [620, 224] width 183 height 371
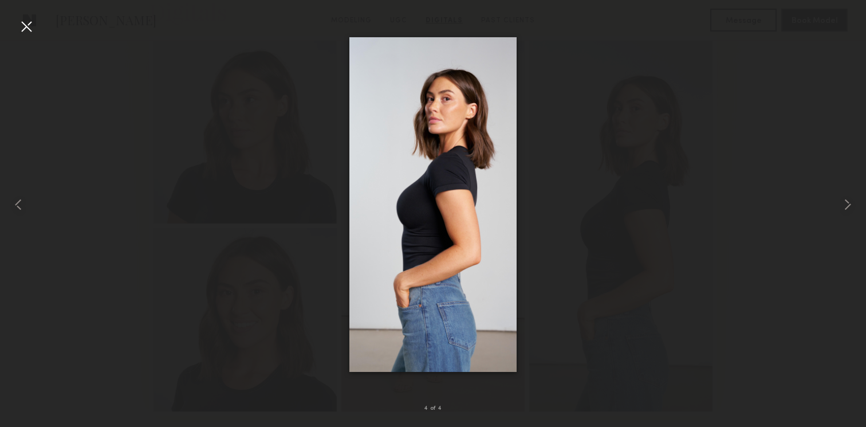
click at [251, 166] on div at bounding box center [433, 204] width 866 height 372
click at [24, 33] on div at bounding box center [26, 26] width 18 height 18
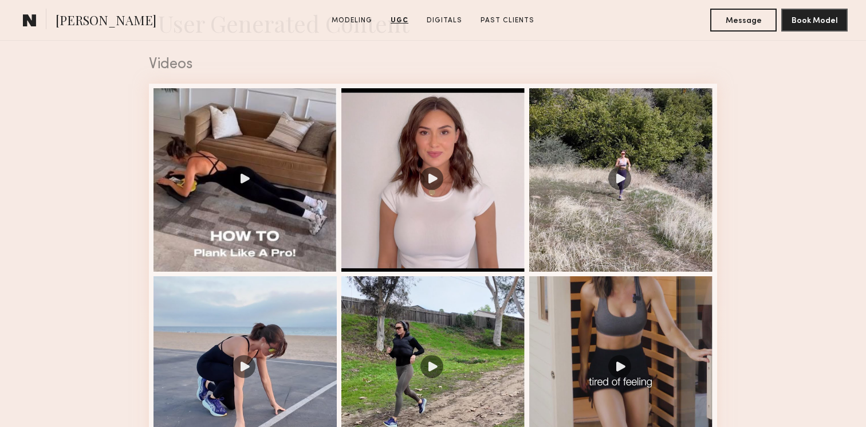
scroll to position [1851, 0]
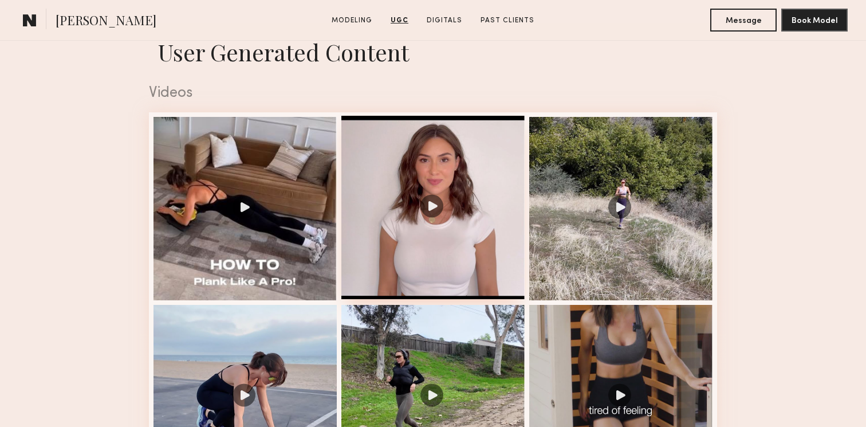
click at [420, 178] on div at bounding box center [432, 207] width 183 height 183
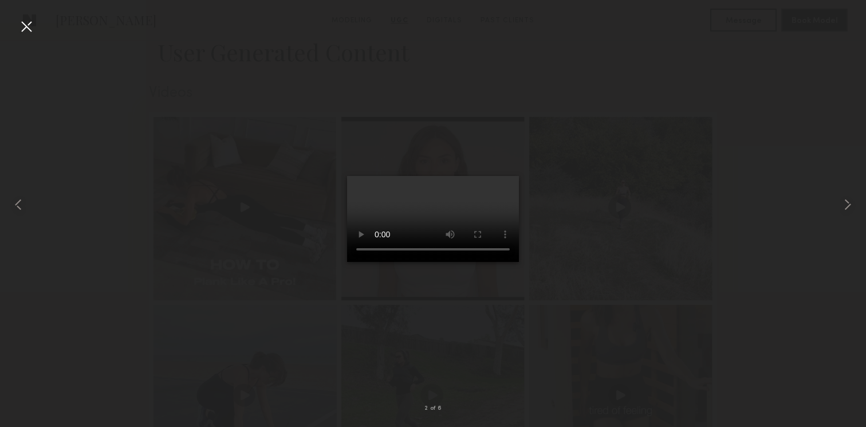
click at [662, 307] on div at bounding box center [433, 204] width 866 height 372
click at [842, 205] on common-icon at bounding box center [848, 204] width 18 height 18
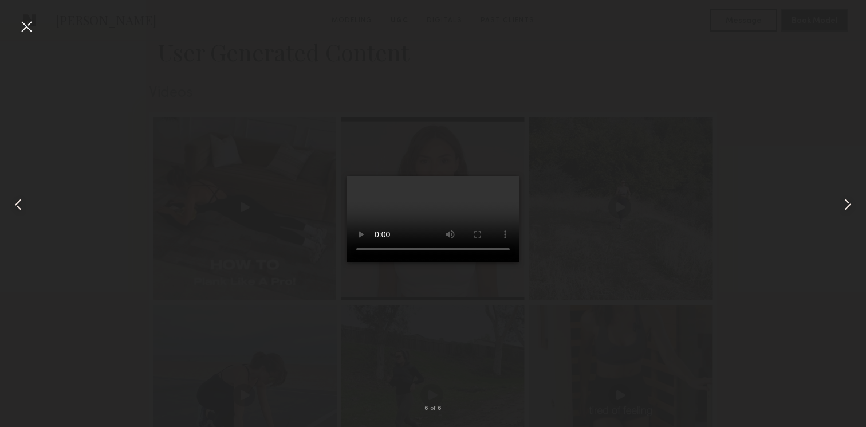
click at [28, 30] on div at bounding box center [26, 26] width 18 height 18
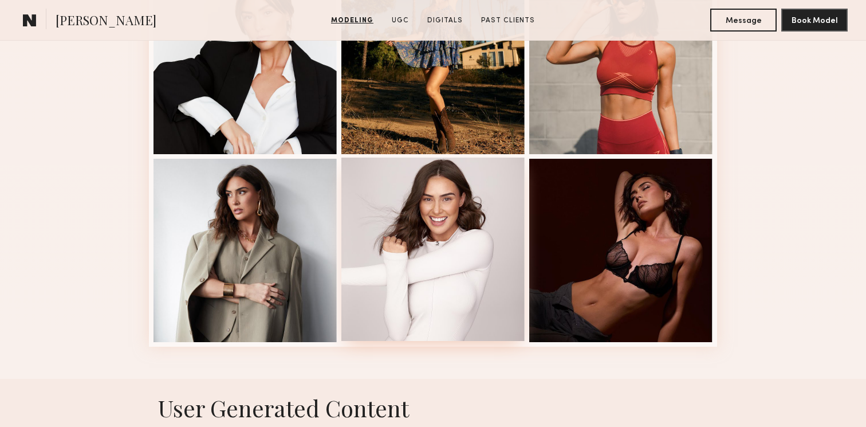
scroll to position [1549, 0]
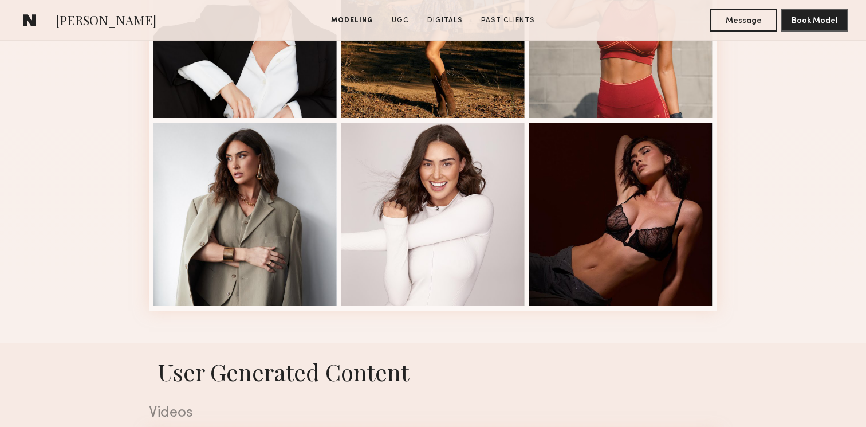
scroll to position [1522, 0]
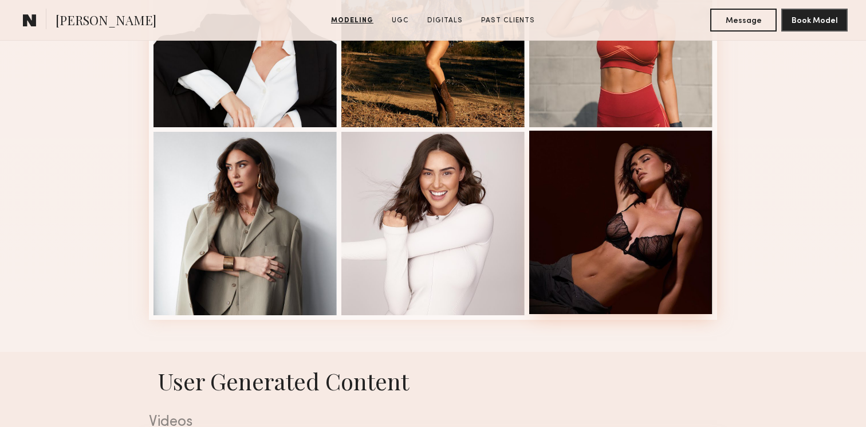
click at [671, 235] on div at bounding box center [620, 222] width 183 height 183
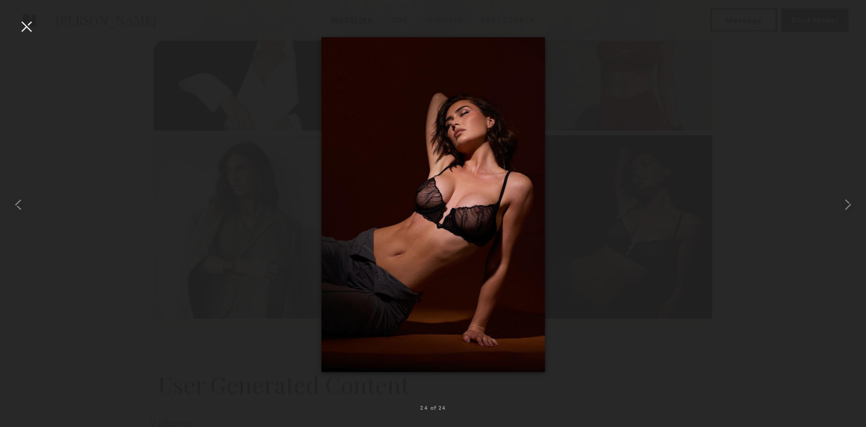
scroll to position [1518, 0]
click at [23, 202] on common-icon at bounding box center [18, 204] width 18 height 18
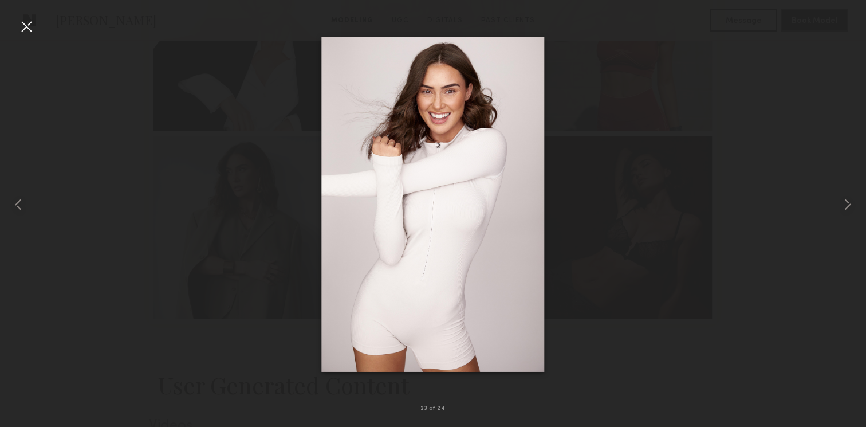
click at [30, 26] on div at bounding box center [26, 26] width 18 height 18
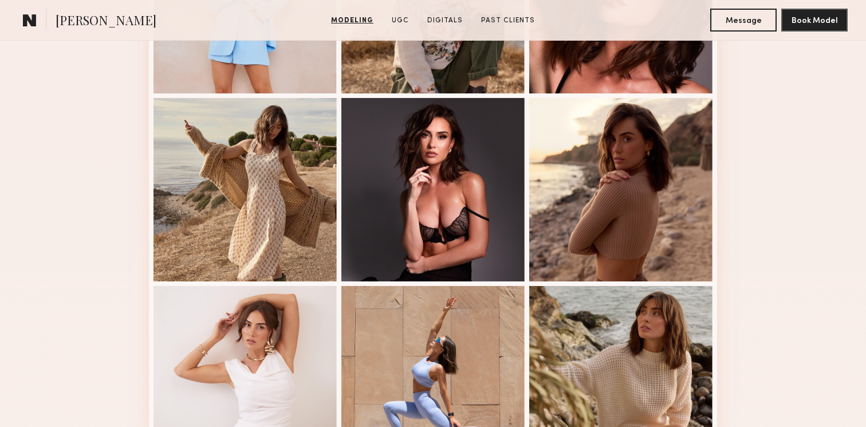
scroll to position [987, 0]
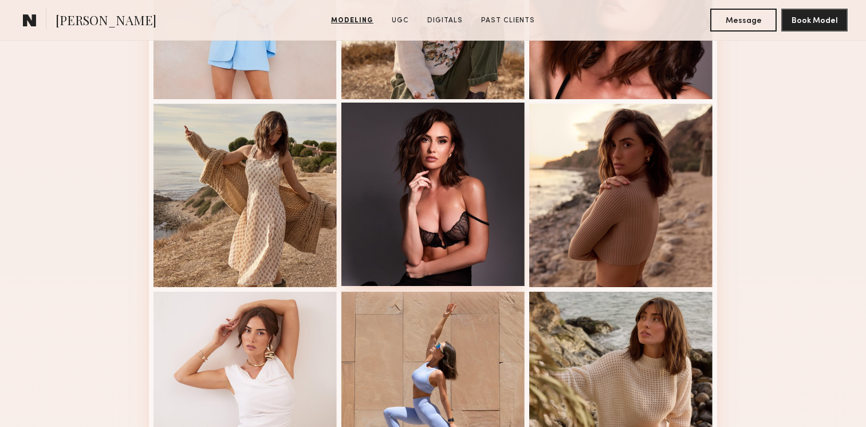
click at [500, 211] on div at bounding box center [432, 194] width 183 height 183
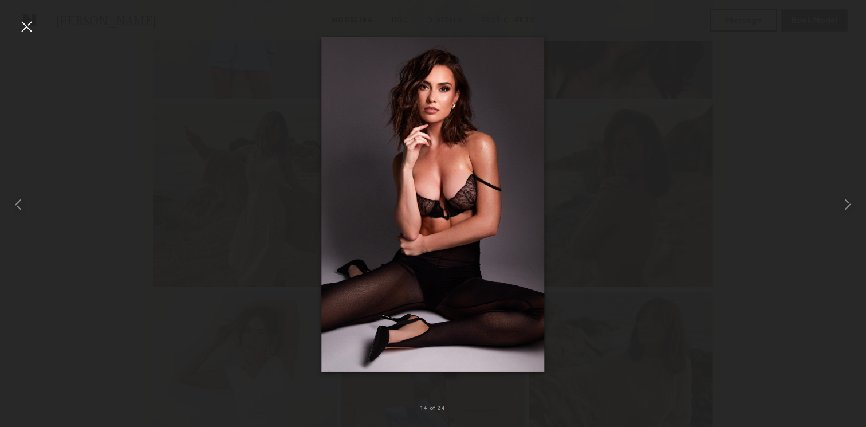
click at [24, 22] on div at bounding box center [26, 26] width 18 height 18
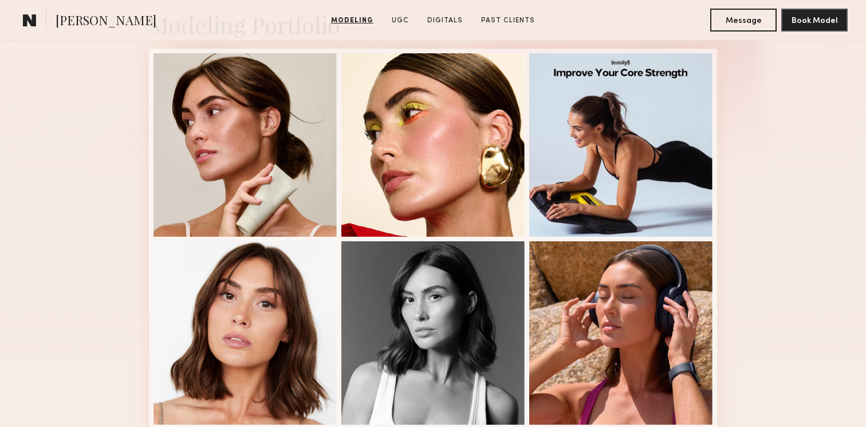
scroll to position [284, 0]
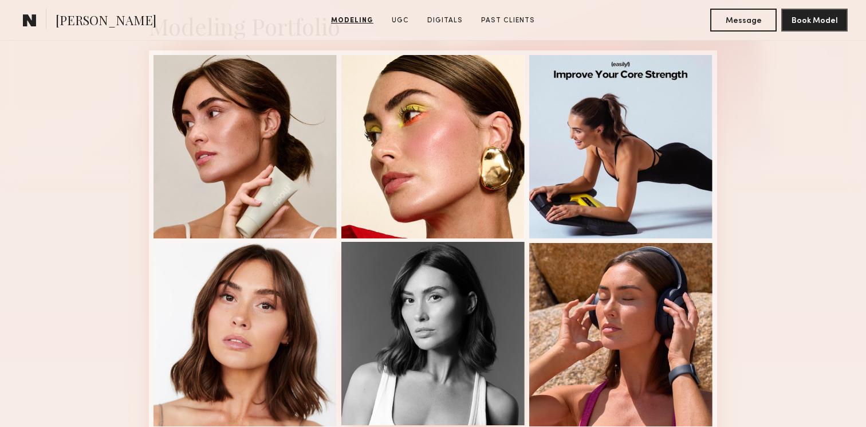
click at [441, 305] on div at bounding box center [432, 333] width 183 height 183
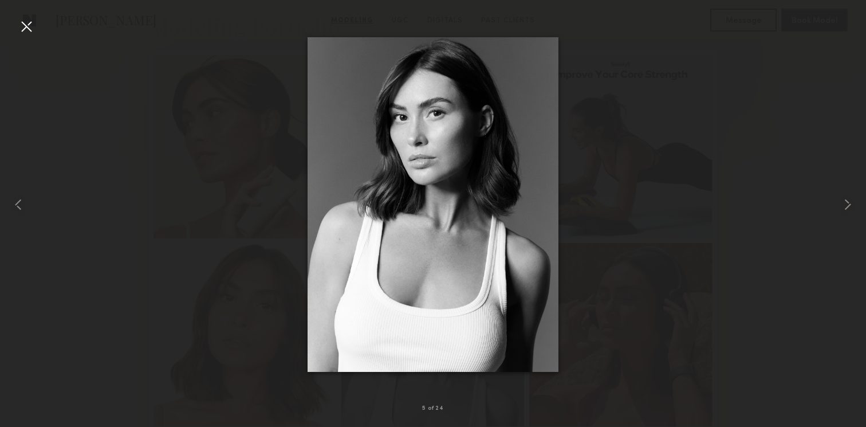
click at [227, 112] on div at bounding box center [433, 204] width 866 height 372
click at [30, 14] on nb-gallery-light "5 of 24" at bounding box center [433, 213] width 866 height 427
click at [30, 19] on div at bounding box center [26, 26] width 18 height 18
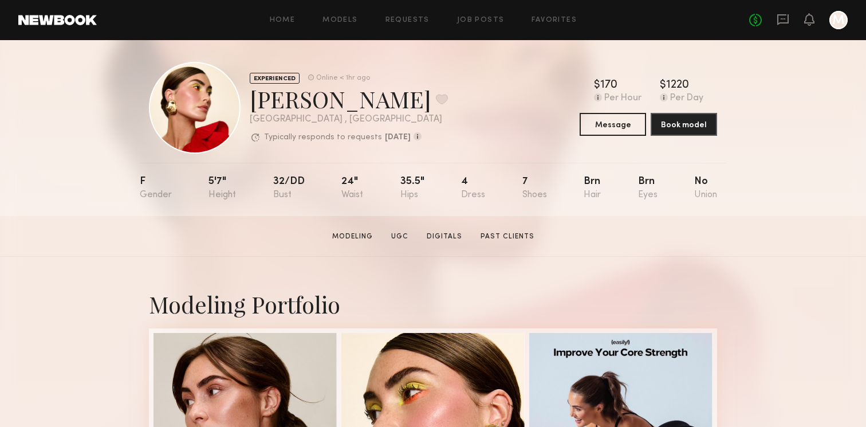
scroll to position [0, 0]
